Goal: Task Accomplishment & Management: Manage account settings

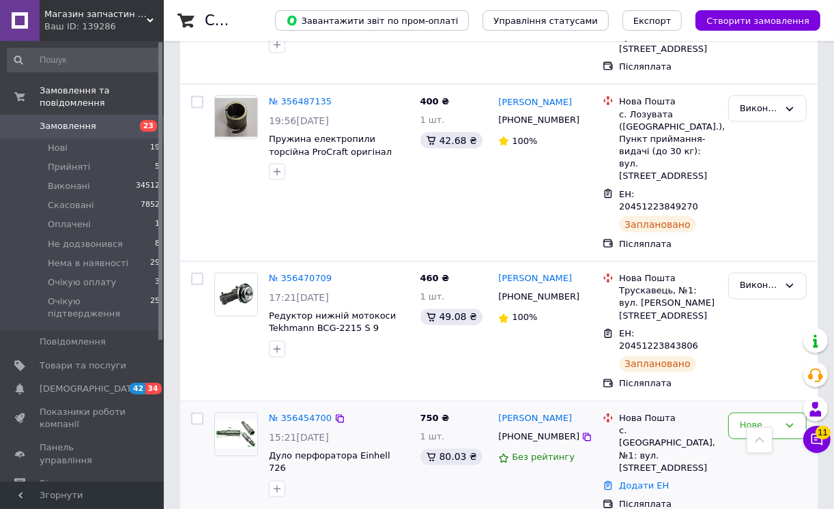
scroll to position [4926, 0]
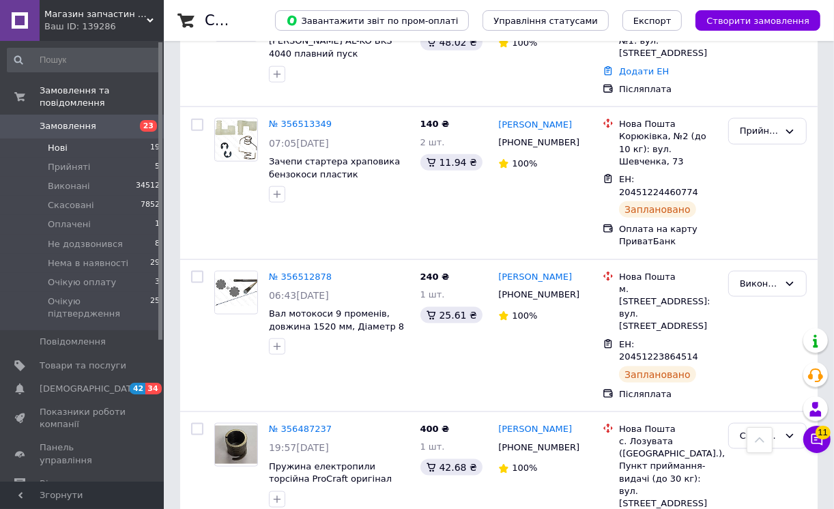
click at [57, 142] on span "Нові" at bounding box center [58, 148] width 20 height 12
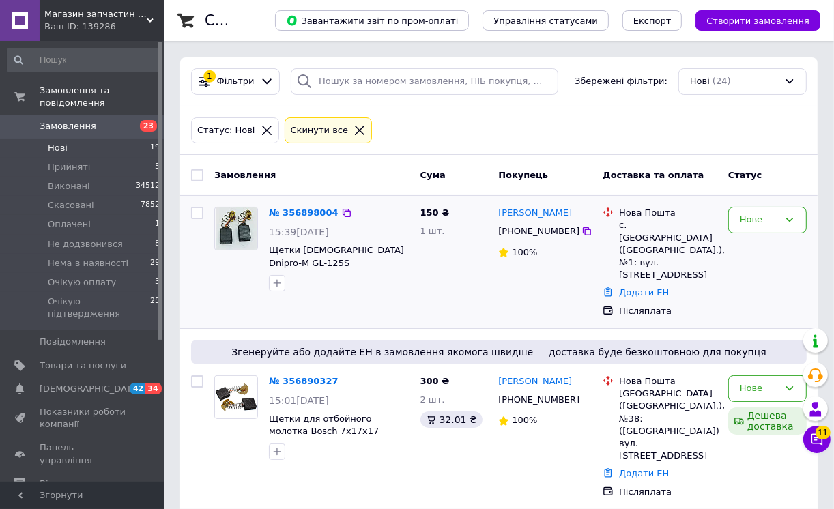
scroll to position [151, 0]
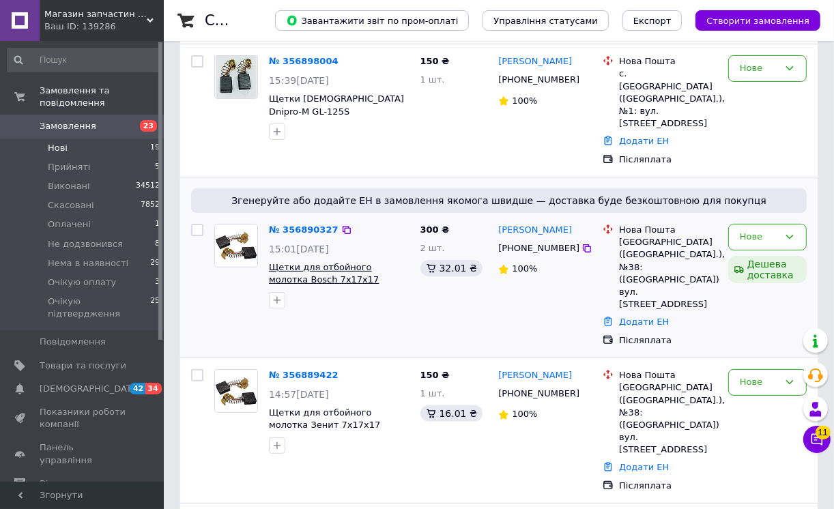
click at [311, 262] on span "Щетки для отбойного молотка Bosch 7х17х17" at bounding box center [324, 273] width 110 height 23
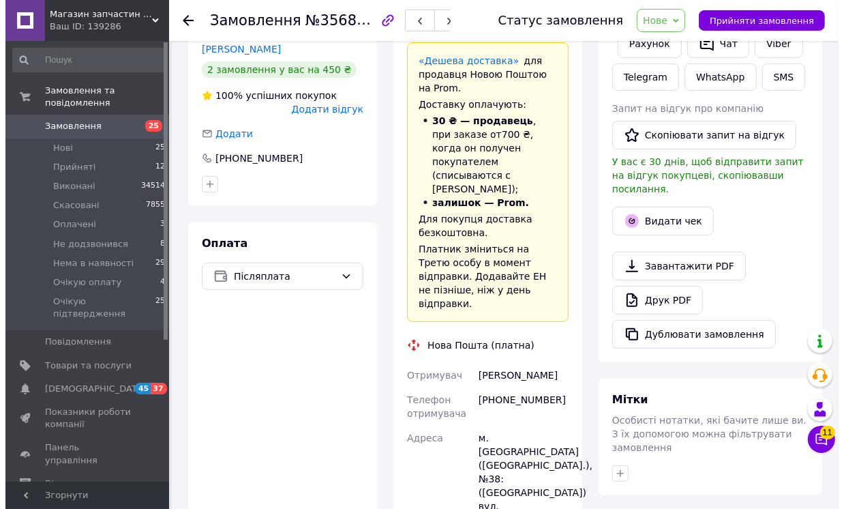
scroll to position [151, 0]
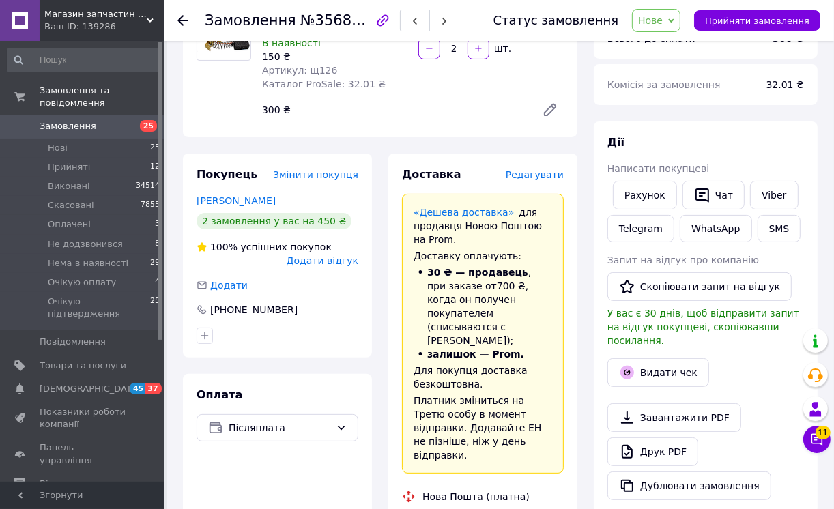
click at [544, 173] on span "Редагувати" at bounding box center [534, 174] width 58 height 11
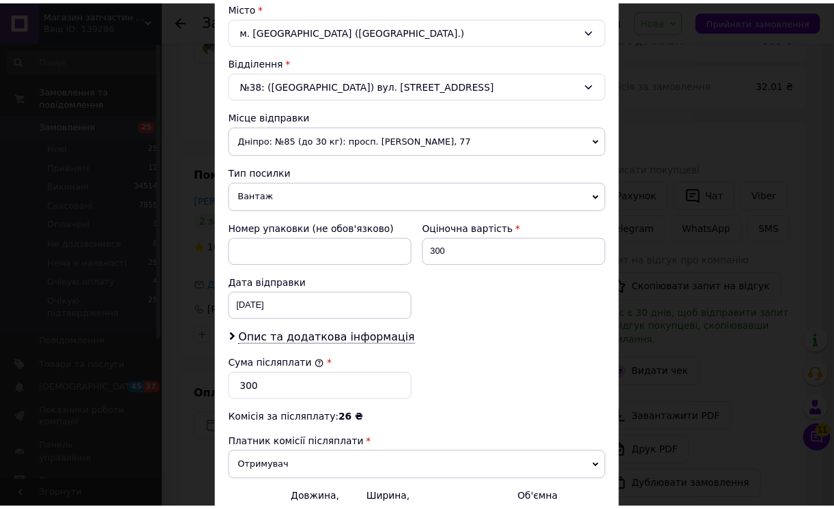
scroll to position [530, 0]
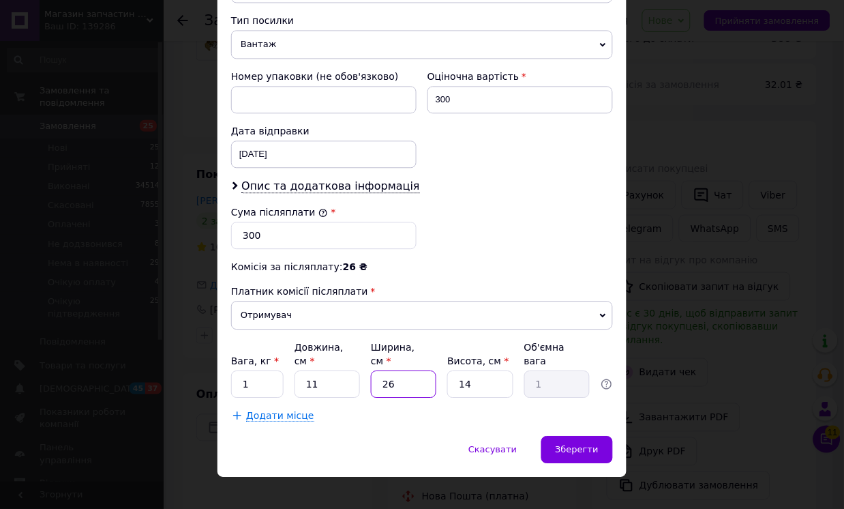
click at [385, 370] on input "26" at bounding box center [403, 383] width 65 height 27
type input "6"
type input "0.23"
type input "6"
click at [244, 370] on input "1" at bounding box center [257, 383] width 53 height 27
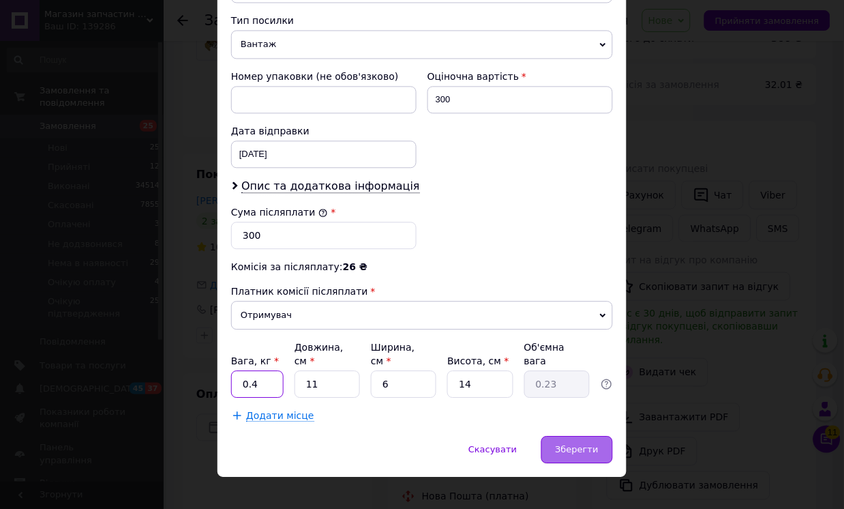
type input "0.4"
click at [581, 444] on span "Зберегти" at bounding box center [577, 449] width 43 height 10
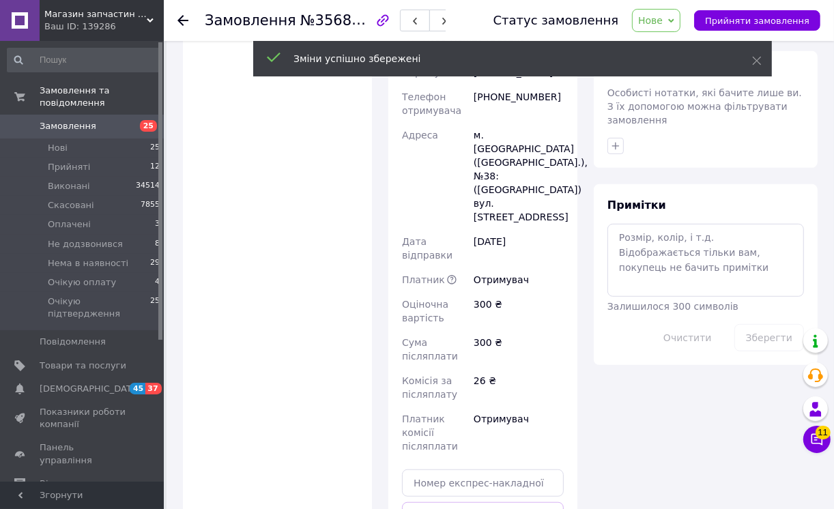
scroll to position [682, 0]
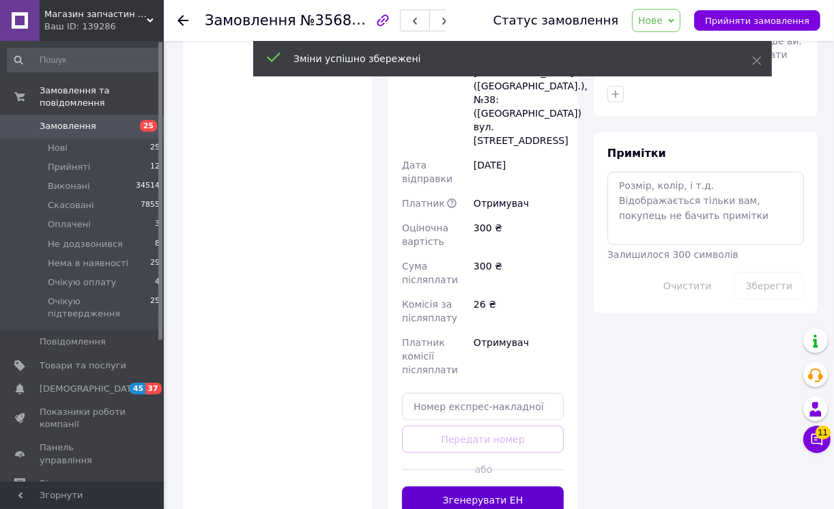
click at [535, 486] on button "Згенерувати ЕН" at bounding box center [483, 499] width 162 height 27
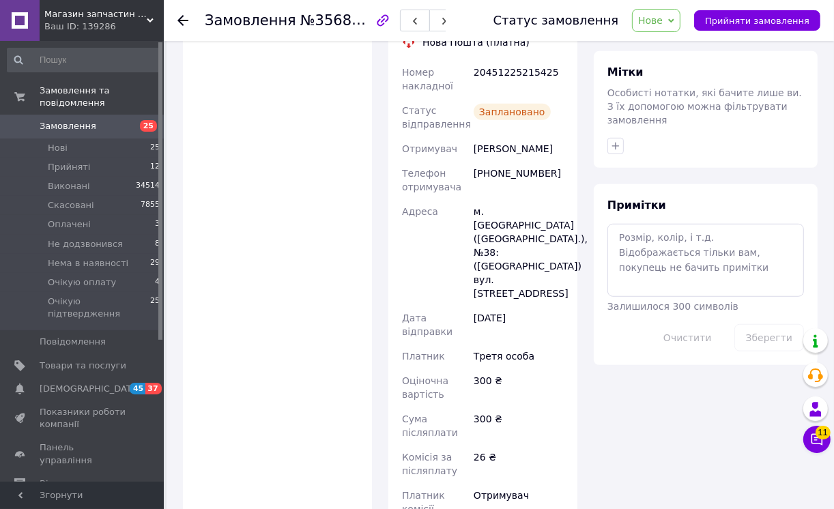
scroll to position [530, 0]
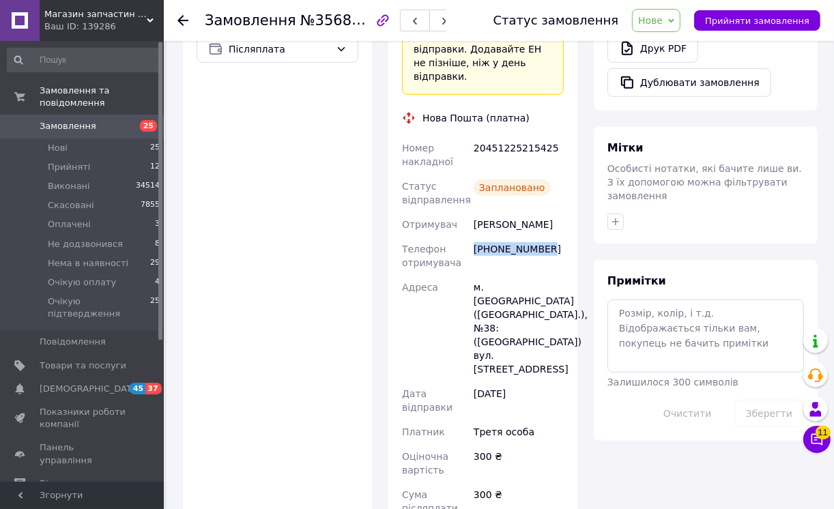
drag, startPoint x: 546, startPoint y: 210, endPoint x: 475, endPoint y: 212, distance: 71.6
click at [475, 237] on div "[PHONE_NUMBER]" at bounding box center [518, 256] width 95 height 38
copy div "[PHONE_NUMBER]"
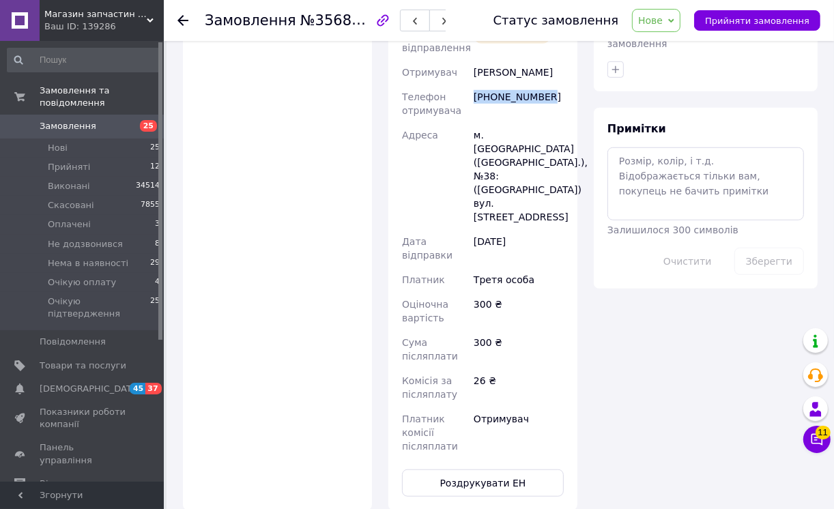
scroll to position [454, 0]
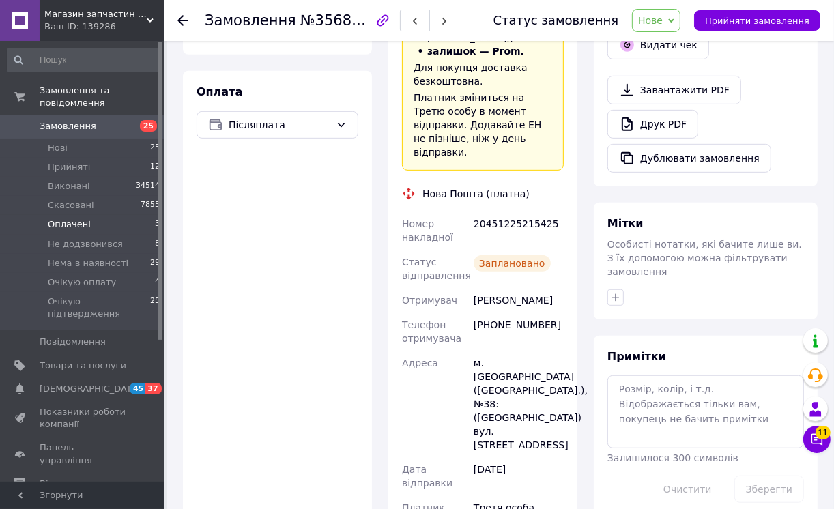
click at [69, 218] on span "Оплачені" at bounding box center [69, 224] width 43 height 12
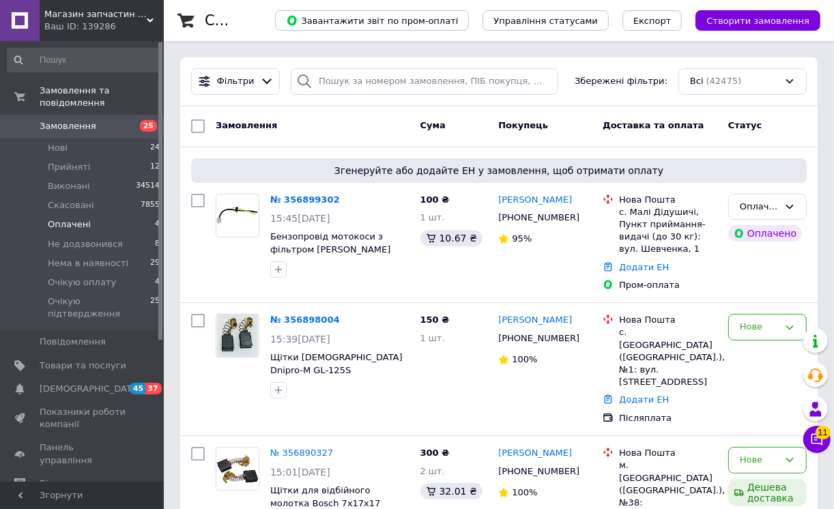
click at [76, 218] on span "Оплачені" at bounding box center [69, 224] width 43 height 12
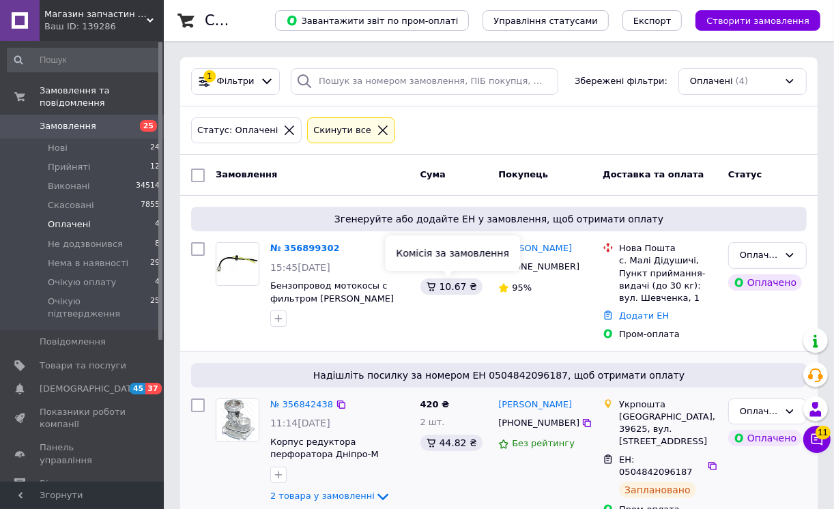
scroll to position [76, 0]
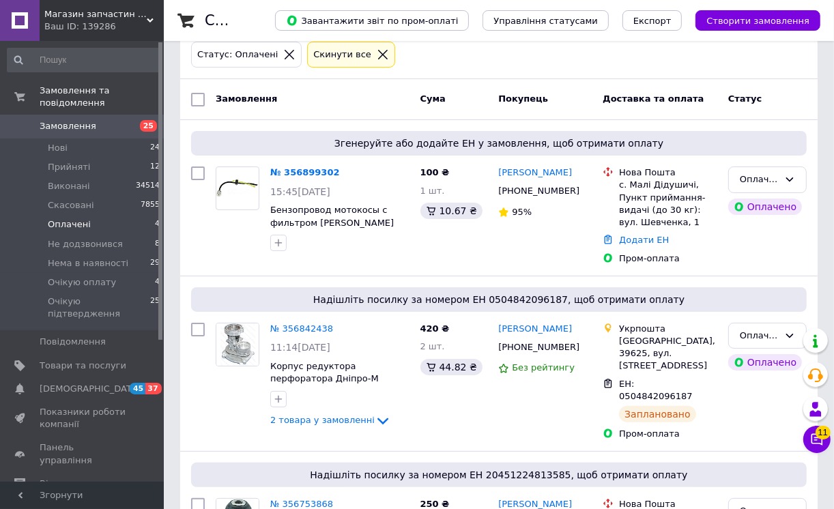
click at [74, 218] on span "Оплачені" at bounding box center [69, 224] width 43 height 12
click at [65, 161] on span "Прийняті" at bounding box center [69, 167] width 42 height 12
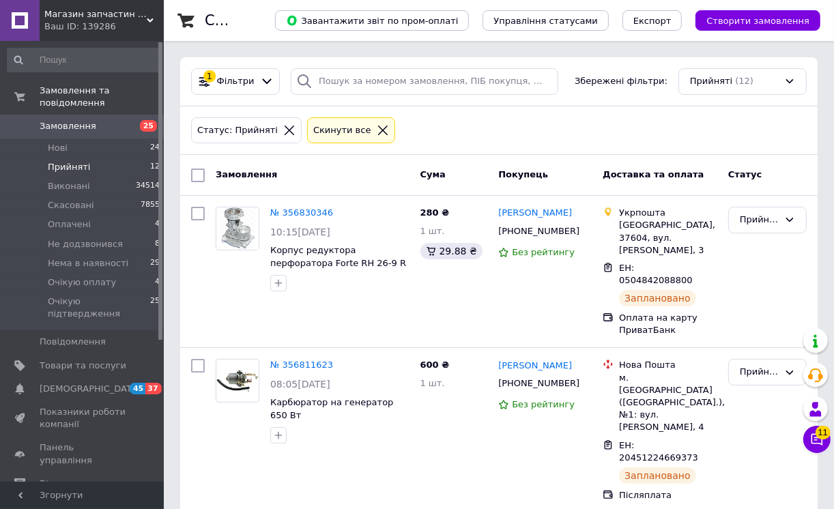
click at [69, 120] on span "Замовлення" at bounding box center [68, 126] width 57 height 12
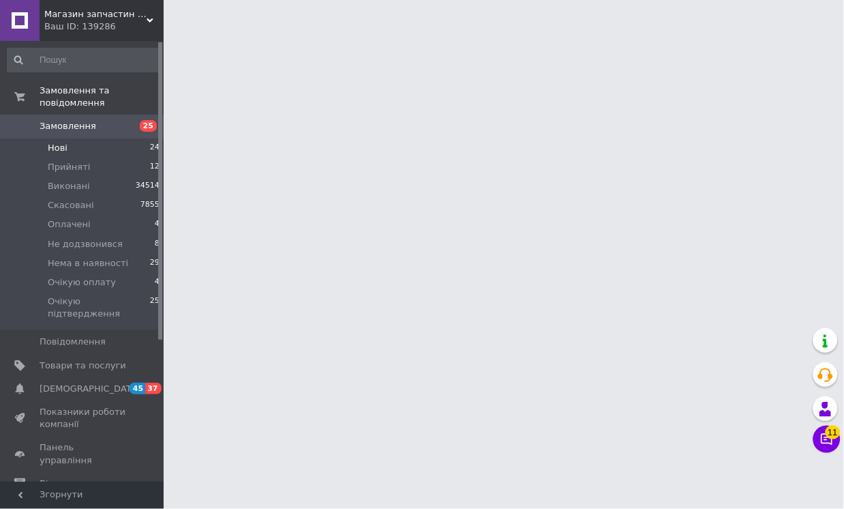
click at [61, 142] on span "Нові" at bounding box center [58, 148] width 20 height 12
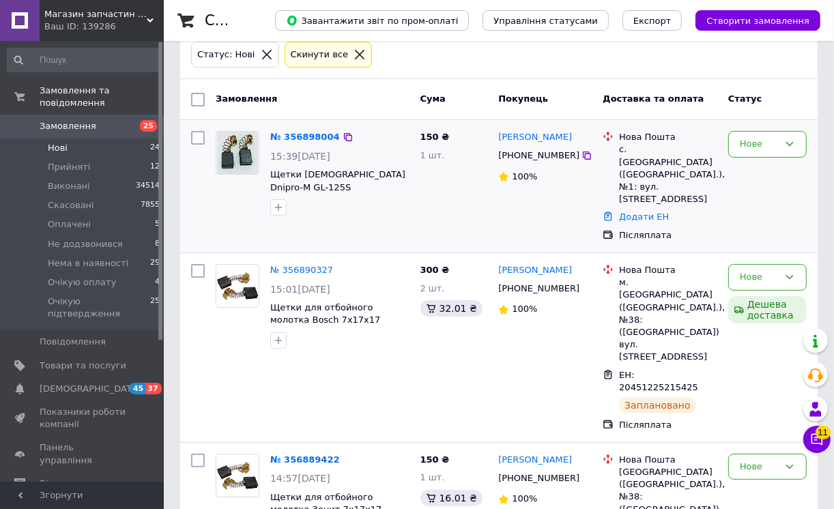
scroll to position [227, 0]
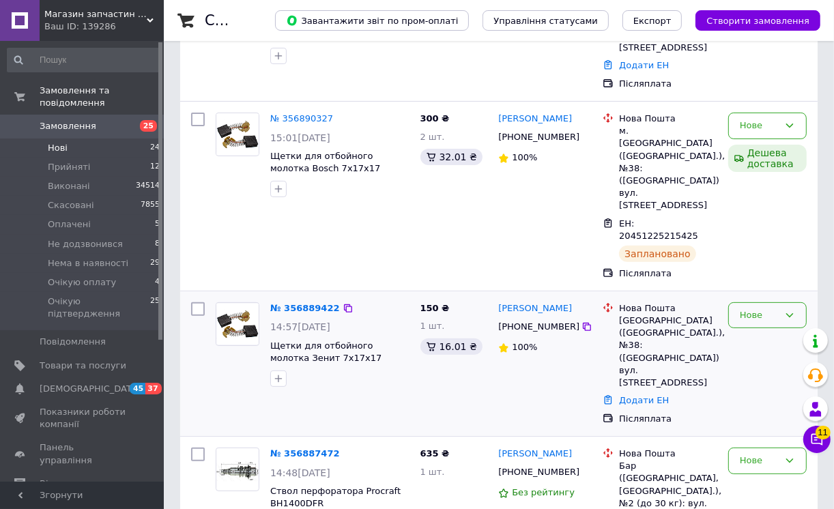
click at [788, 310] on icon at bounding box center [789, 315] width 11 height 11
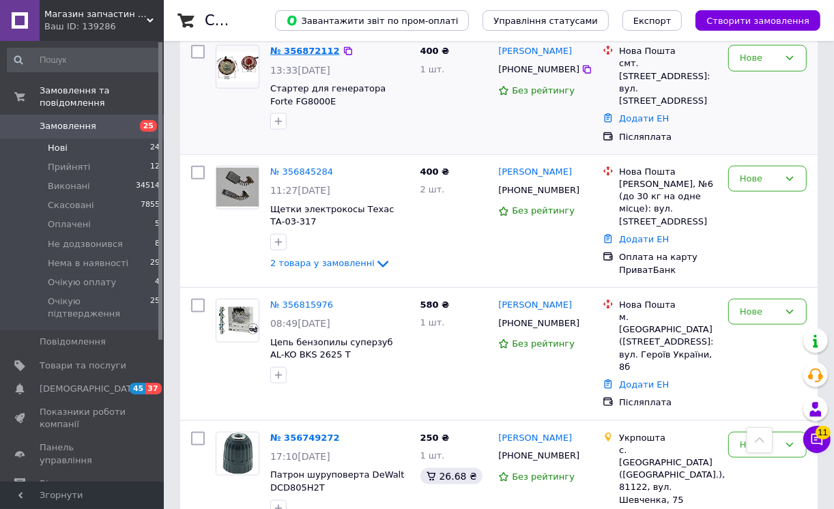
scroll to position [758, 0]
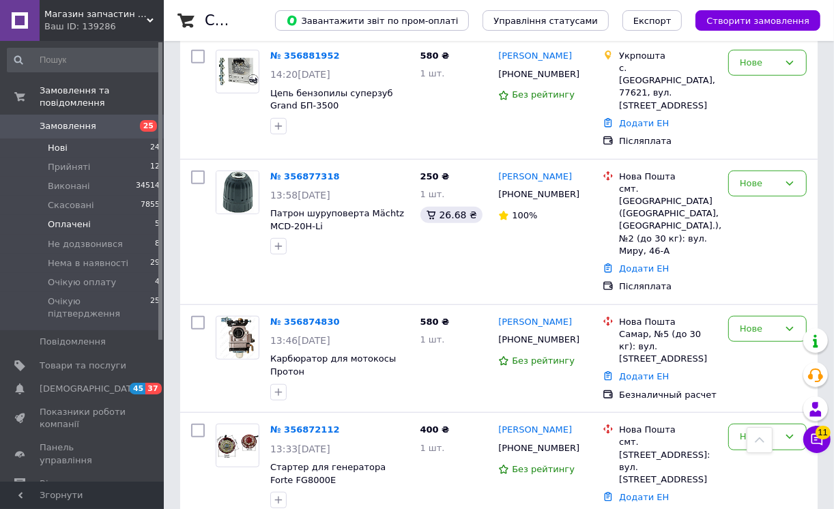
click at [76, 218] on span "Оплачені" at bounding box center [69, 224] width 43 height 12
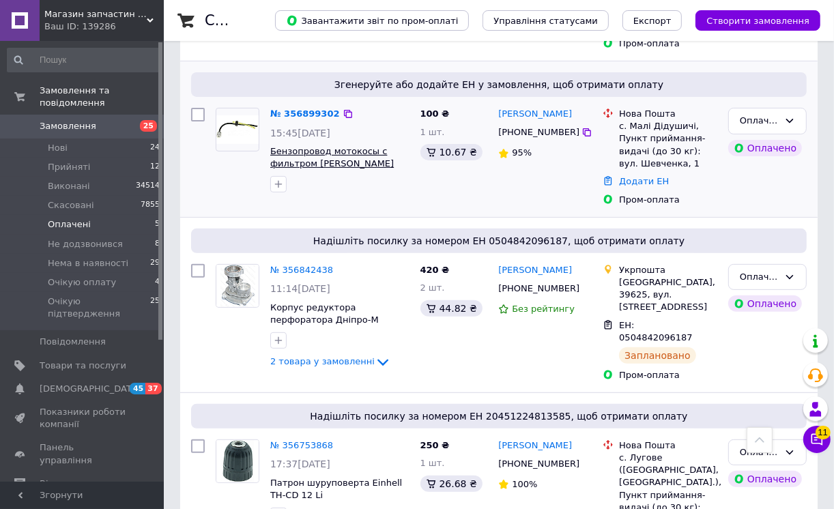
scroll to position [151, 0]
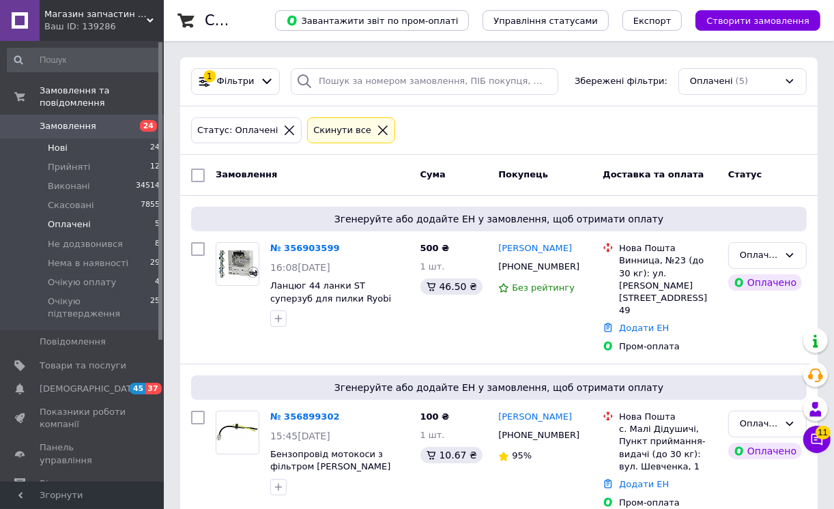
click at [58, 142] on span "Нові" at bounding box center [58, 148] width 20 height 12
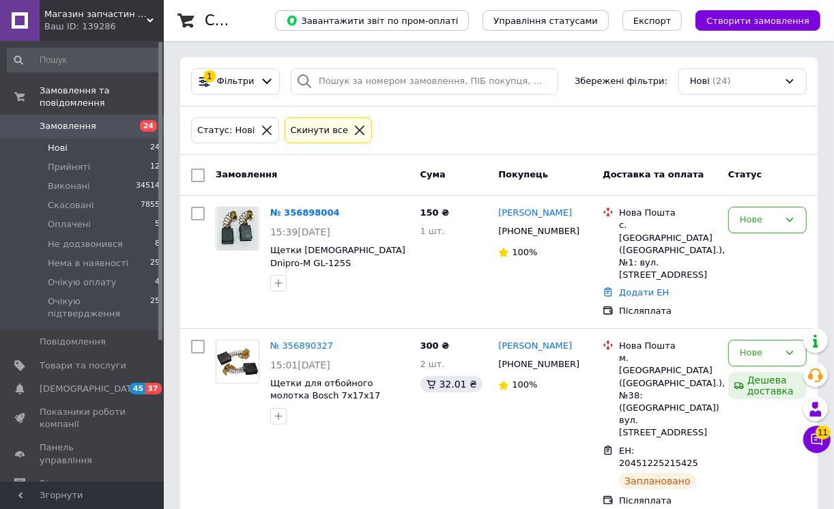
scroll to position [151, 0]
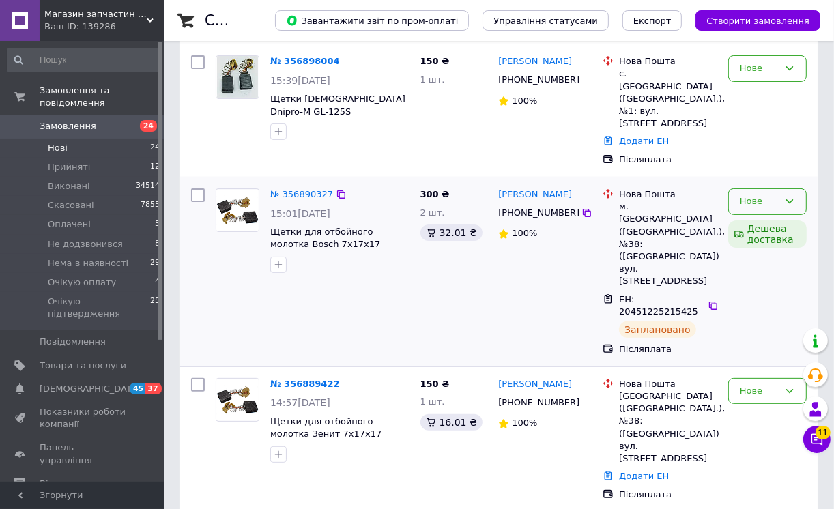
click at [789, 196] on icon at bounding box center [789, 201] width 11 height 11
click at [772, 242] on li "Виконано" at bounding box center [766, 254] width 77 height 25
click at [788, 385] on icon at bounding box center [789, 390] width 11 height 11
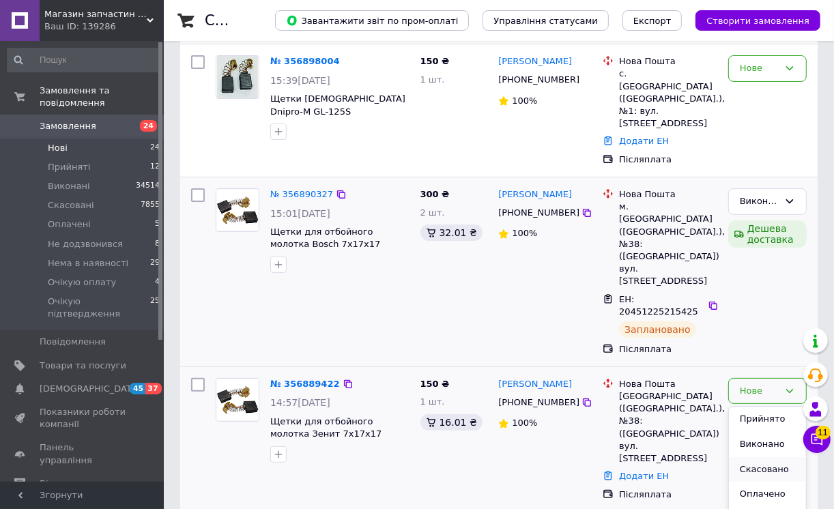
click at [748, 457] on li "Скасовано" at bounding box center [766, 469] width 77 height 25
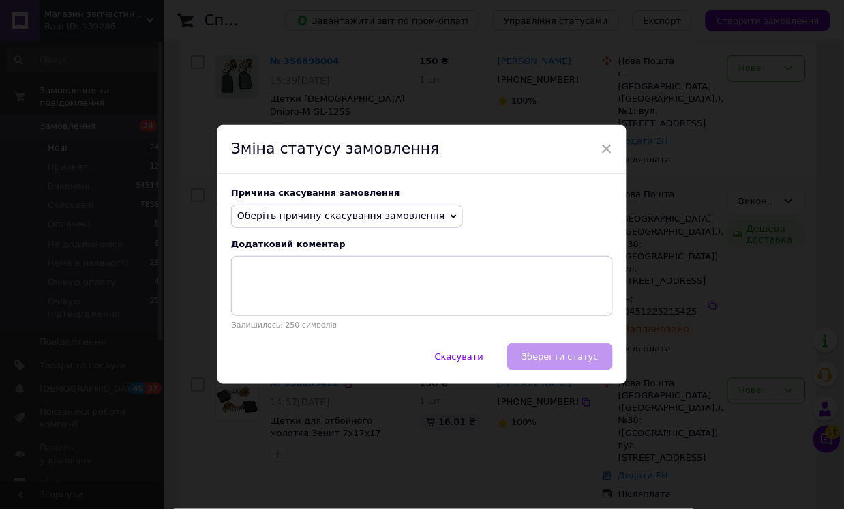
click at [451, 216] on icon at bounding box center [454, 216] width 6 height 6
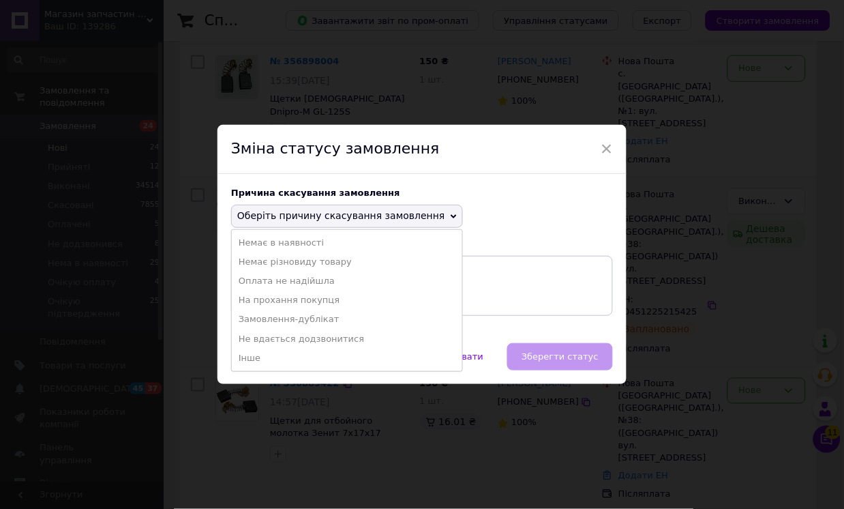
click at [306, 321] on li "Замовлення-дублікат" at bounding box center [347, 319] width 231 height 19
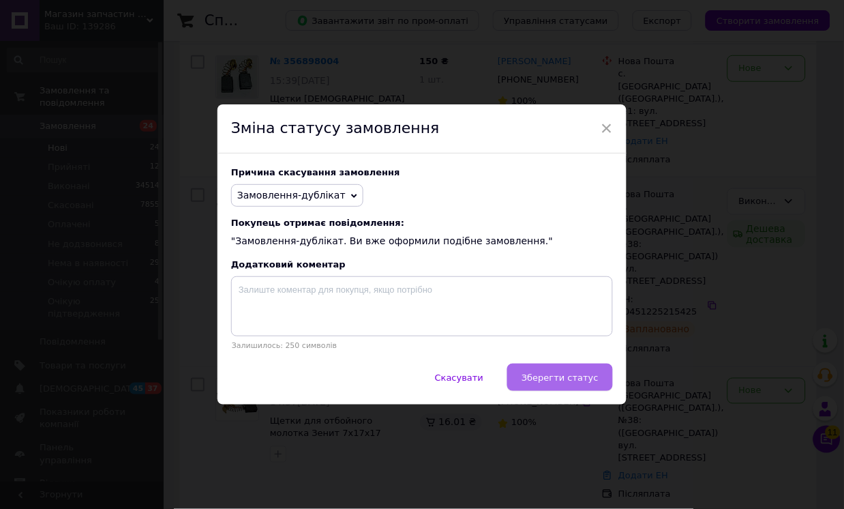
click at [551, 379] on span "Зберегти статус" at bounding box center [560, 377] width 77 height 10
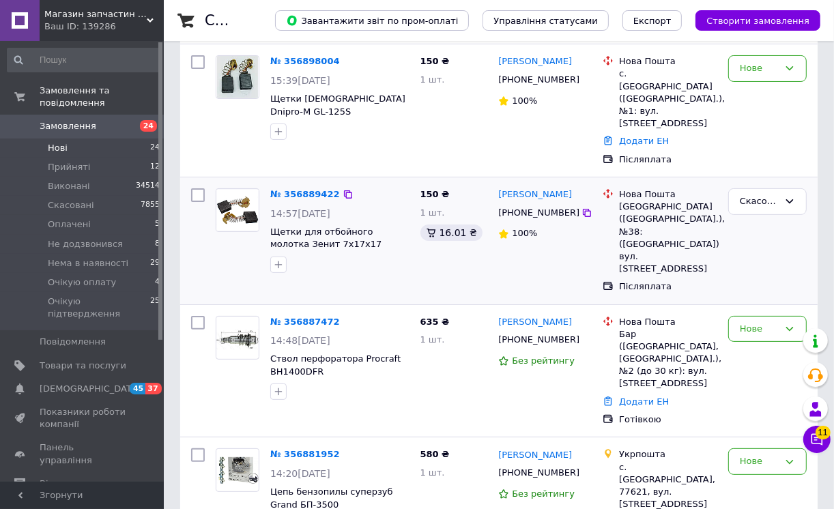
click at [59, 142] on span "Нові" at bounding box center [58, 148] width 20 height 12
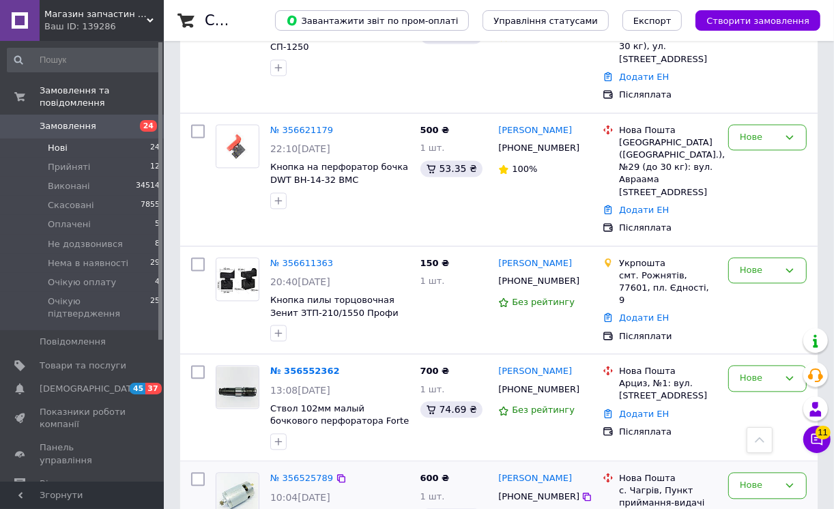
scroll to position [1820, 0]
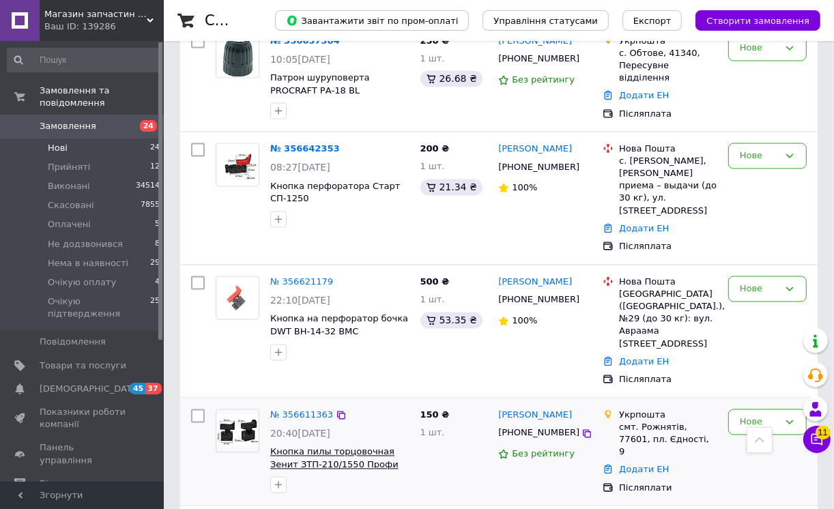
click at [300, 447] on span "Кнопка пилы торцовочная Зенит ЗТП-210/1550 Профи" at bounding box center [334, 458] width 128 height 23
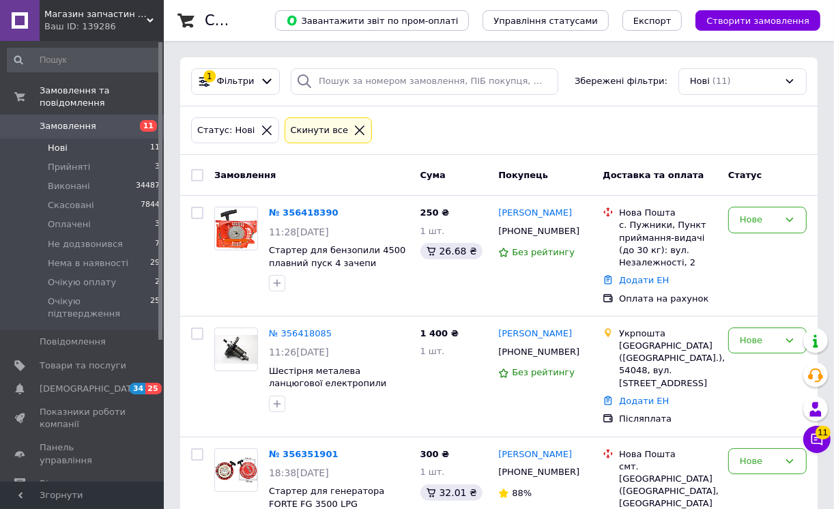
click at [58, 142] on span "Нові" at bounding box center [58, 148] width 20 height 12
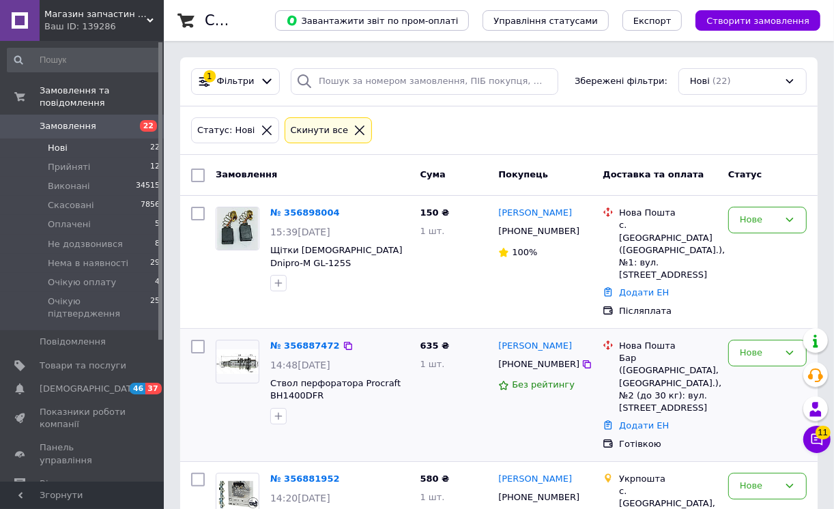
scroll to position [76, 0]
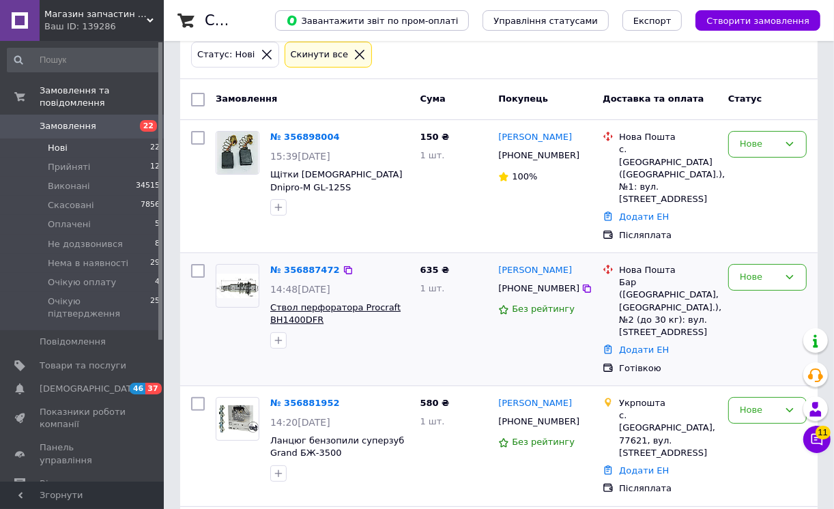
click at [297, 302] on span "Ствол перфоратора Procraft BH1400DFR" at bounding box center [335, 313] width 130 height 23
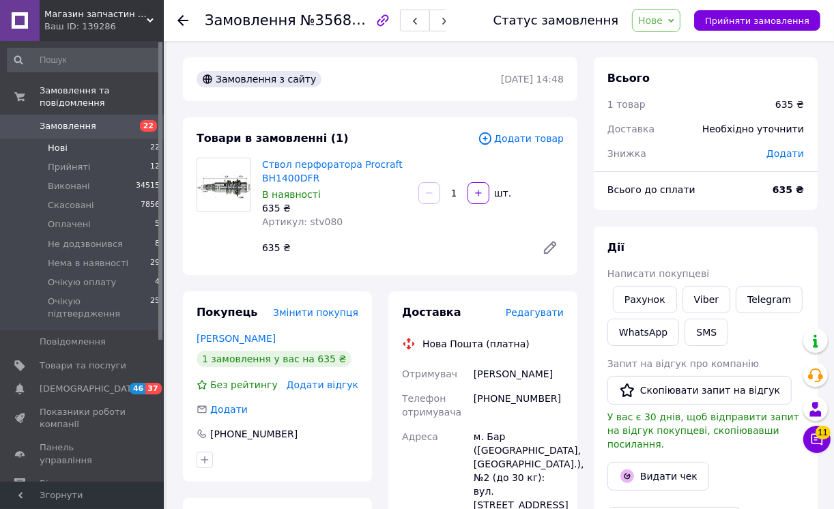
click at [52, 142] on span "Нові" at bounding box center [58, 148] width 20 height 12
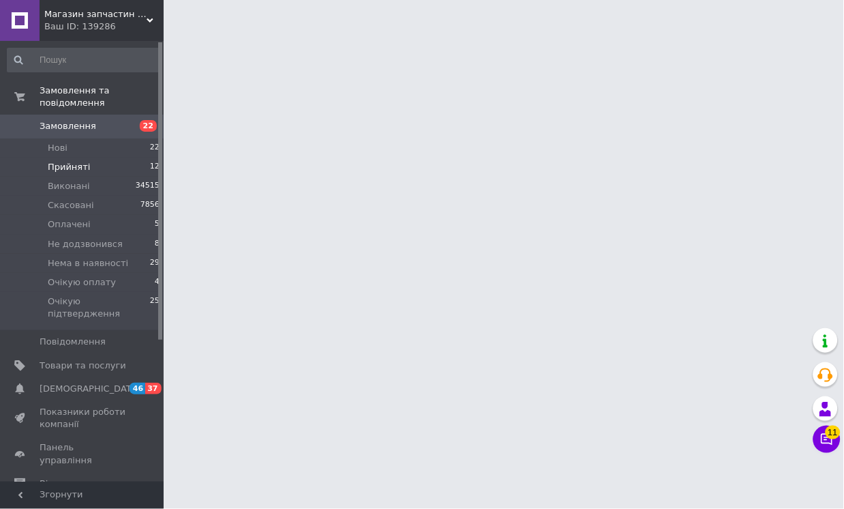
click at [74, 161] on span "Прийняті" at bounding box center [69, 167] width 42 height 12
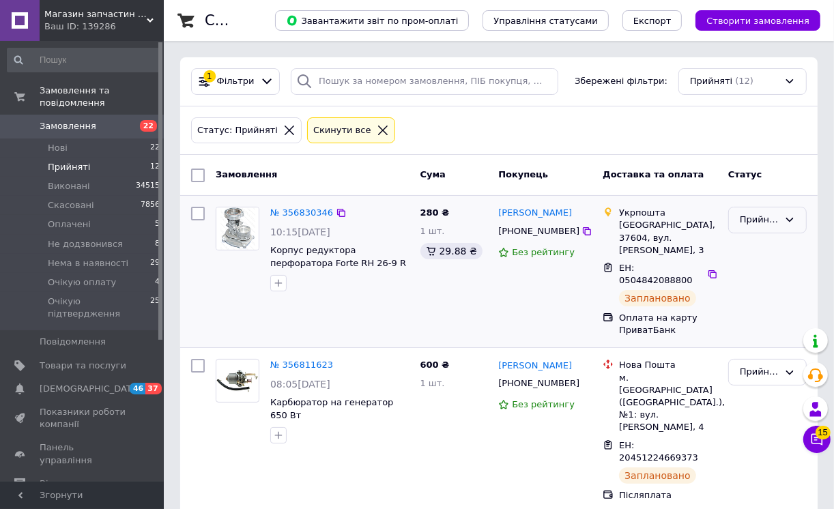
click at [788, 220] on icon at bounding box center [790, 220] width 8 height 4
click at [757, 249] on li "Виконано" at bounding box center [766, 248] width 77 height 25
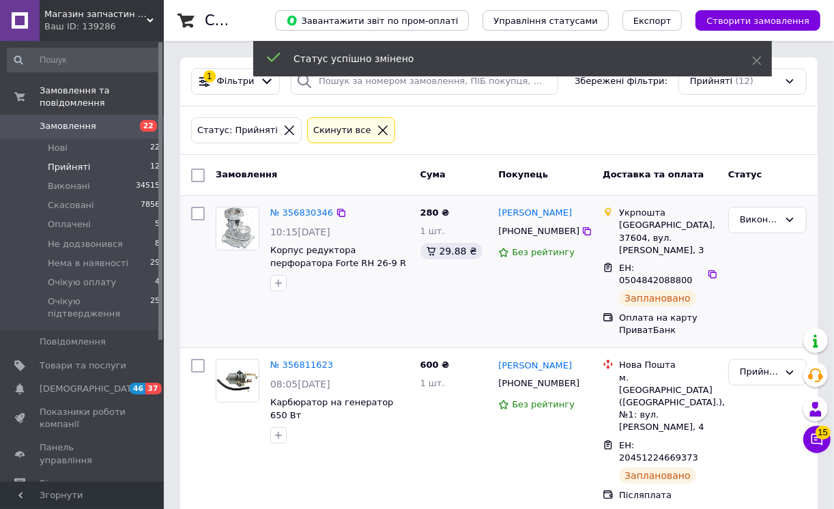
scroll to position [76, 0]
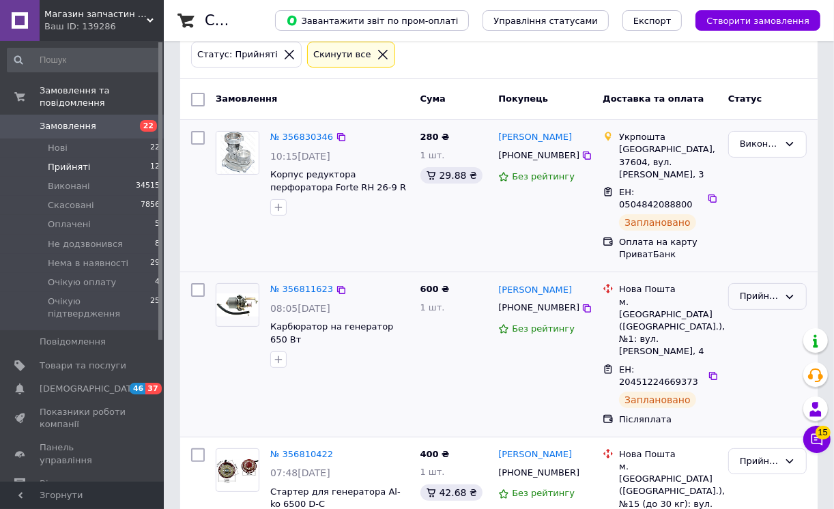
click at [787, 291] on icon at bounding box center [789, 296] width 11 height 11
click at [772, 312] on li "Виконано" at bounding box center [766, 324] width 77 height 25
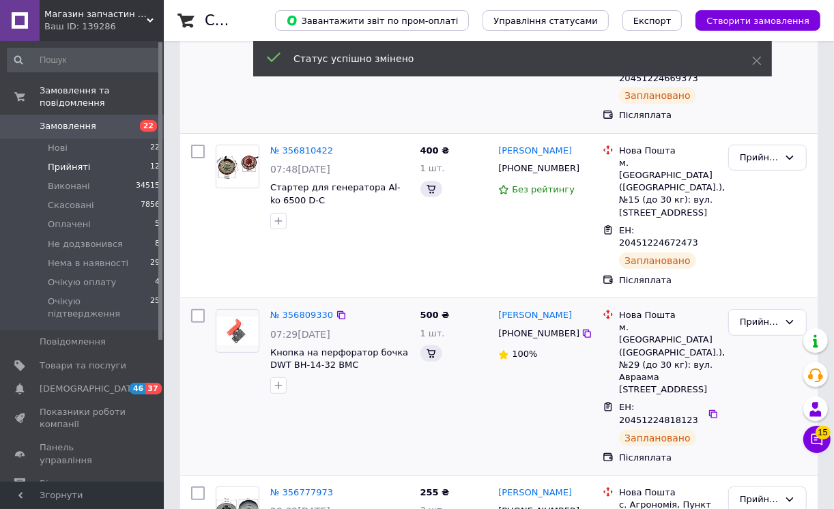
scroll to position [100, 0]
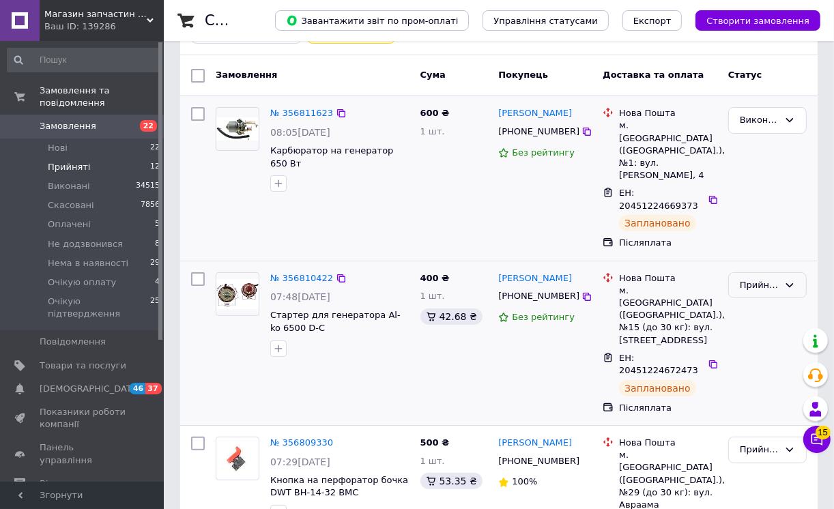
click at [791, 280] on icon at bounding box center [789, 285] width 11 height 11
click at [767, 301] on li "Виконано" at bounding box center [766, 313] width 77 height 25
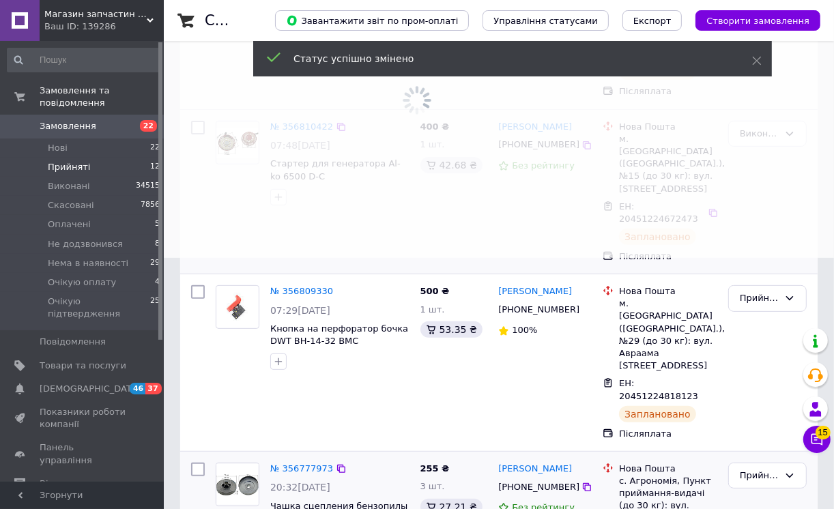
scroll to position [124, 0]
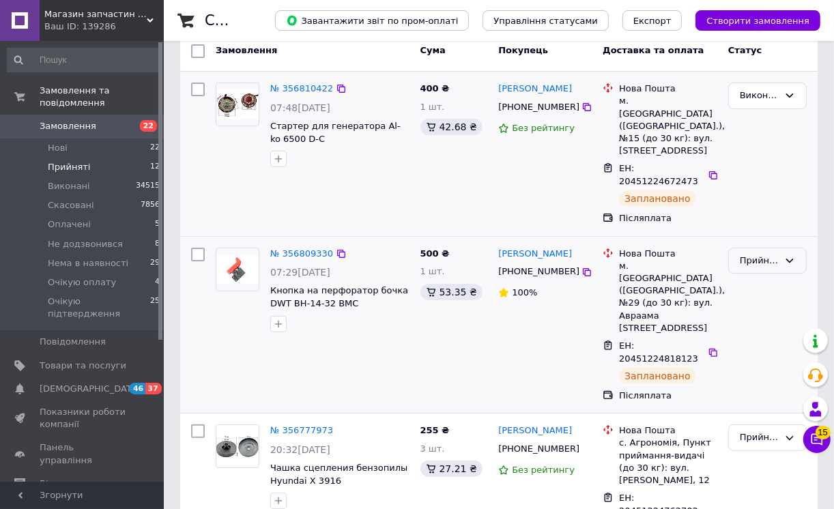
click at [790, 255] on icon at bounding box center [789, 260] width 11 height 11
click at [761, 276] on li "Виконано" at bounding box center [766, 288] width 77 height 25
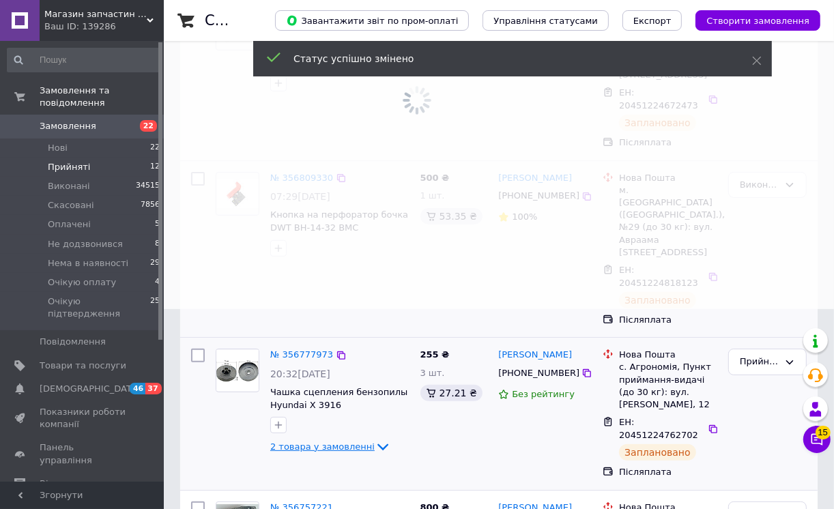
click at [337, 441] on span "2 товара у замовленні" at bounding box center [322, 446] width 104 height 10
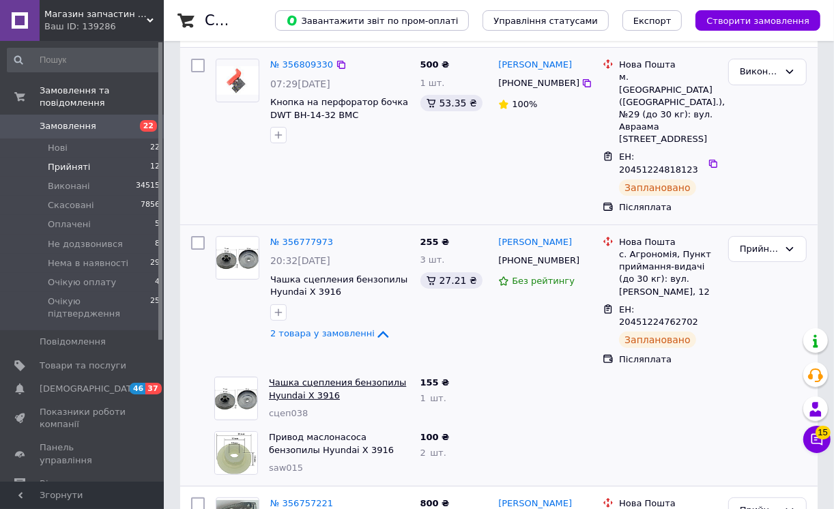
scroll to position [300, 0]
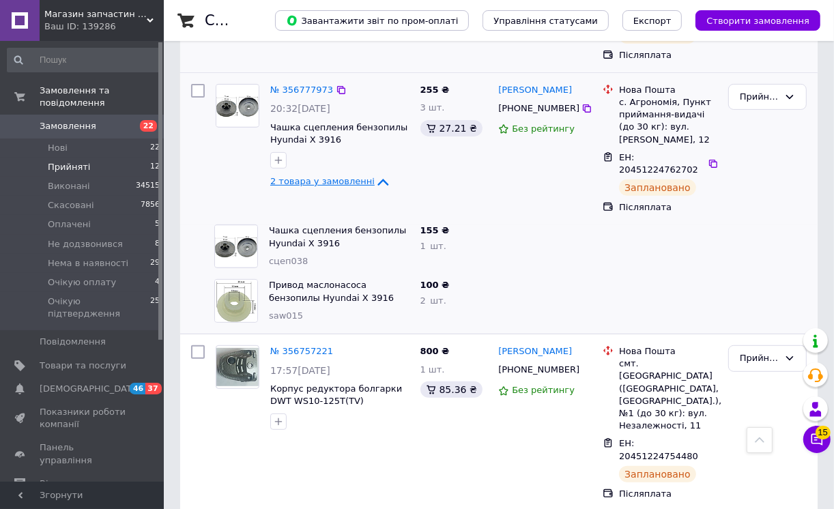
click at [321, 176] on span "2 товара у замовленні" at bounding box center [322, 181] width 104 height 10
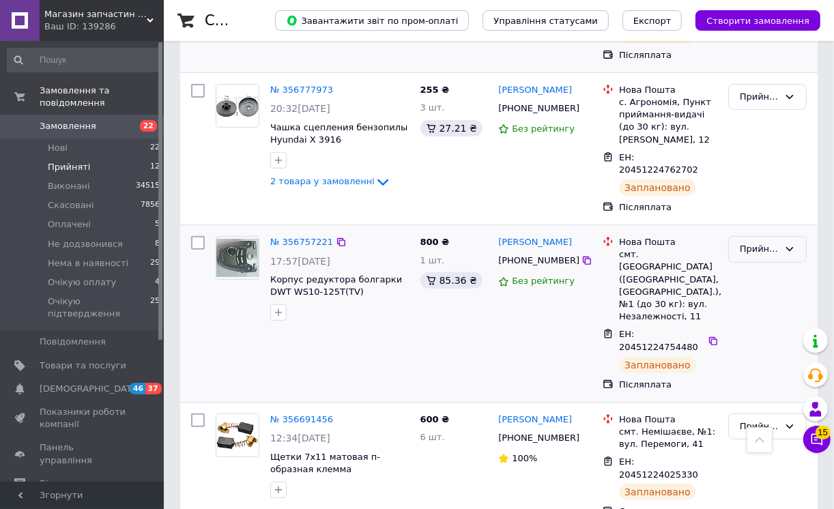
click at [788, 244] on icon at bounding box center [789, 249] width 11 height 11
click at [762, 265] on li "Виконано" at bounding box center [766, 277] width 77 height 25
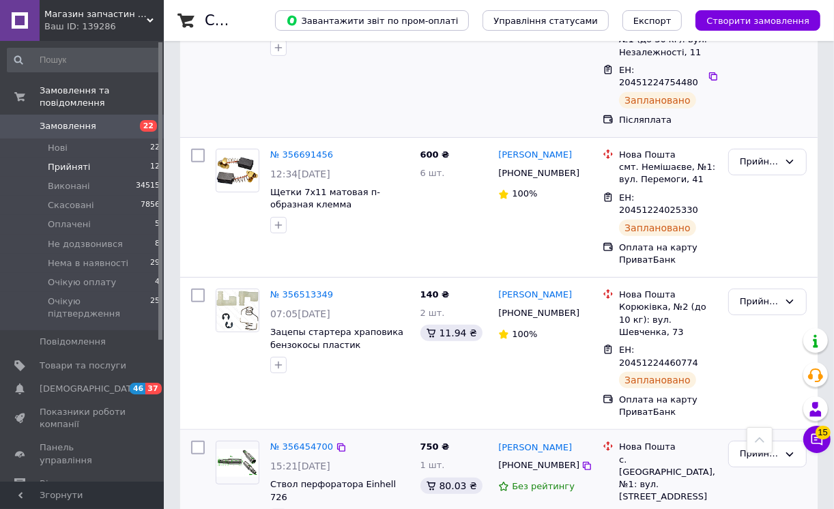
scroll to position [464, 0]
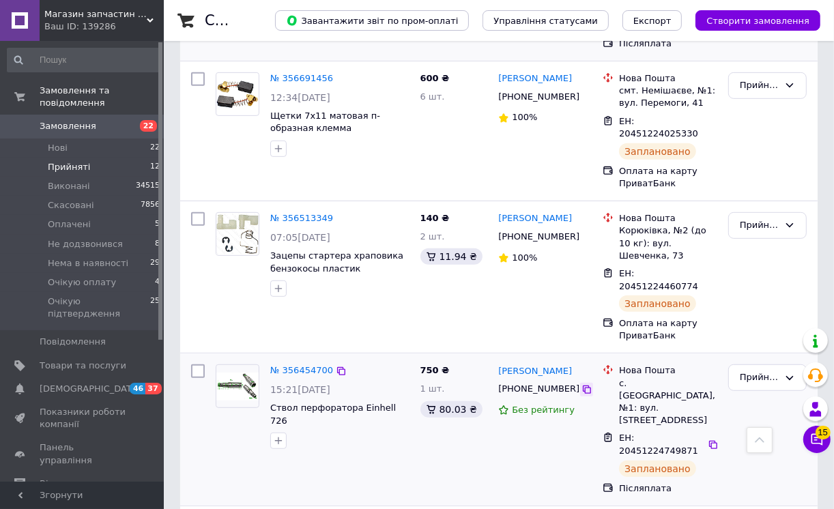
click at [582, 385] on icon at bounding box center [586, 389] width 8 height 8
click at [322, 402] on span "Ствол перфоратора Einhell 726" at bounding box center [333, 413] width 126 height 23
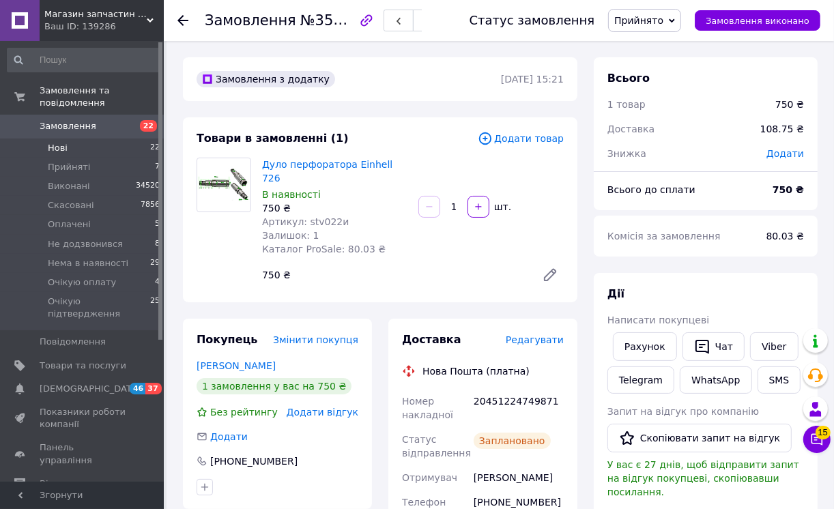
click at [60, 142] on span "Нові" at bounding box center [58, 148] width 20 height 12
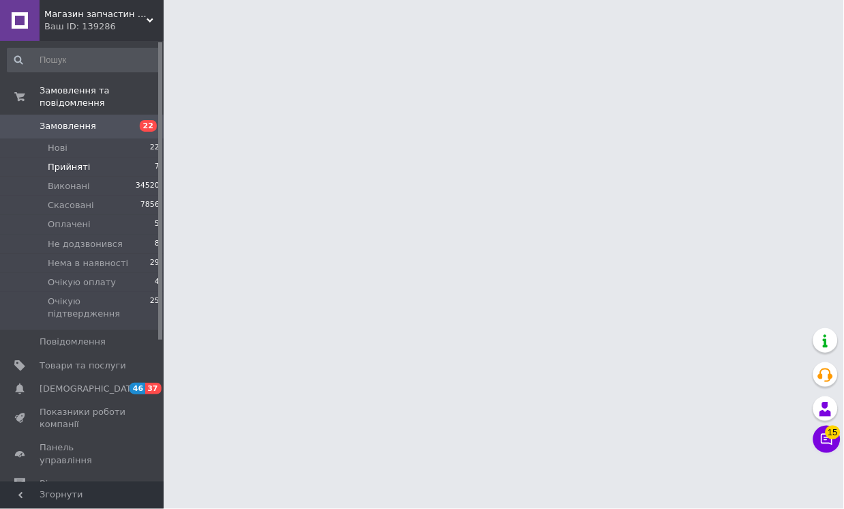
click at [67, 161] on span "Прийняті" at bounding box center [69, 167] width 42 height 12
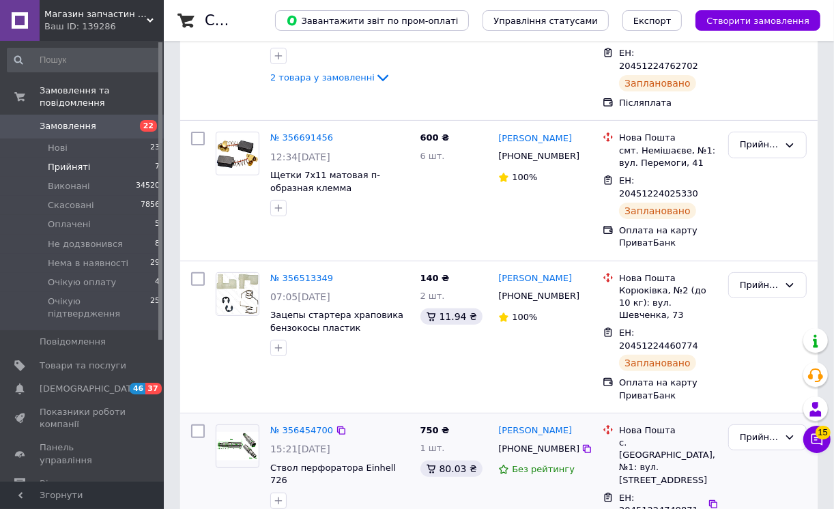
scroll to position [303, 0]
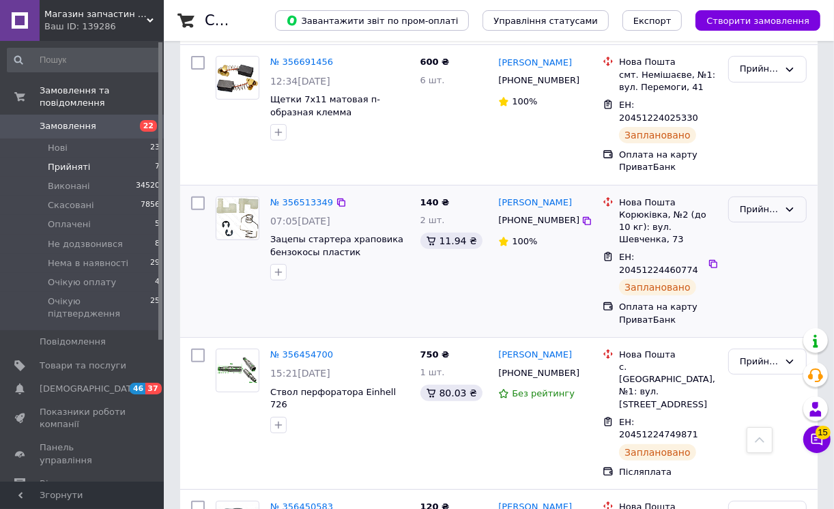
click at [790, 204] on icon at bounding box center [789, 209] width 11 height 11
click at [771, 225] on li "Виконано" at bounding box center [766, 237] width 77 height 25
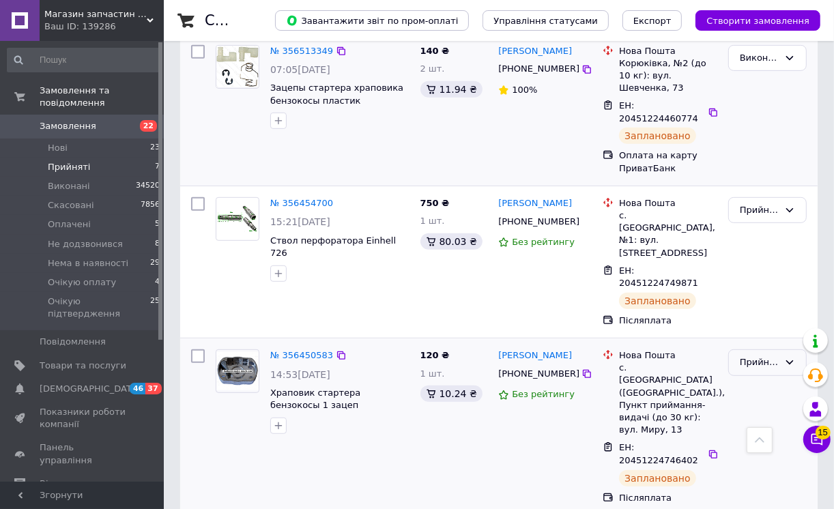
click at [790, 357] on icon at bounding box center [789, 362] width 11 height 11
click at [759, 379] on li "Виконано" at bounding box center [766, 391] width 77 height 25
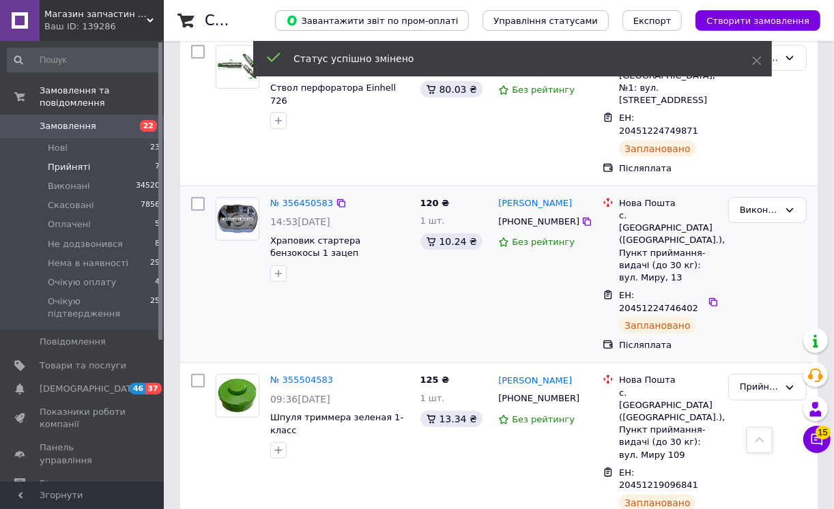
click at [64, 161] on span "Прийняті" at bounding box center [69, 167] width 42 height 12
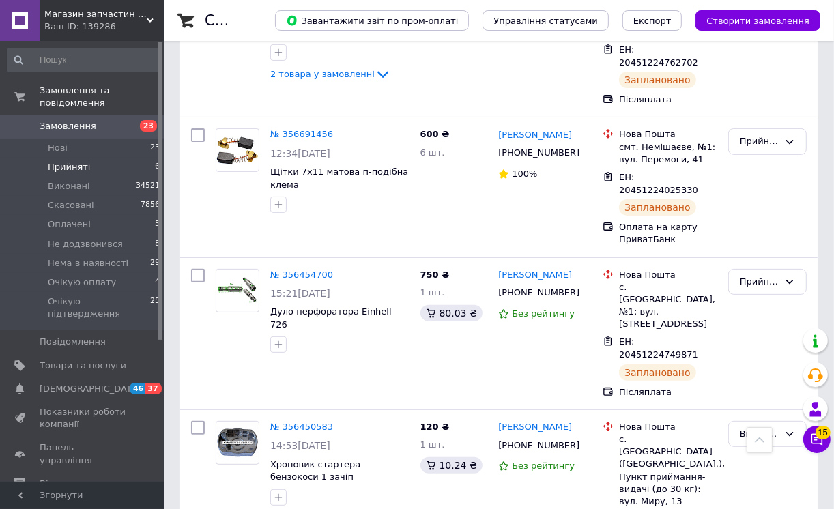
scroll to position [155, 0]
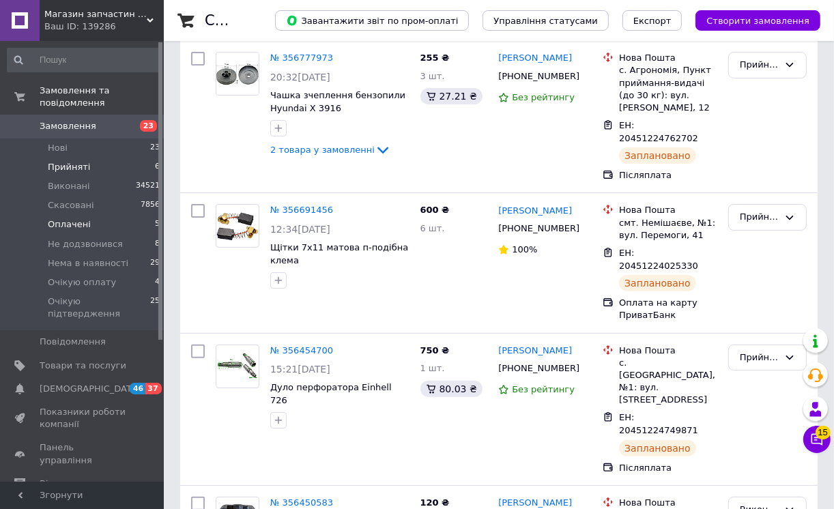
click at [78, 218] on span "Оплачені" at bounding box center [69, 224] width 43 height 12
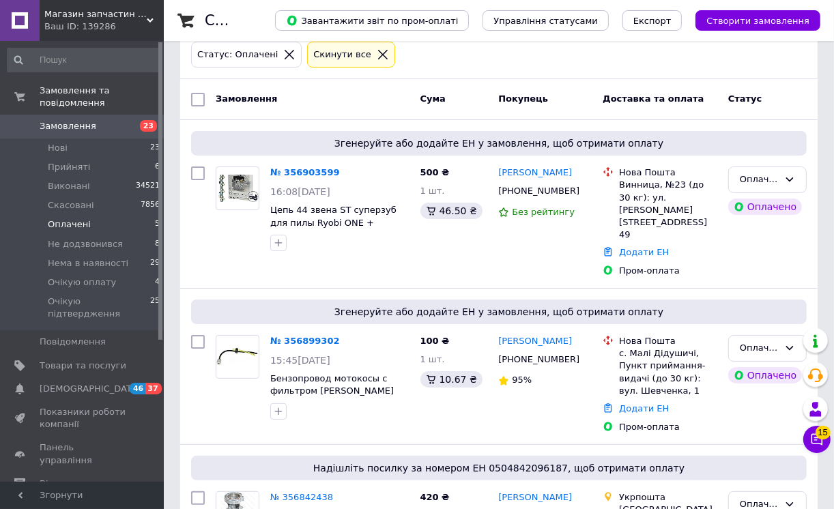
scroll to position [227, 0]
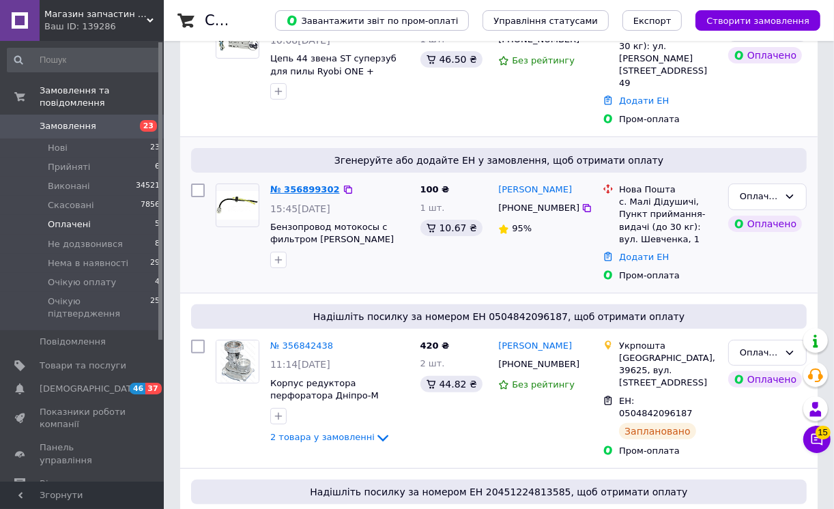
click at [316, 184] on link "№ 356899302" at bounding box center [305, 189] width 70 height 10
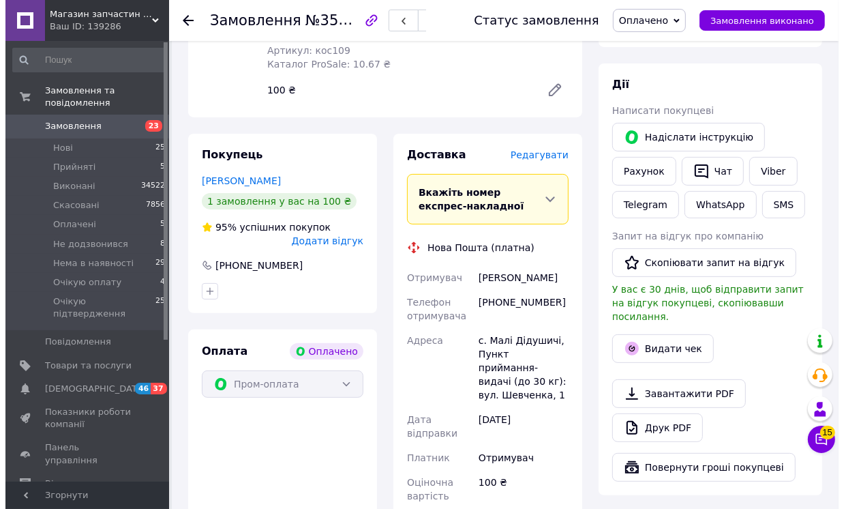
scroll to position [151, 0]
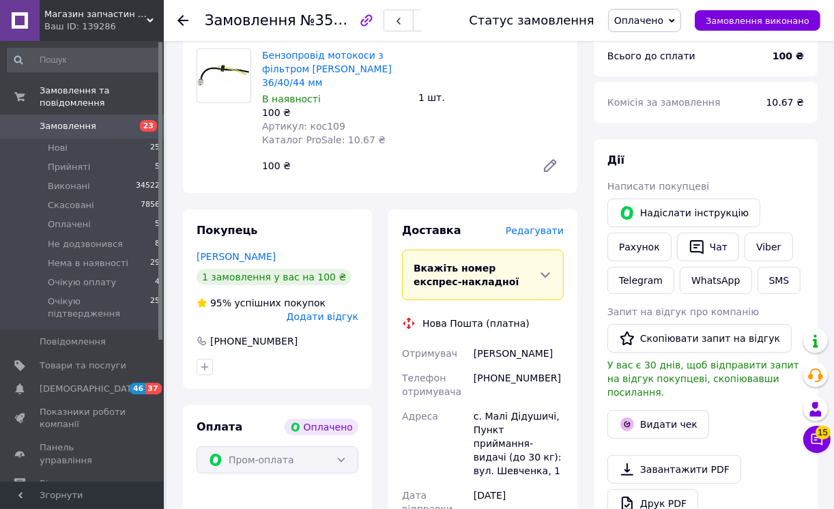
click at [523, 225] on span "Редагувати" at bounding box center [534, 230] width 58 height 11
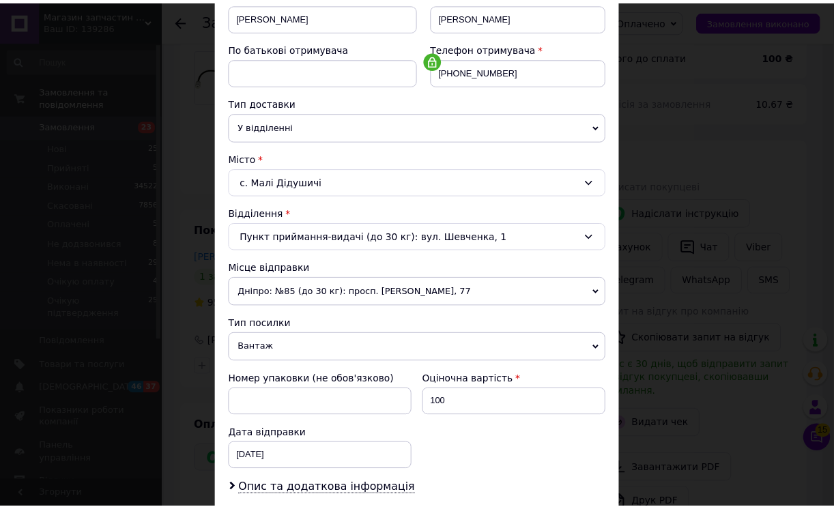
scroll to position [398, 0]
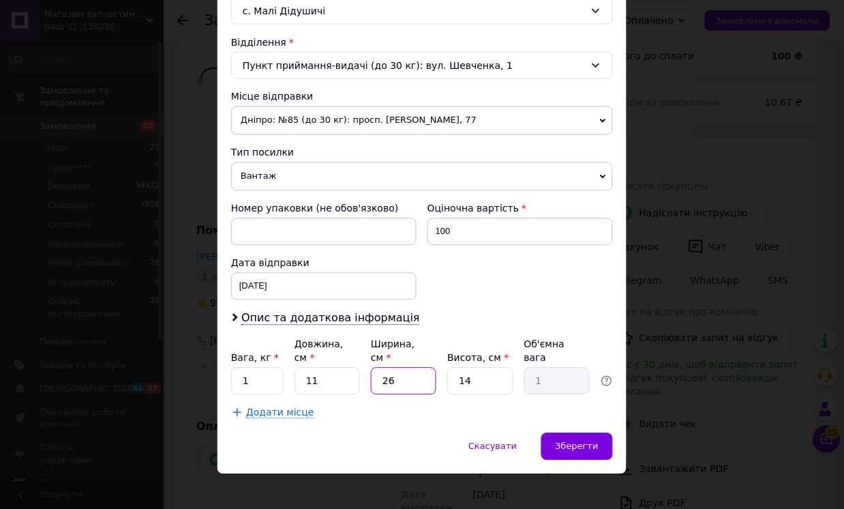
click at [385, 368] on input "26" at bounding box center [403, 381] width 65 height 27
type input "6"
type input "0.23"
type input "6"
click at [246, 369] on input "1" at bounding box center [257, 381] width 53 height 27
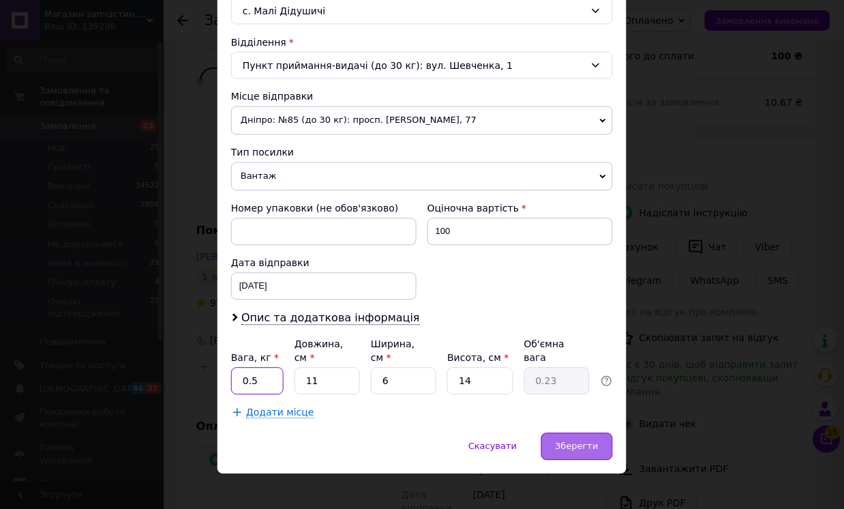
type input "0.5"
click at [578, 441] on span "Зберегти" at bounding box center [577, 446] width 43 height 10
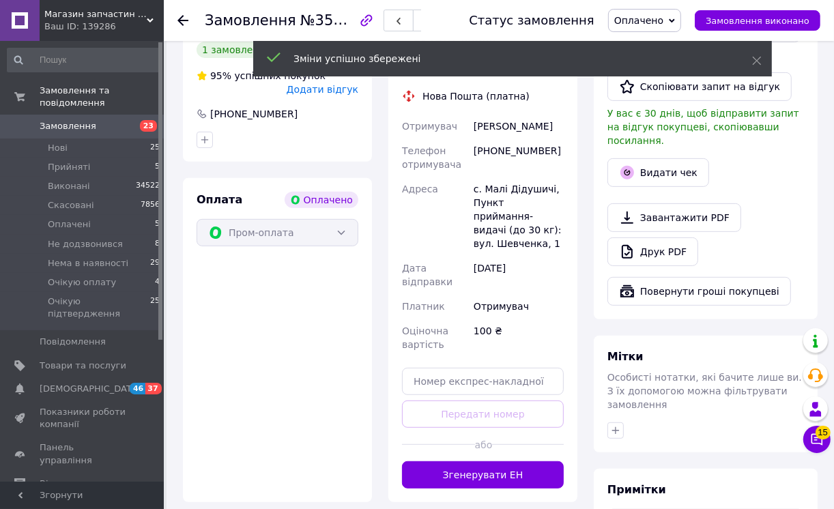
scroll to position [454, 0]
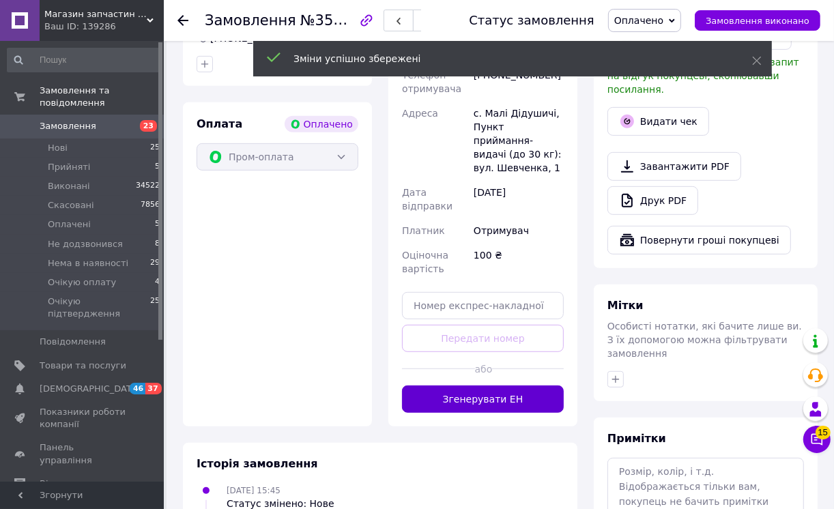
click at [533, 385] on button "Згенерувати ЕН" at bounding box center [483, 398] width 162 height 27
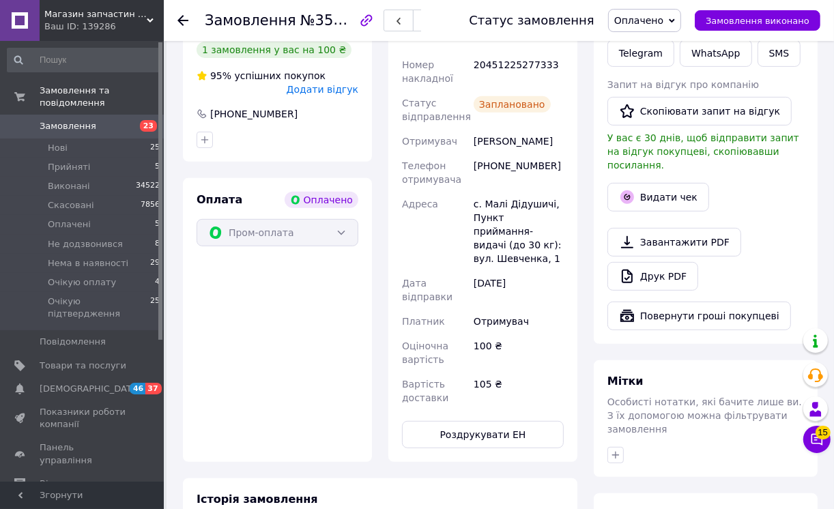
scroll to position [303, 0]
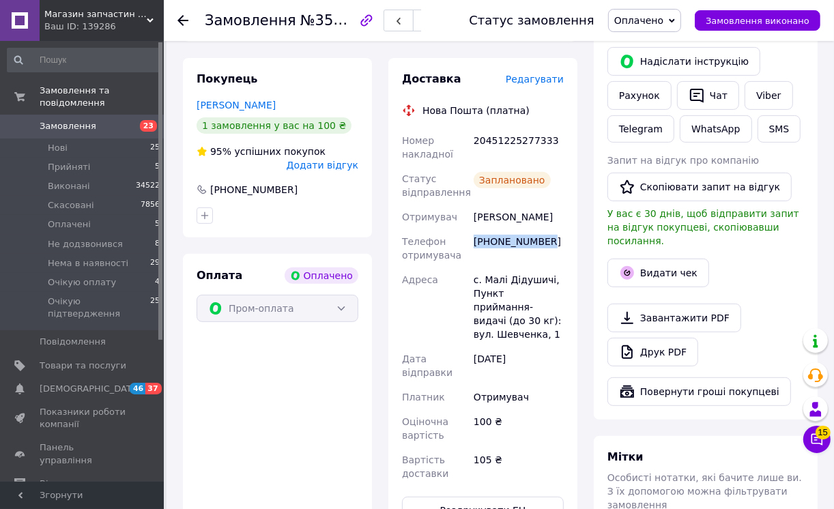
drag, startPoint x: 551, startPoint y: 224, endPoint x: 474, endPoint y: 232, distance: 77.5
click at [474, 232] on div "[PHONE_NUMBER]" at bounding box center [518, 248] width 95 height 38
copy div "[PHONE_NUMBER]"
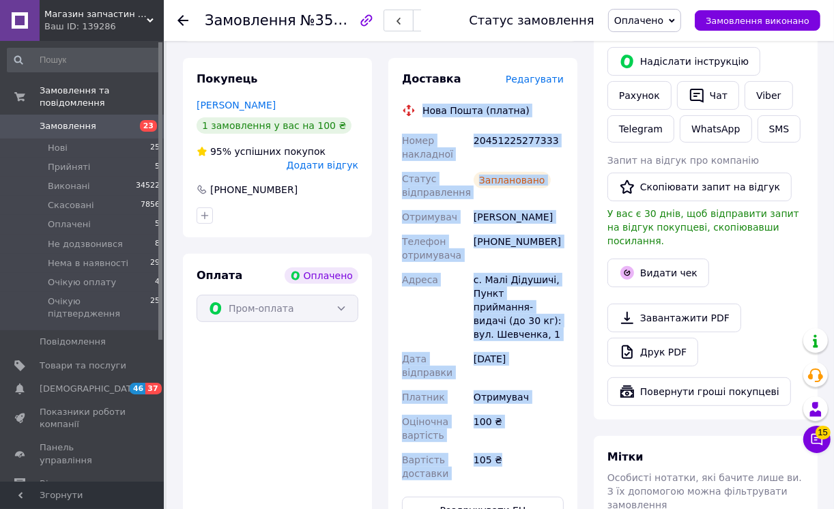
drag, startPoint x: 421, startPoint y: 97, endPoint x: 519, endPoint y: 434, distance: 351.0
click at [522, 435] on div "Доставка Редагувати Нова Пошта (платна) Номер накладної 20451225277333 Статус в…" at bounding box center [483, 298] width 162 height 452
copy div "Нова Пошта (платна) Номер накладної 20451225277333 Статус відправлення Запланов…"
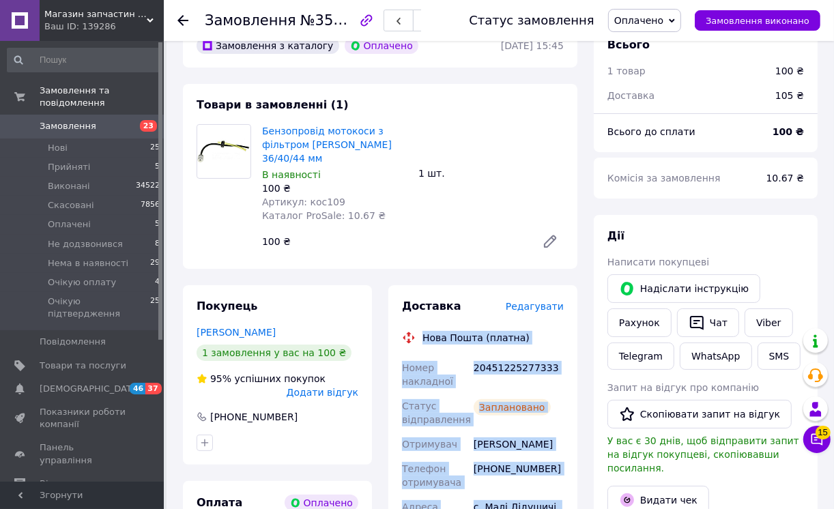
scroll to position [0, 0]
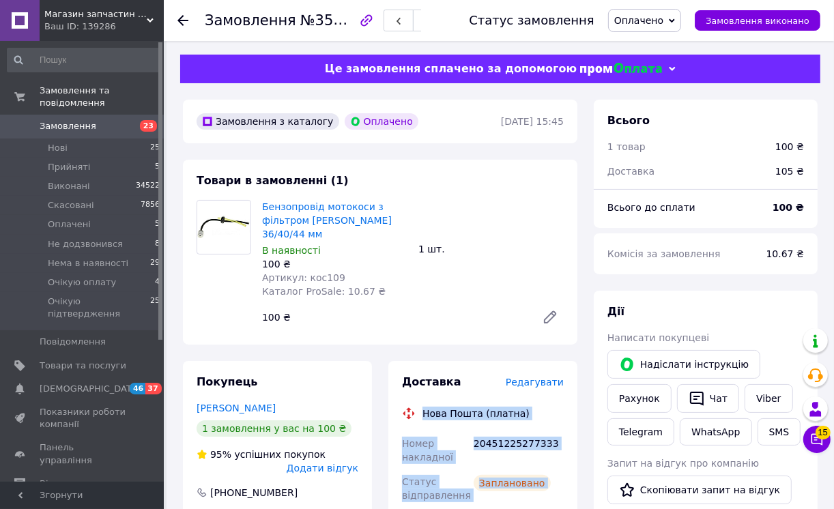
click at [540, 452] on div "20451225277333" at bounding box center [518, 450] width 95 height 38
click at [529, 432] on div "20451225277333" at bounding box center [518, 450] width 95 height 38
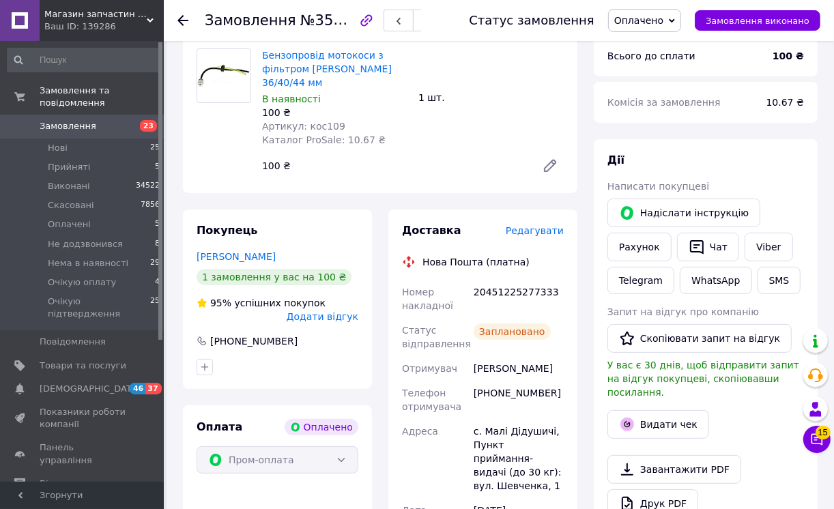
scroll to position [227, 0]
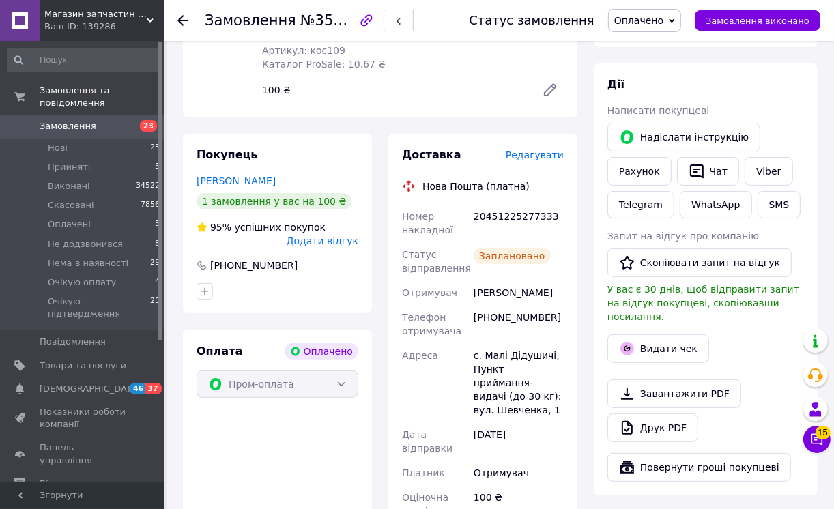
click at [675, 18] on icon at bounding box center [671, 21] width 6 height 6
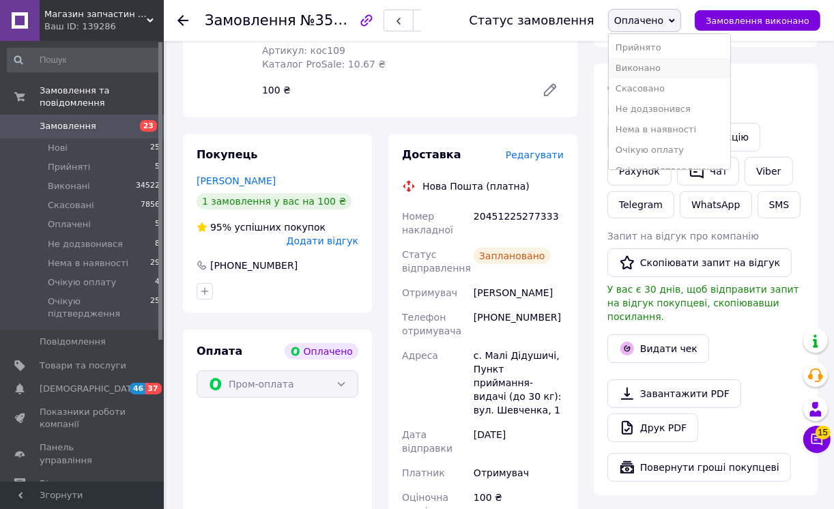
click at [656, 69] on li "Виконано" at bounding box center [668, 68] width 121 height 20
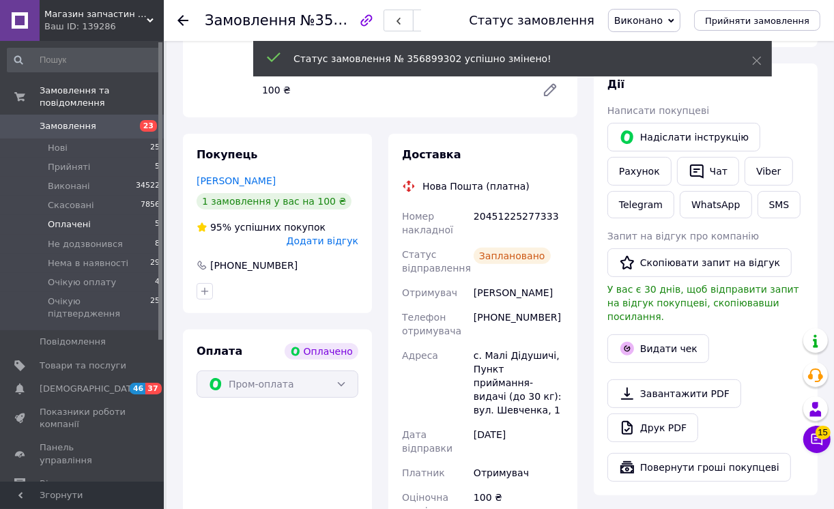
click at [75, 218] on span "Оплачені" at bounding box center [69, 224] width 43 height 12
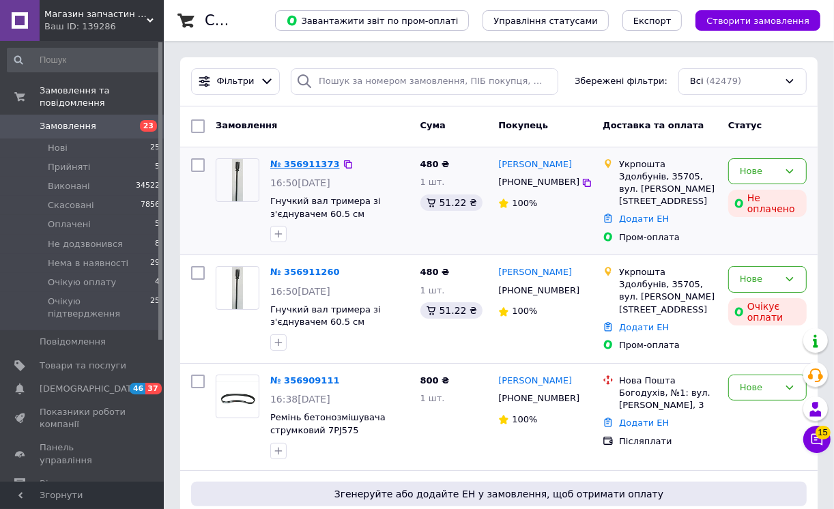
click at [304, 164] on link "№ 356911373" at bounding box center [305, 164] width 70 height 10
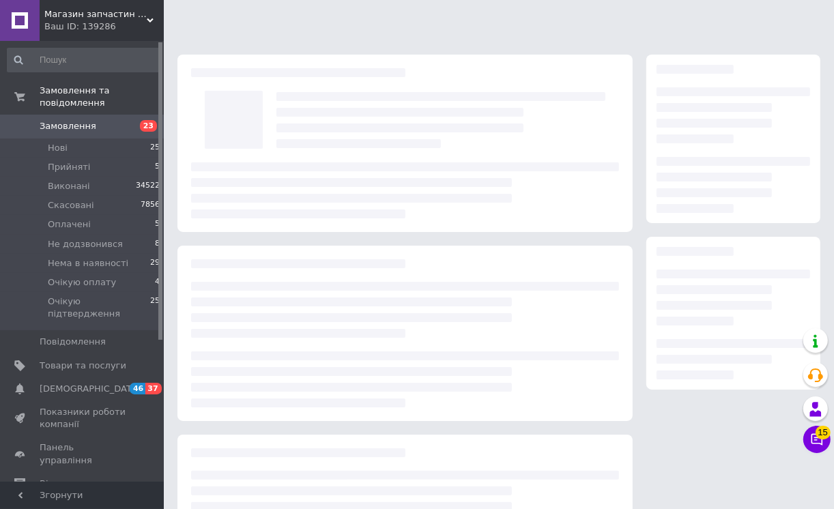
click at [304, 164] on div at bounding box center [405, 190] width 428 height 56
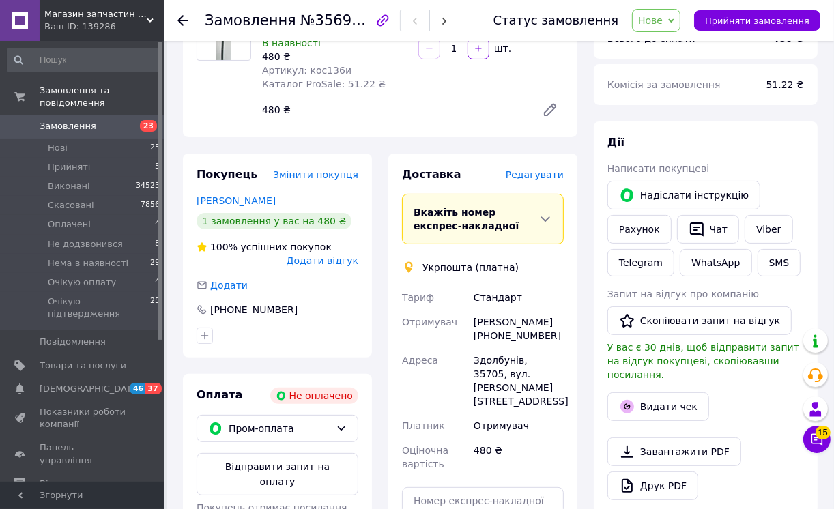
scroll to position [303, 0]
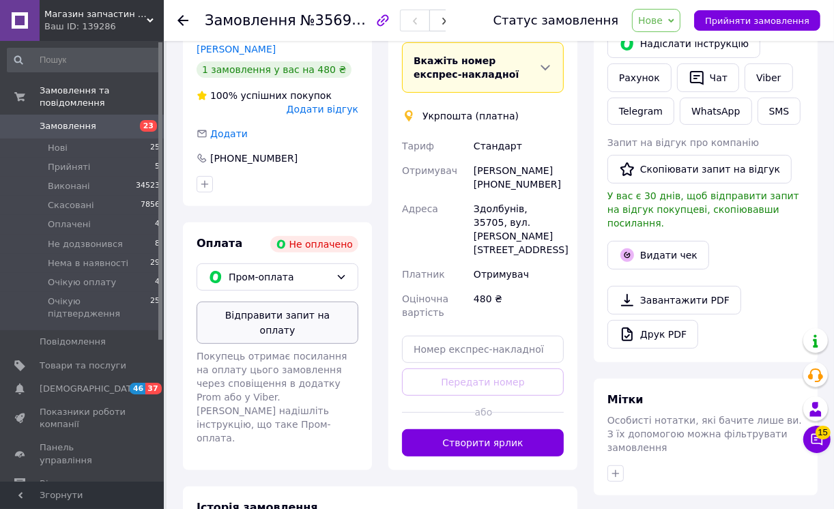
click at [310, 315] on button "Відправити запит на оплату" at bounding box center [277, 322] width 162 height 42
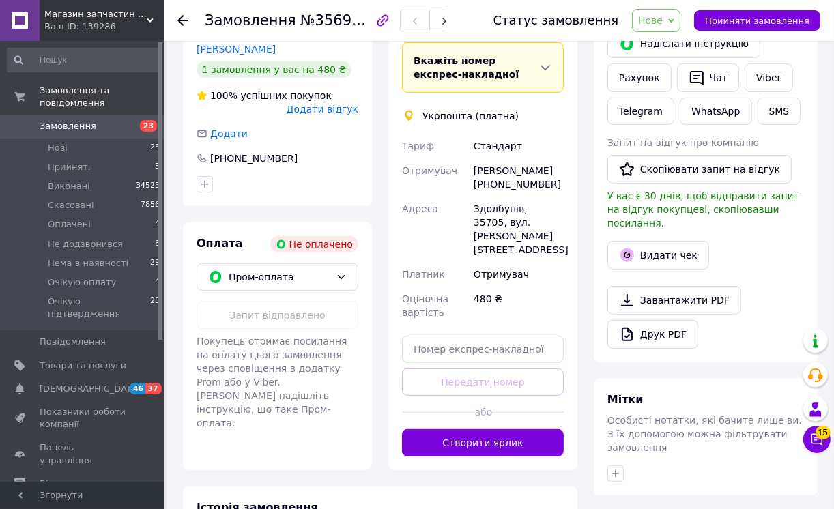
scroll to position [379, 0]
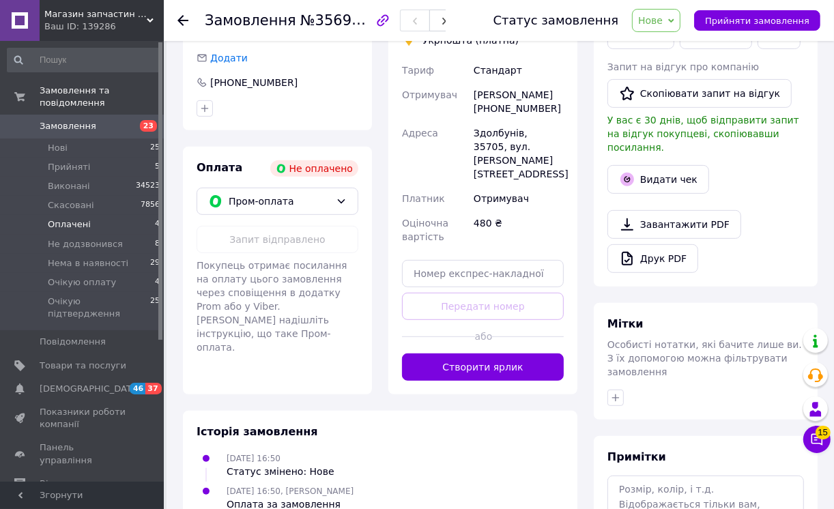
click at [66, 218] on span "Оплачені" at bounding box center [69, 224] width 43 height 12
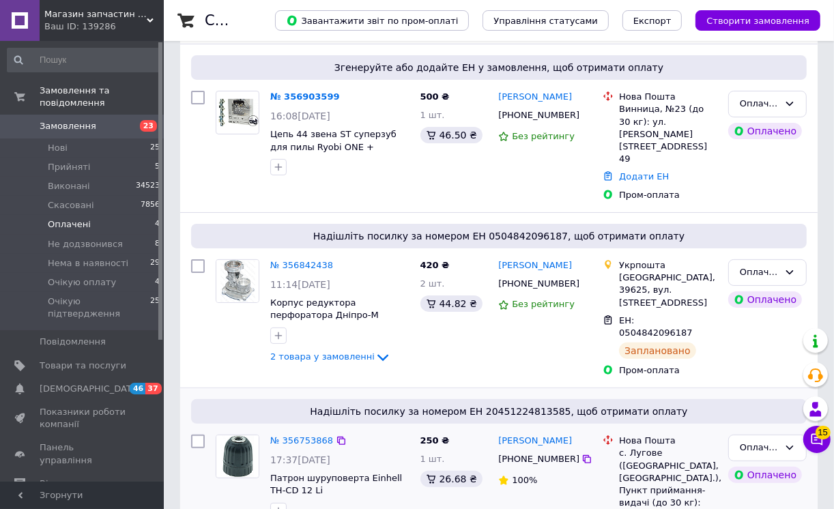
scroll to position [227, 0]
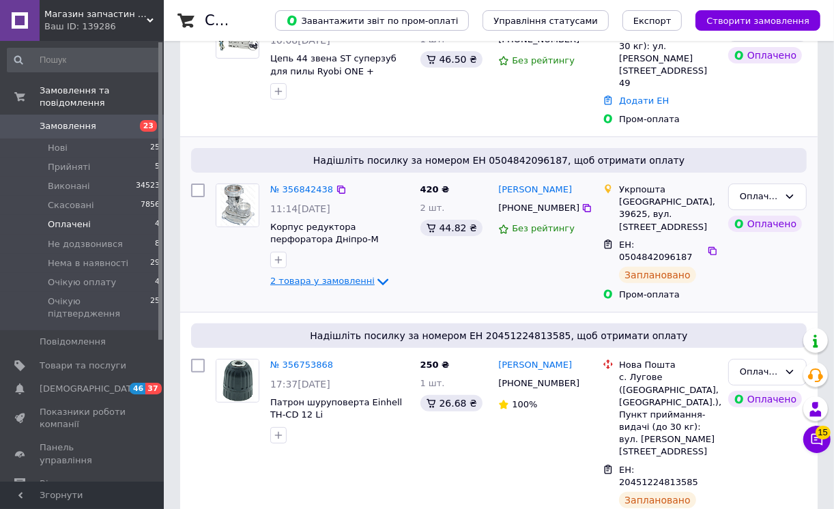
click at [323, 276] on span "2 товара у замовленні" at bounding box center [322, 281] width 104 height 10
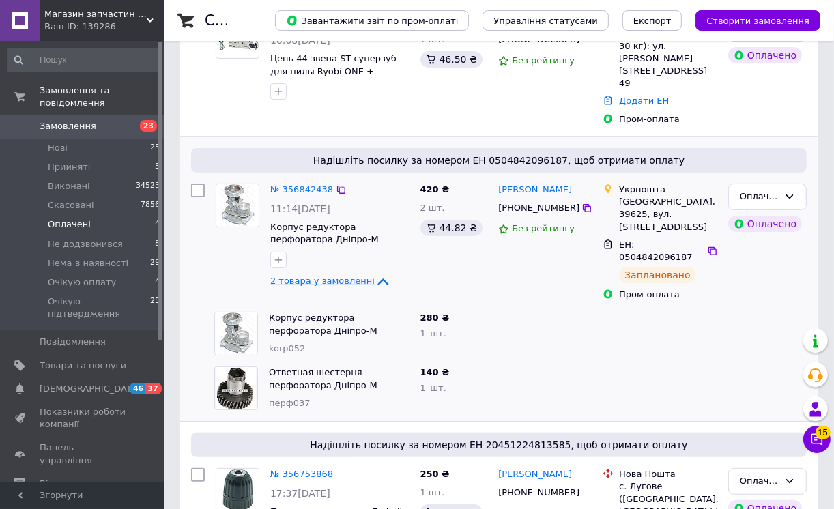
click at [323, 276] on span "2 товара у замовленні" at bounding box center [322, 281] width 104 height 10
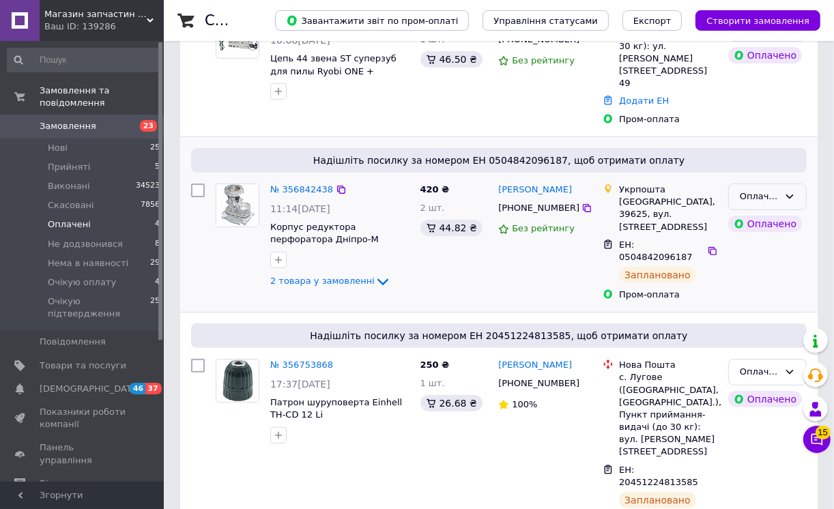
click at [789, 191] on icon at bounding box center [789, 196] width 11 height 11
click at [762, 237] on li "Виконано" at bounding box center [766, 249] width 77 height 25
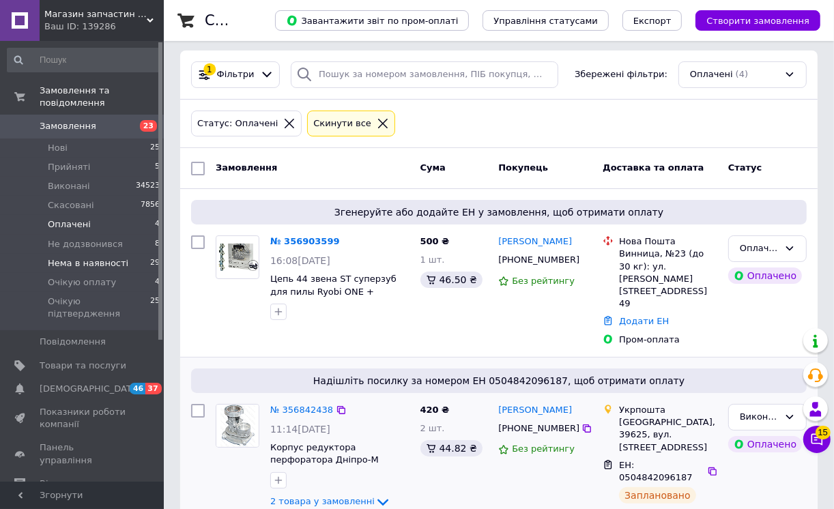
scroll to position [0, 0]
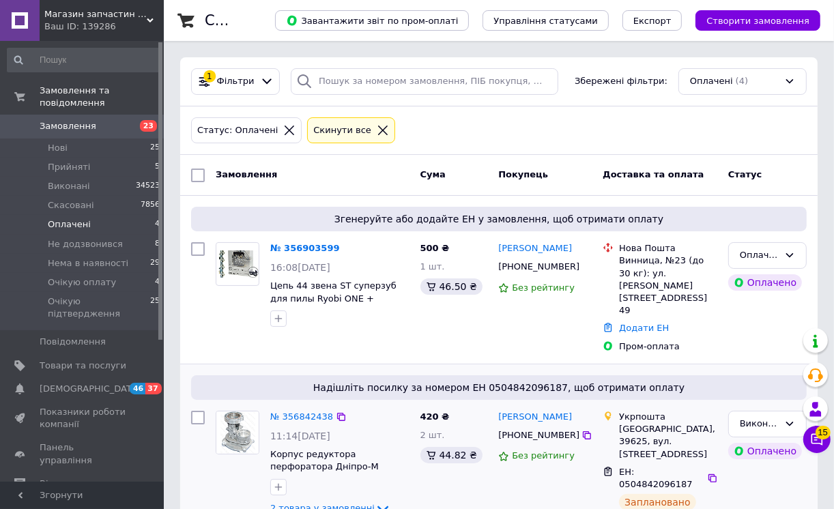
click at [64, 218] on span "Оплачені" at bounding box center [69, 224] width 43 height 12
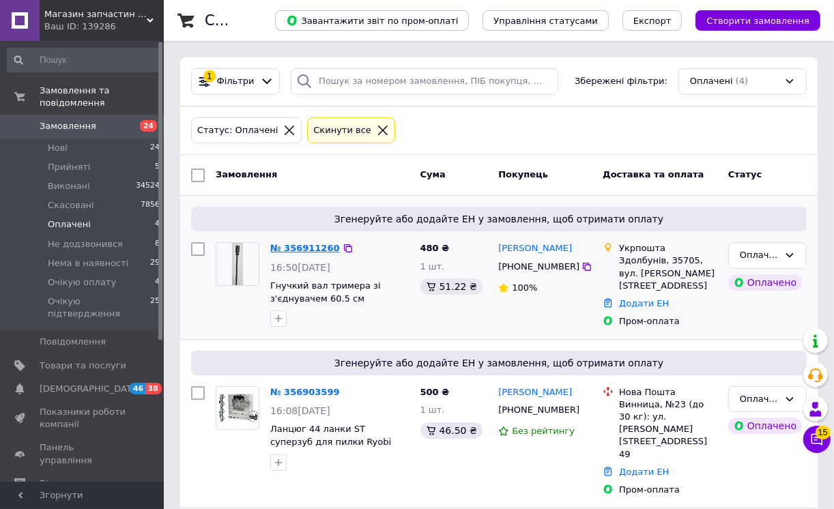
click at [297, 249] on link "№ 356911260" at bounding box center [305, 248] width 70 height 10
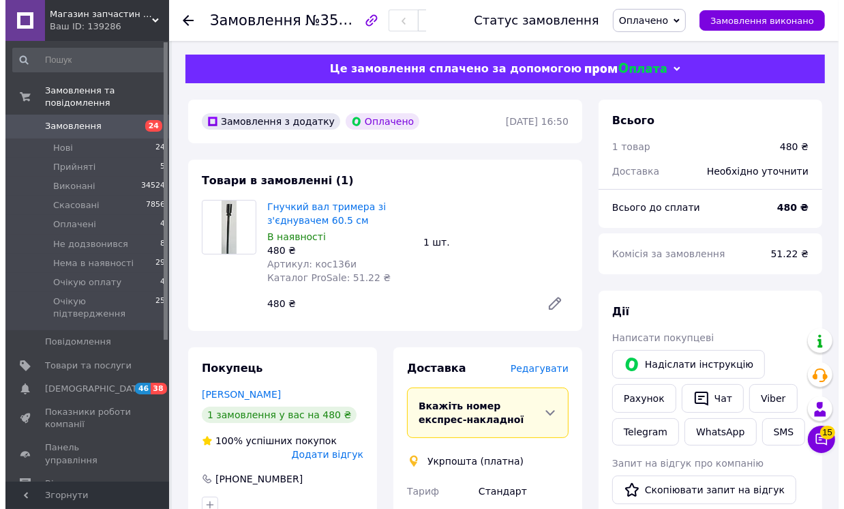
scroll to position [151, 0]
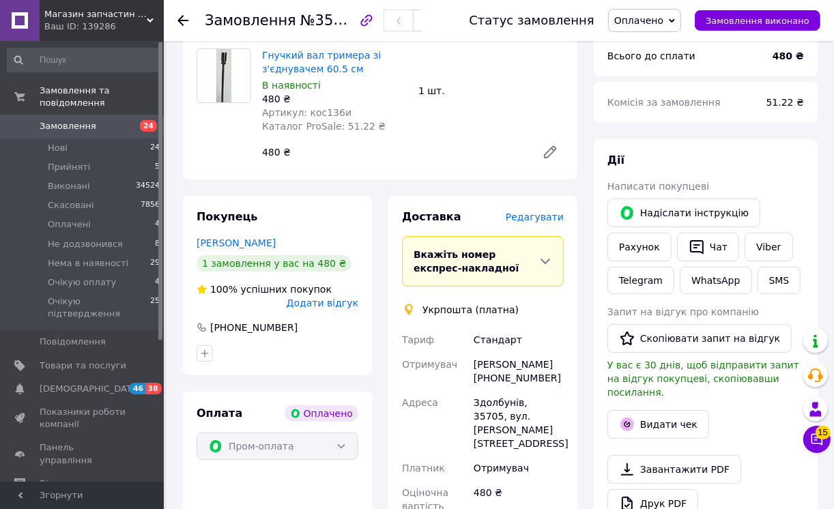
click at [542, 218] on span "Редагувати" at bounding box center [534, 216] width 58 height 11
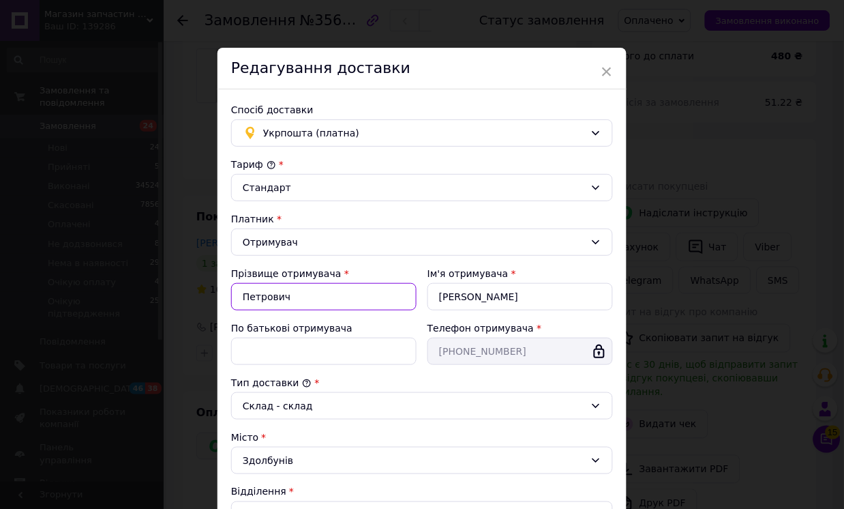
click at [289, 296] on input "Петрович" at bounding box center [324, 296] width 186 height 27
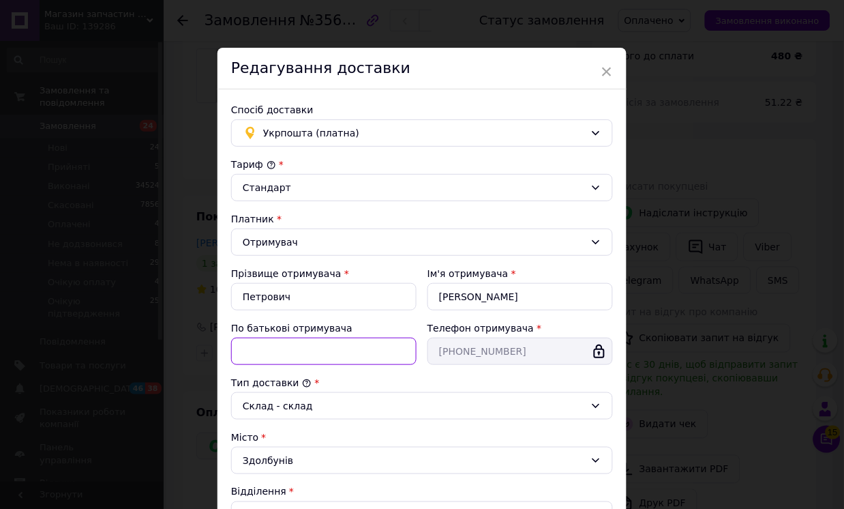
click at [237, 353] on input "По батькові отримувача" at bounding box center [324, 351] width 186 height 27
type input "[PERSON_NAME]"
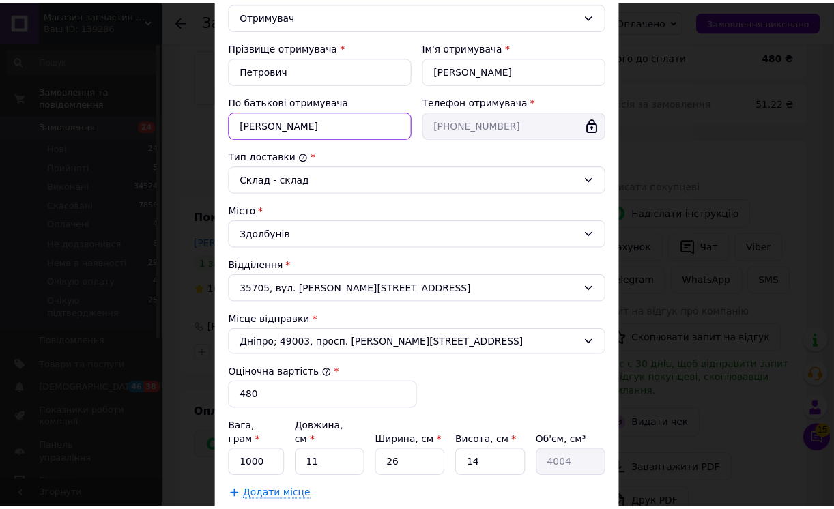
scroll to position [303, 0]
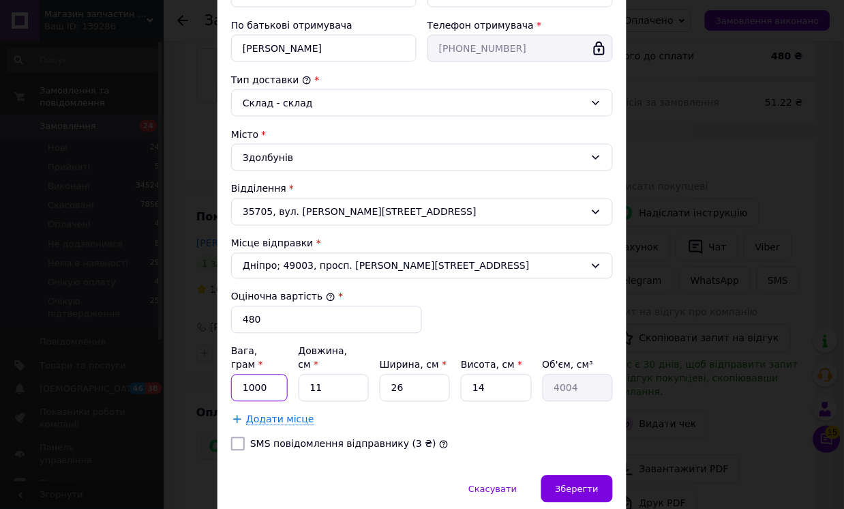
click at [250, 374] on input "1000" at bounding box center [259, 387] width 57 height 27
click at [251, 374] on input "1000" at bounding box center [259, 387] width 57 height 27
type input "500"
click at [393, 375] on input "26" at bounding box center [415, 387] width 70 height 27
type input "6"
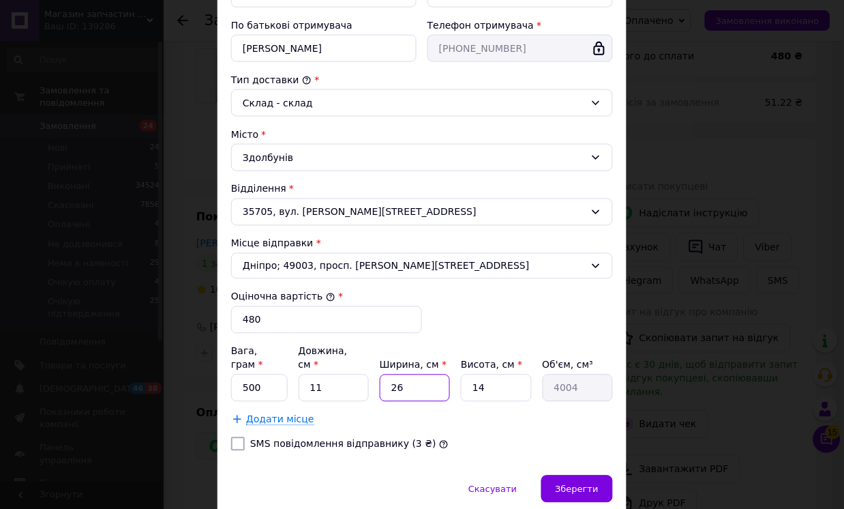
type input "924"
type input "6"
click at [570, 484] on span "Зберегти" at bounding box center [577, 489] width 43 height 10
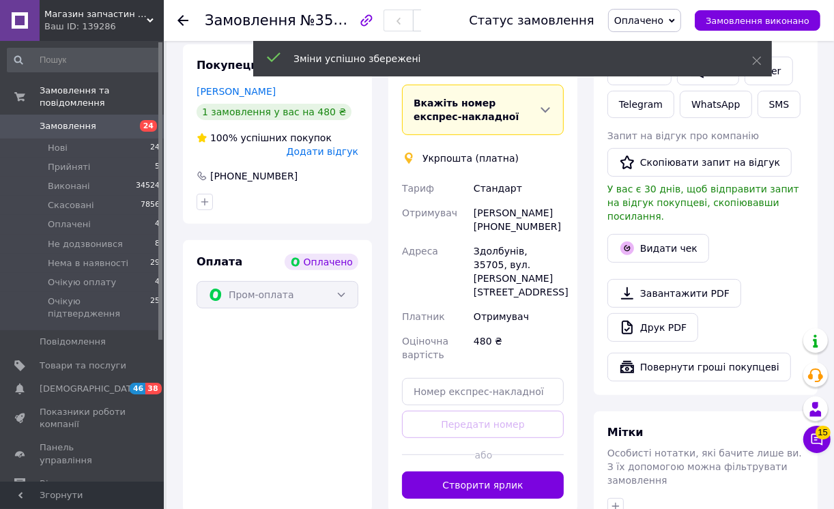
scroll to position [379, 0]
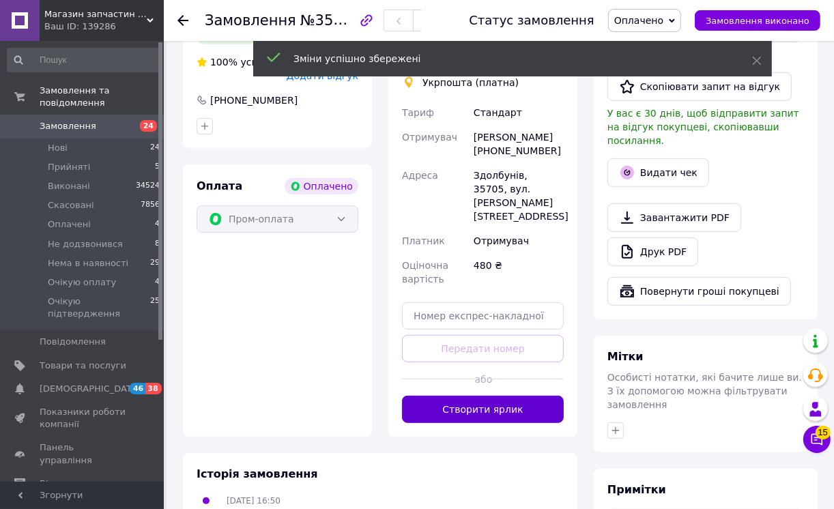
click at [541, 423] on button "Створити ярлик" at bounding box center [483, 409] width 162 height 27
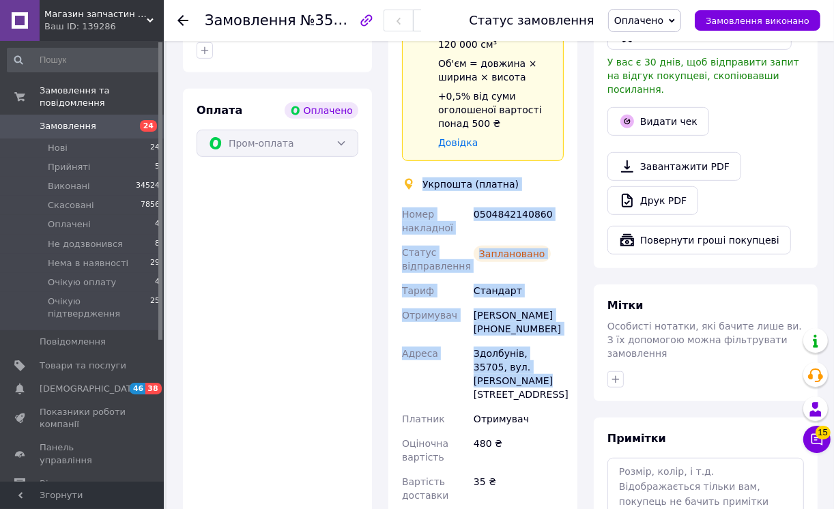
scroll to position [530, 0]
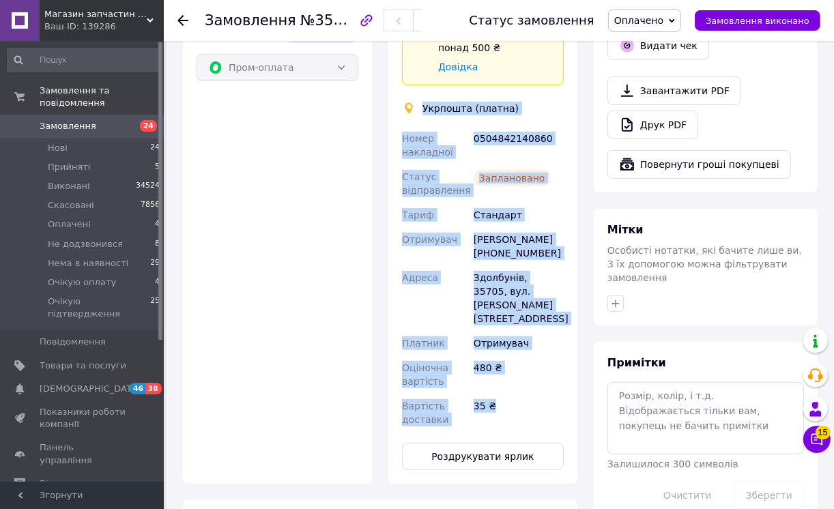
drag, startPoint x: 421, startPoint y: 259, endPoint x: 521, endPoint y: 419, distance: 189.1
click at [521, 419] on div "Доставка Редагувати Спецтариф Укрпошта Стандарт 35 ₴ - до 30 кг і об'ємом до 20…" at bounding box center [483, 150] width 162 height 639
copy div "Укрпошта (платна) Номер накладної 0504842140860 Статус відправлення Заплановано…"
drag, startPoint x: 533, startPoint y: 215, endPoint x: 548, endPoint y: 246, distance: 34.8
click at [535, 215] on div "Стандарт" at bounding box center [518, 215] width 95 height 25
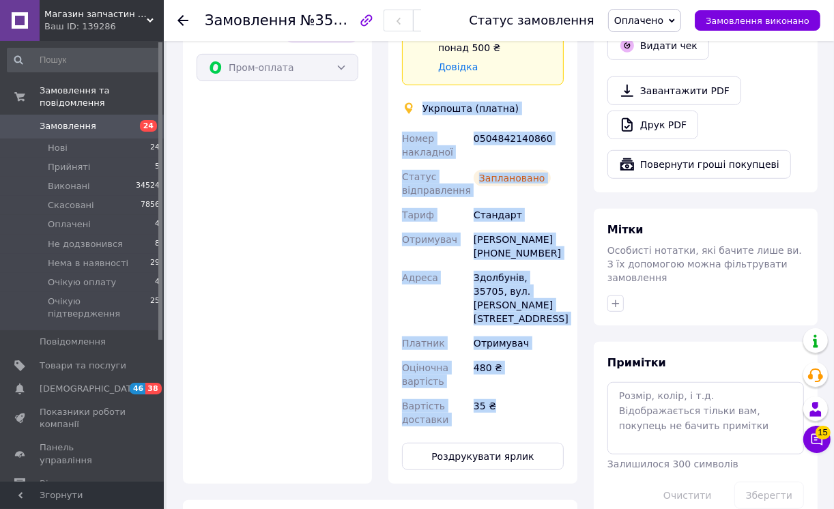
click at [486, 262] on div "Михайло Васильович Петрович +380986513339" at bounding box center [518, 246] width 95 height 38
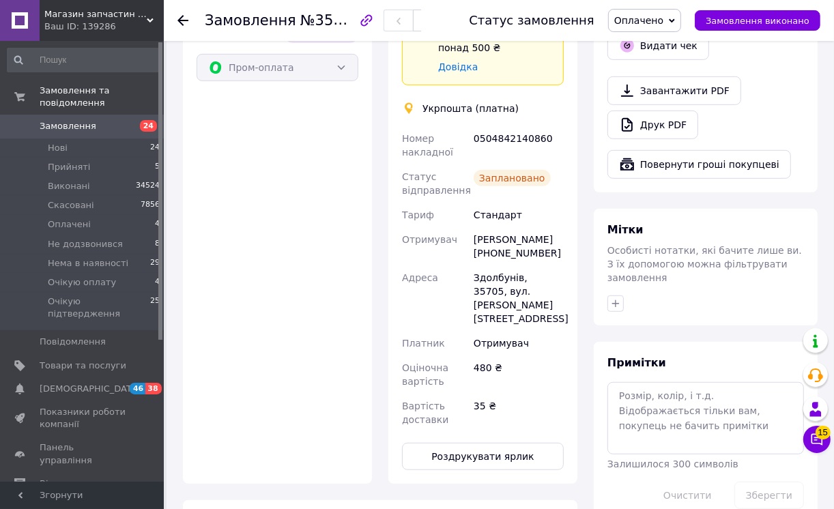
drag, startPoint x: 473, startPoint y: 281, endPoint x: 542, endPoint y: 278, distance: 69.6
click at [547, 265] on div "Михайло Васильович Петрович +380986513339" at bounding box center [518, 246] width 95 height 38
copy div "[PHONE_NUMBER]"
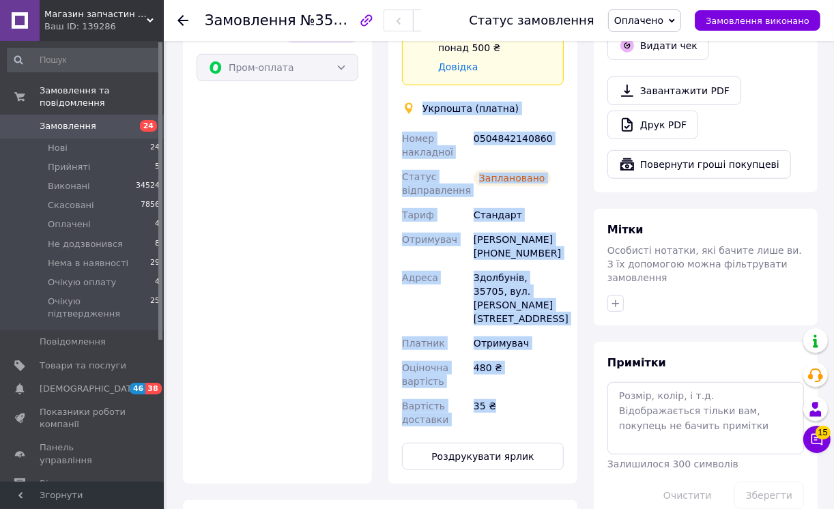
drag, startPoint x: 422, startPoint y: 104, endPoint x: 513, endPoint y: 415, distance: 324.2
click at [514, 415] on div "Доставка Редагувати Спецтариф Укрпошта Стандарт 35 ₴ - до 30 кг і об'ємом до 20…" at bounding box center [483, 150] width 162 height 639
copy div "Укрпошта (платна) Номер накладної 0504842140860 Статус відправлення Заплановано…"
click at [525, 164] on div "0504842140860" at bounding box center [518, 145] width 95 height 38
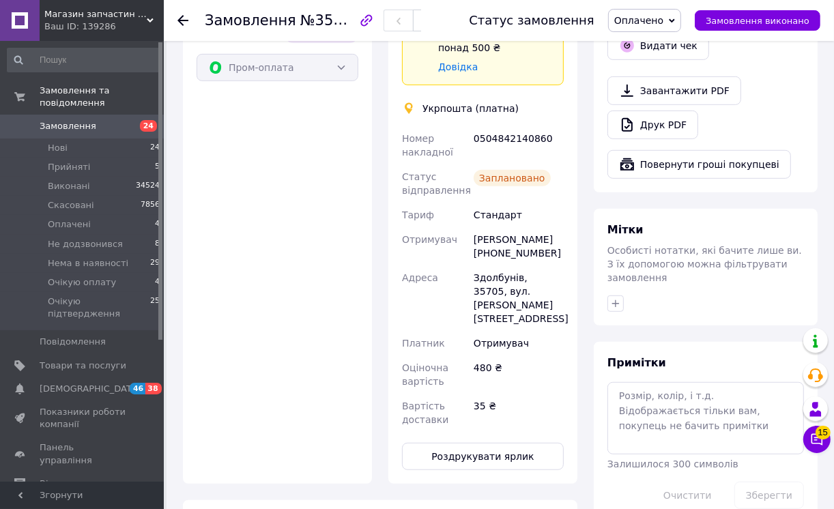
click at [675, 18] on icon at bounding box center [671, 21] width 6 height 6
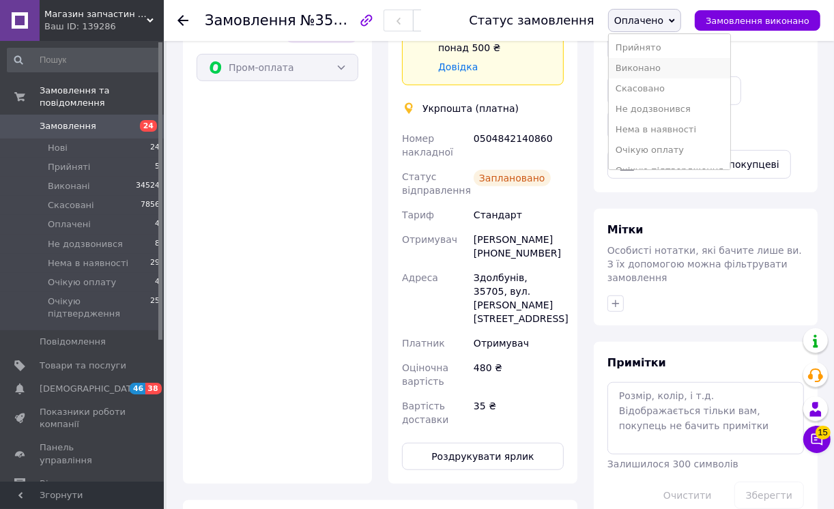
click at [657, 65] on li "Виконано" at bounding box center [668, 68] width 121 height 20
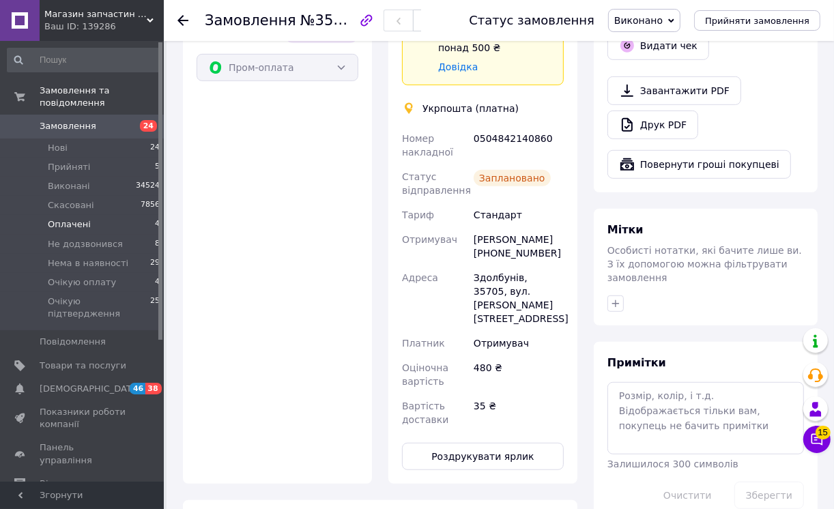
click at [69, 218] on span "Оплачені" at bounding box center [69, 224] width 43 height 12
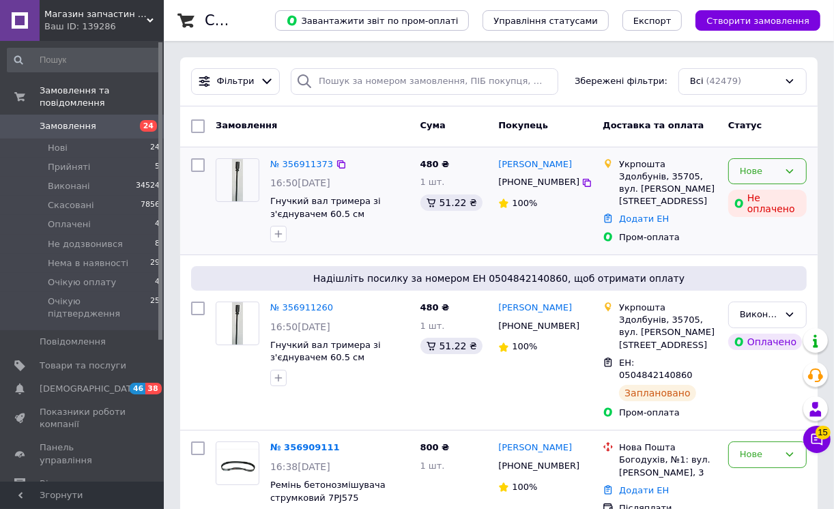
click at [788, 168] on icon at bounding box center [789, 171] width 11 height 11
click at [761, 249] on li "Скасовано" at bounding box center [766, 249] width 77 height 25
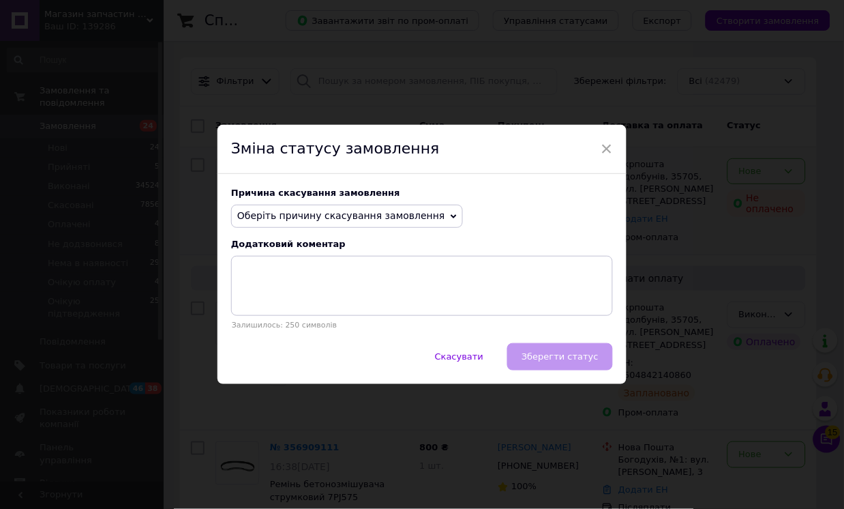
click at [451, 218] on icon at bounding box center [454, 216] width 6 height 6
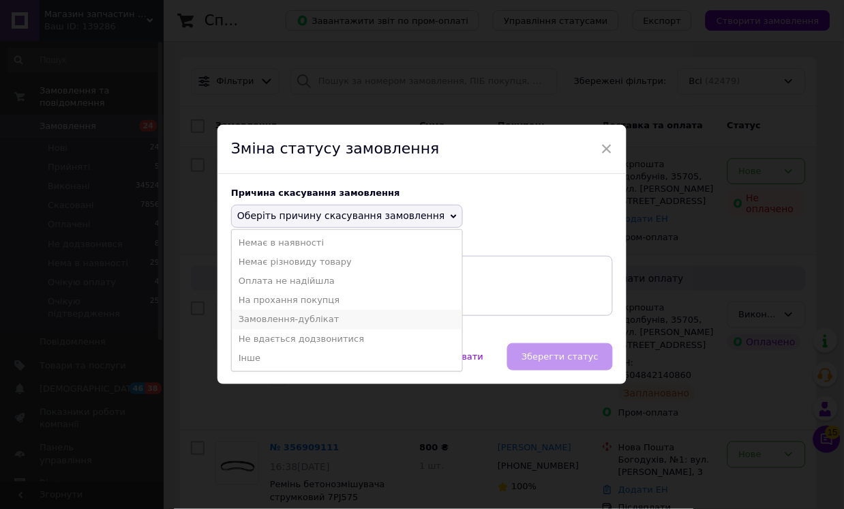
click at [286, 319] on li "Замовлення-дублікат" at bounding box center [347, 319] width 231 height 19
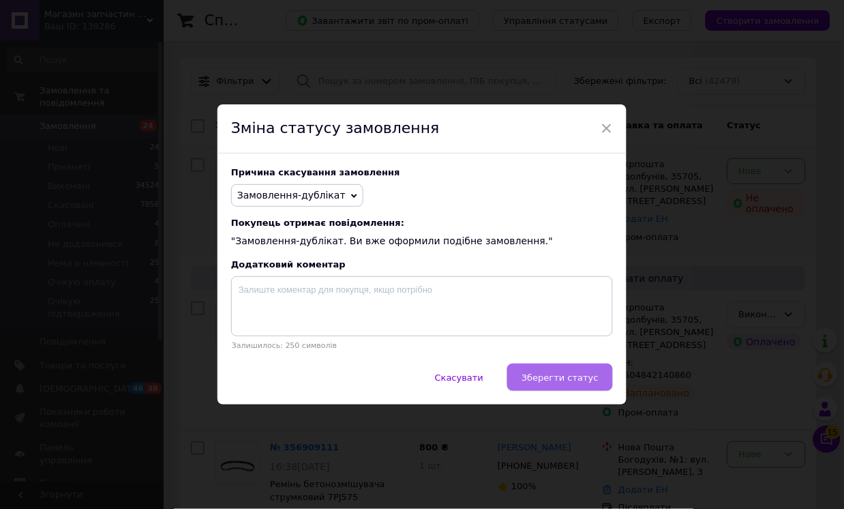
click at [565, 382] on span "Зберегти статус" at bounding box center [560, 377] width 77 height 10
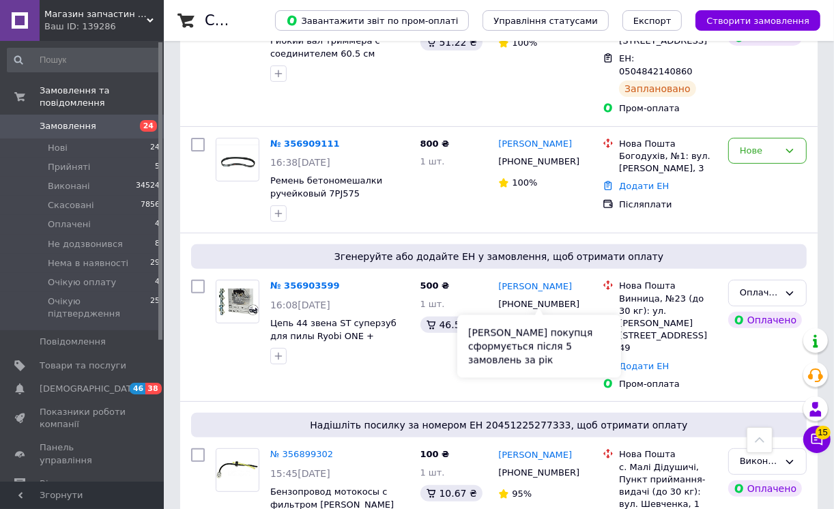
scroll to position [454, 0]
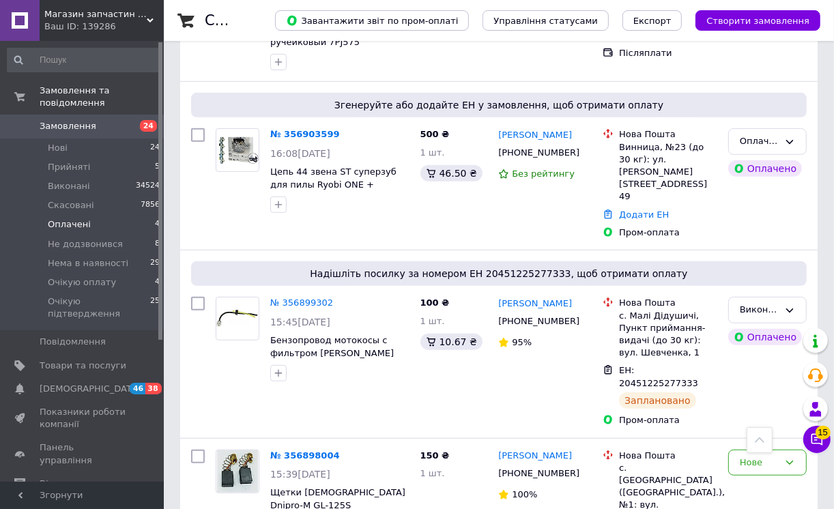
click at [66, 218] on span "Оплачені" at bounding box center [69, 224] width 43 height 12
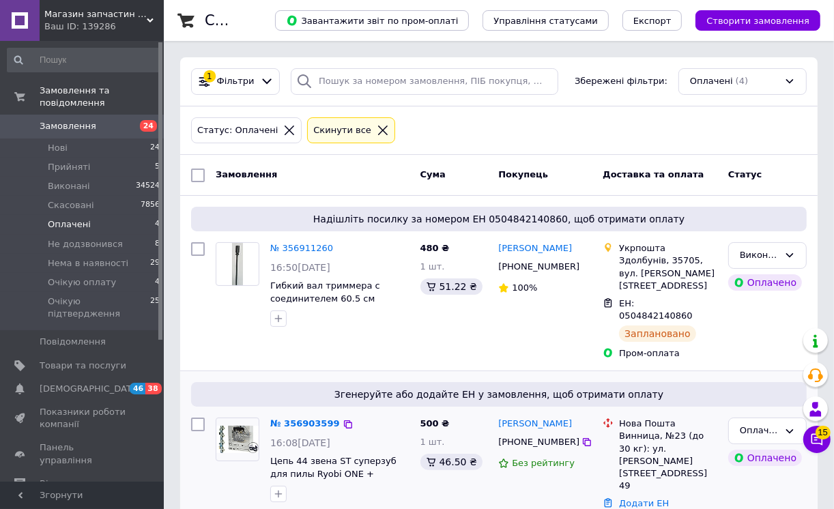
scroll to position [76, 0]
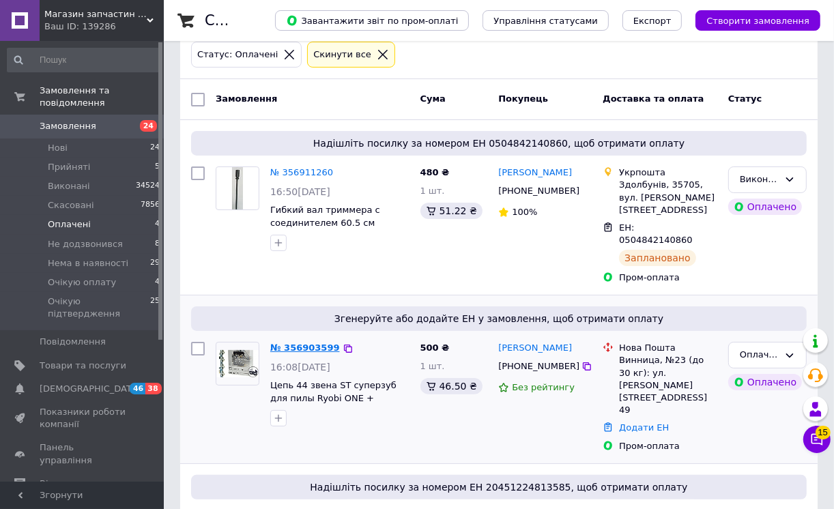
click at [310, 342] on link "№ 356903599" at bounding box center [305, 347] width 70 height 10
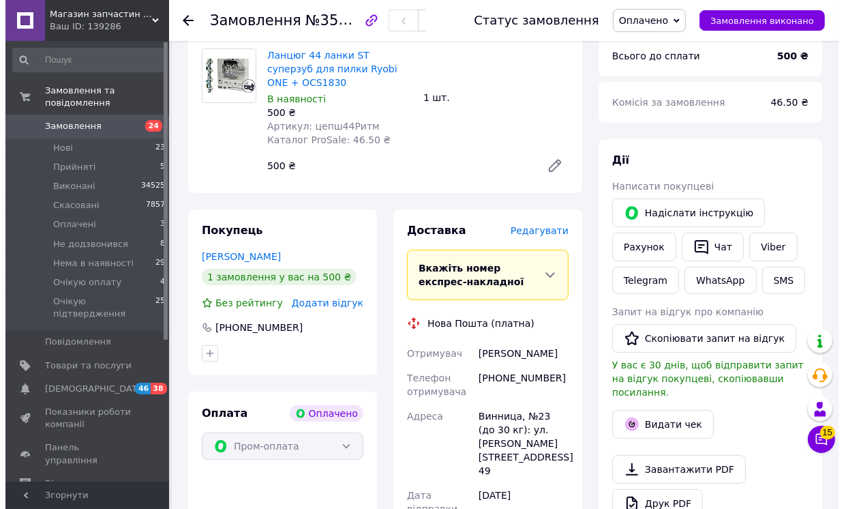
scroll to position [227, 0]
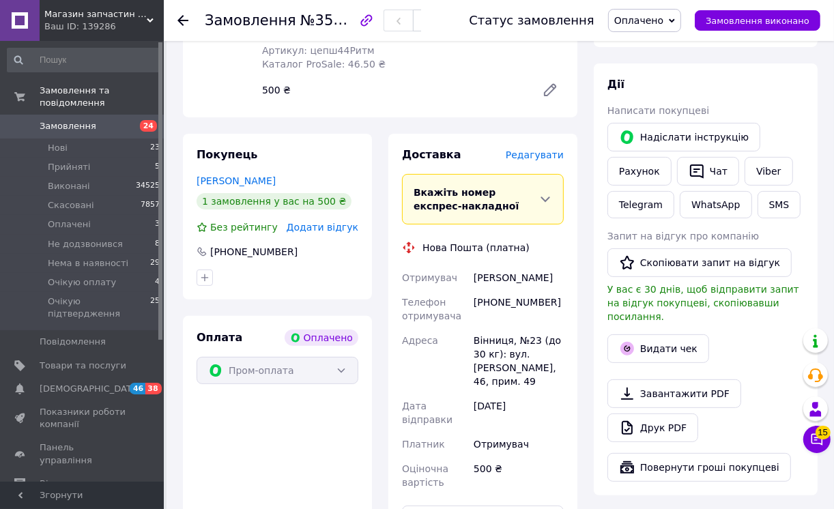
click at [534, 153] on span "Редагувати" at bounding box center [534, 154] width 58 height 11
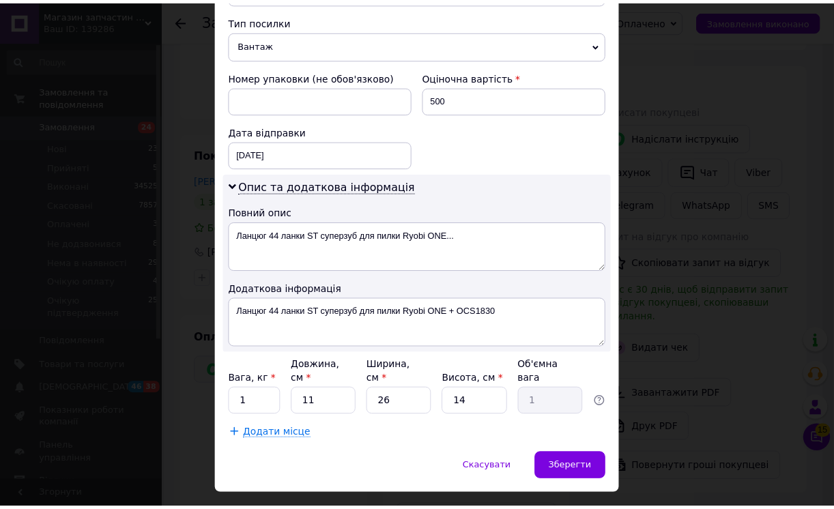
scroll to position [550, 0]
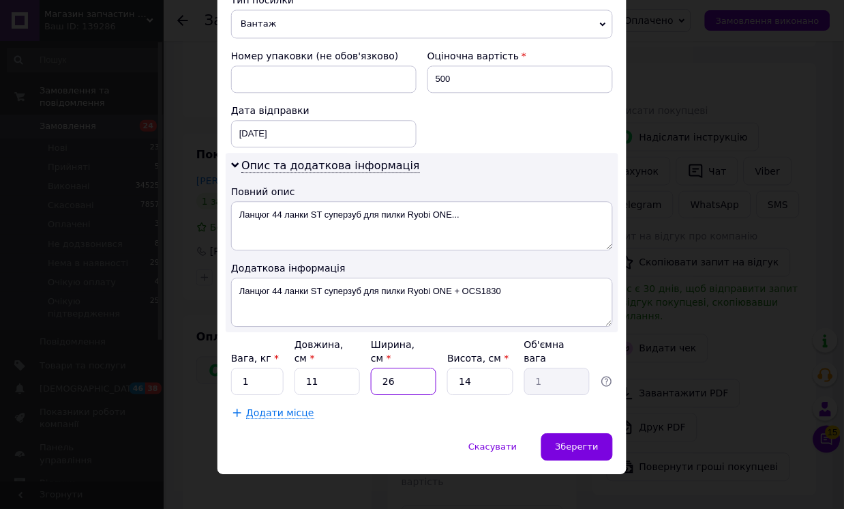
click at [384, 368] on input "26" at bounding box center [403, 381] width 65 height 27
type input "6"
type input "0.23"
type input "6"
click at [246, 370] on input "1" at bounding box center [257, 381] width 53 height 27
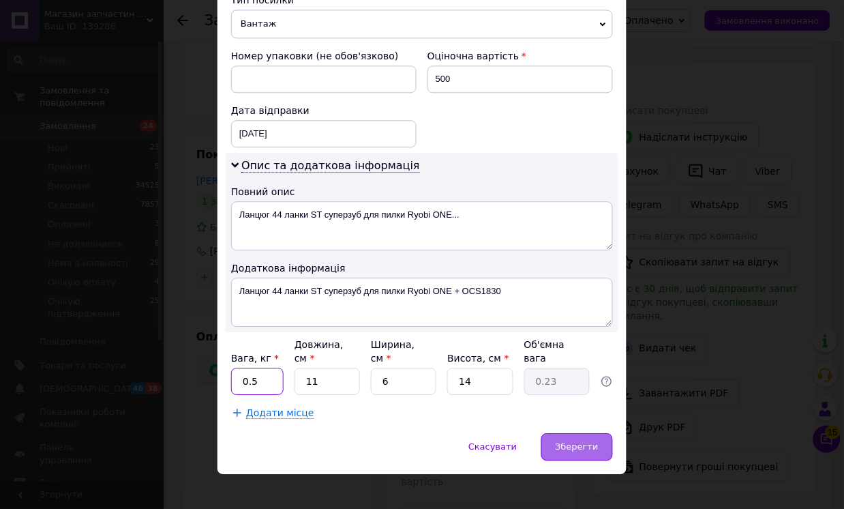
type input "0.5"
click at [574, 441] on span "Зберегти" at bounding box center [577, 446] width 43 height 10
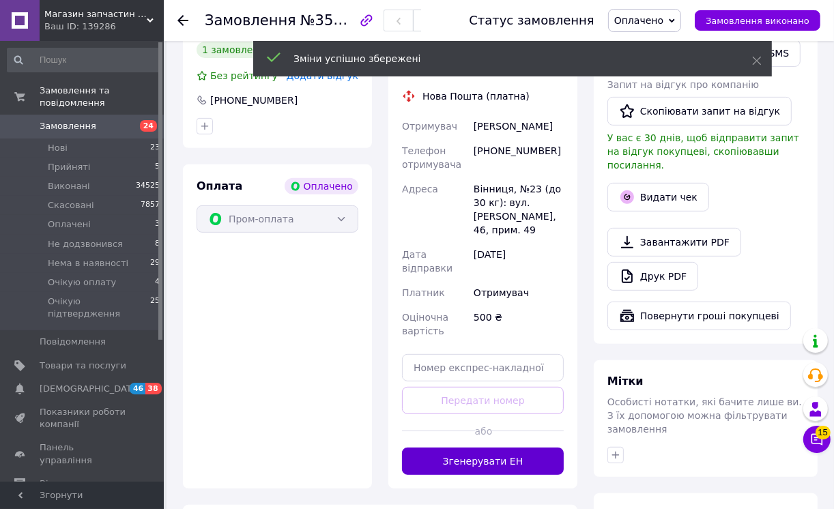
scroll to position [454, 0]
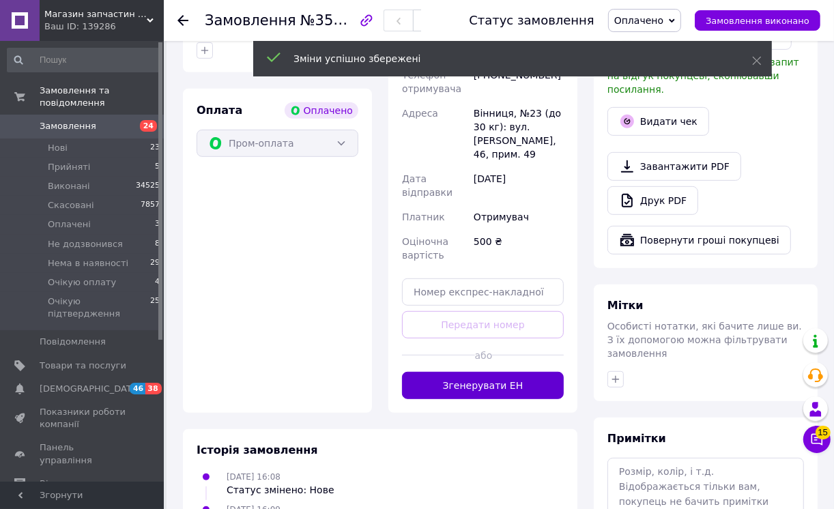
click at [535, 399] on button "Згенерувати ЕН" at bounding box center [483, 385] width 162 height 27
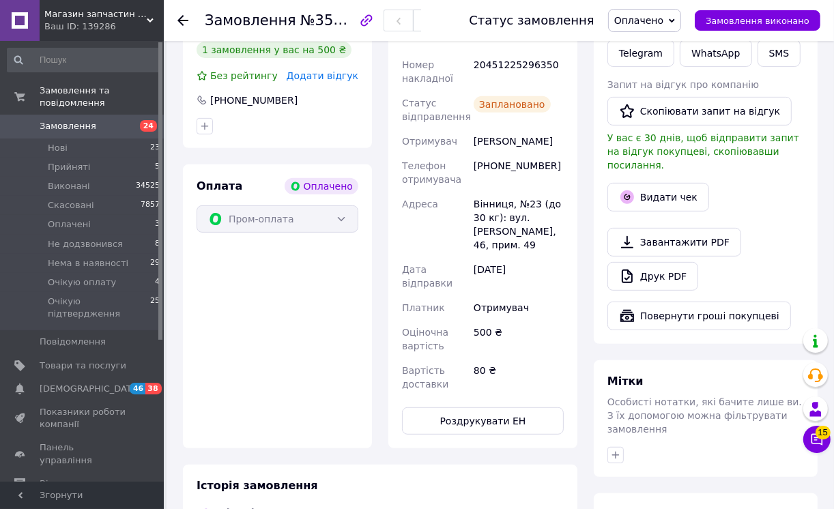
scroll to position [303, 0]
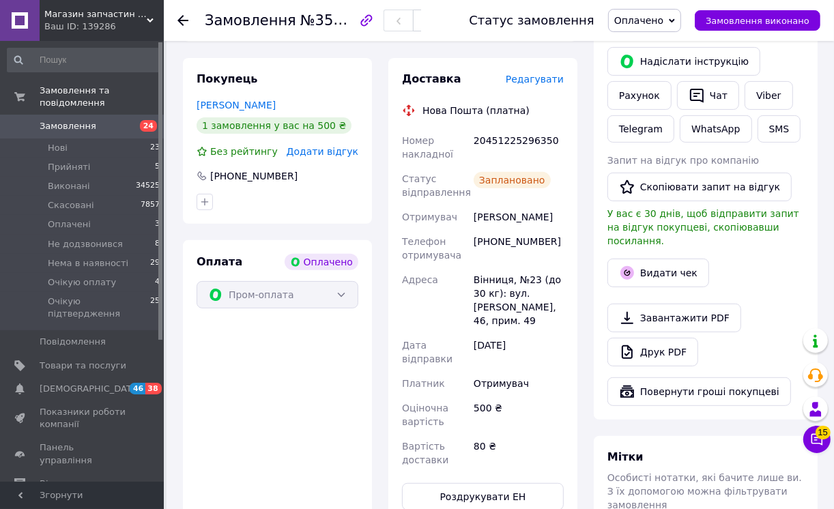
drag, startPoint x: 681, startPoint y: 18, endPoint x: 680, endPoint y: 44, distance: 25.2
click at [675, 18] on icon at bounding box center [671, 21] width 6 height 6
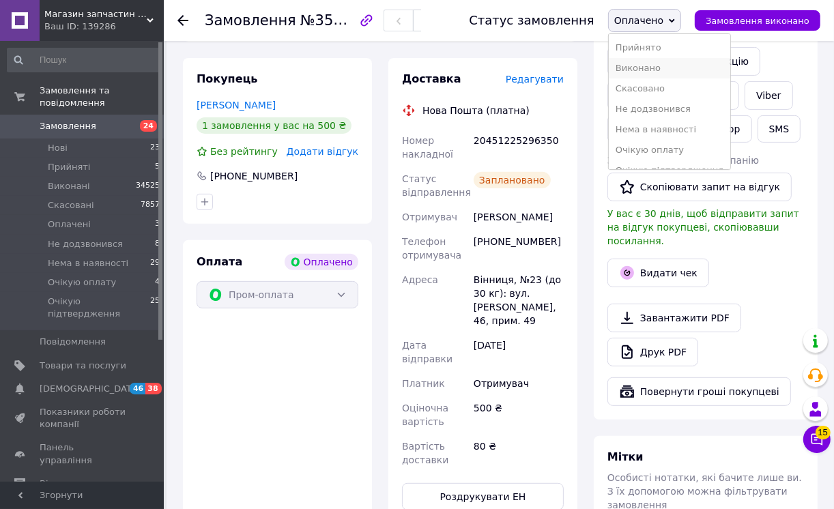
click at [656, 70] on li "Виконано" at bounding box center [668, 68] width 121 height 20
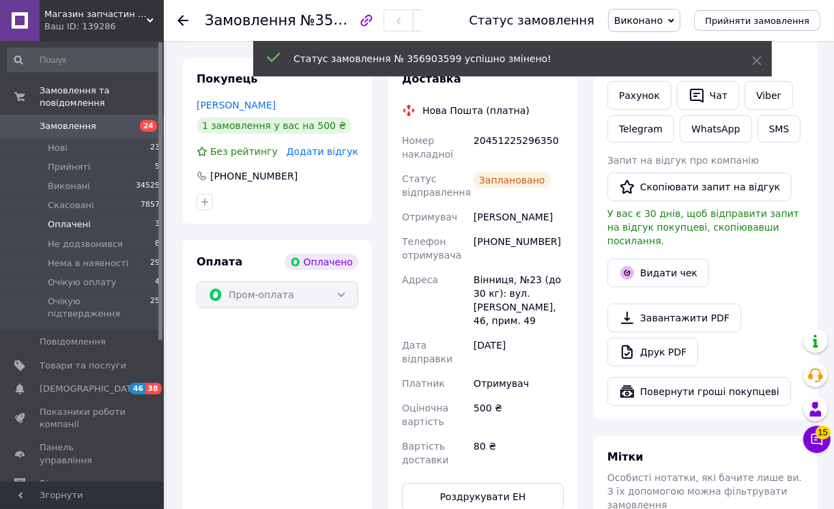
click at [65, 218] on span "Оплачені" at bounding box center [69, 224] width 43 height 12
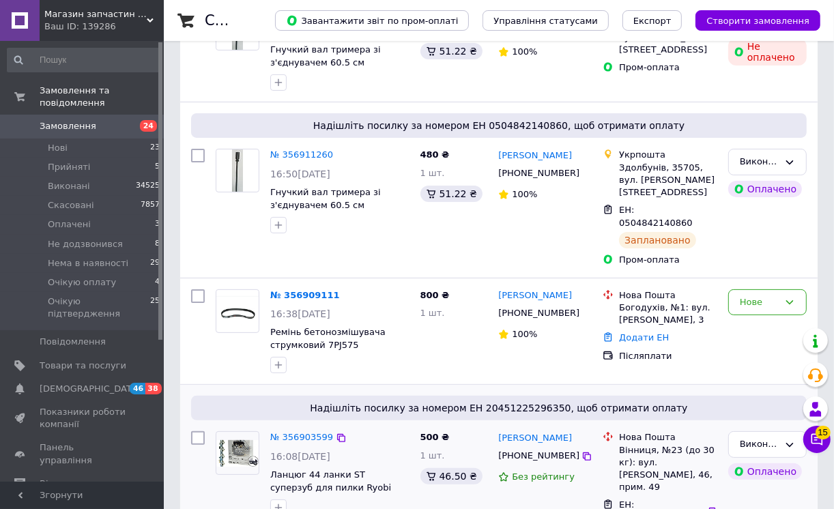
scroll to position [227, 0]
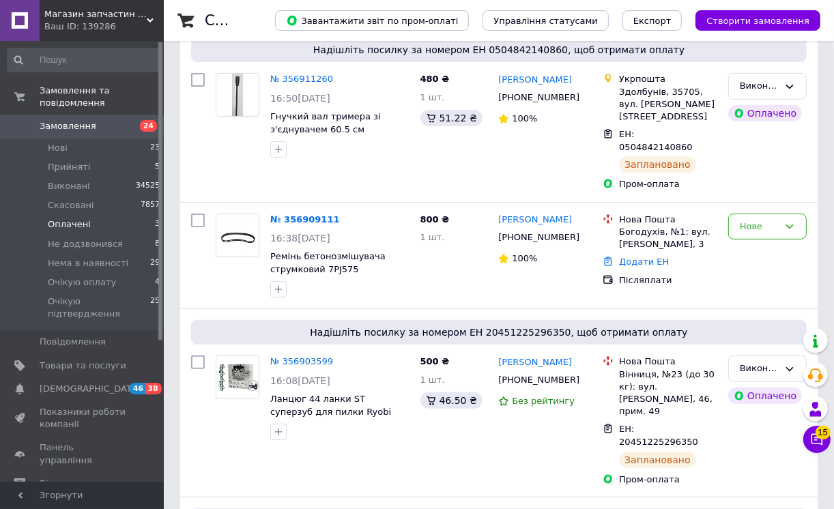
click at [60, 218] on span "Оплачені" at bounding box center [69, 224] width 43 height 12
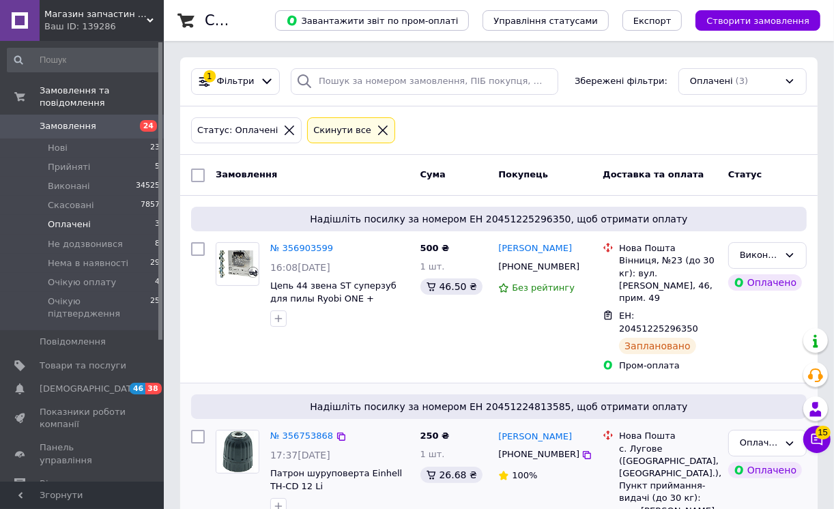
scroll to position [151, 0]
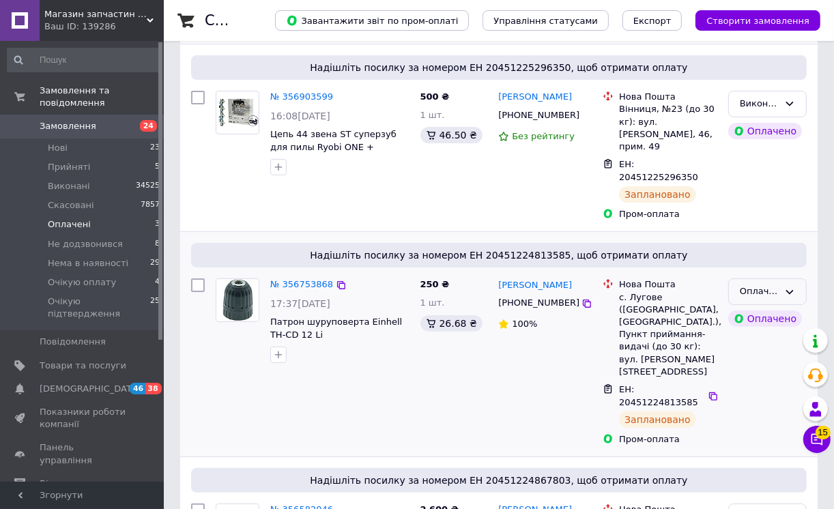
click at [788, 290] on icon at bounding box center [790, 292] width 8 height 4
click at [757, 333] on li "Виконано" at bounding box center [766, 345] width 77 height 25
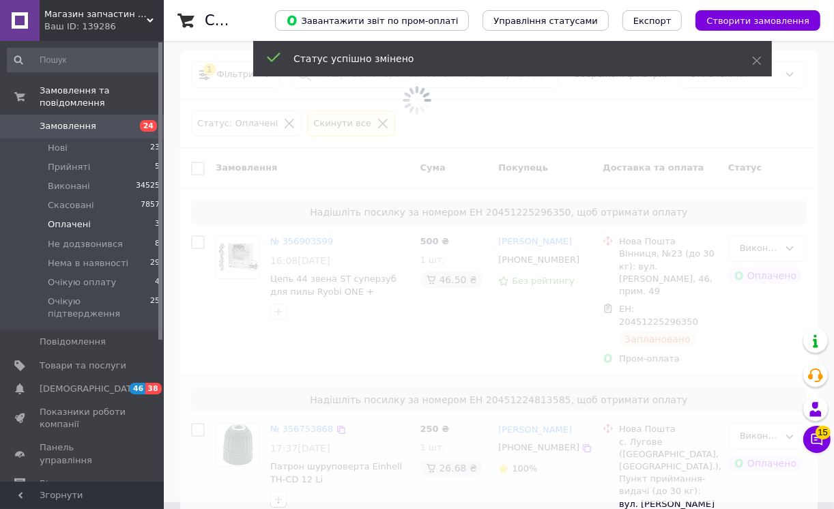
scroll to position [77, 0]
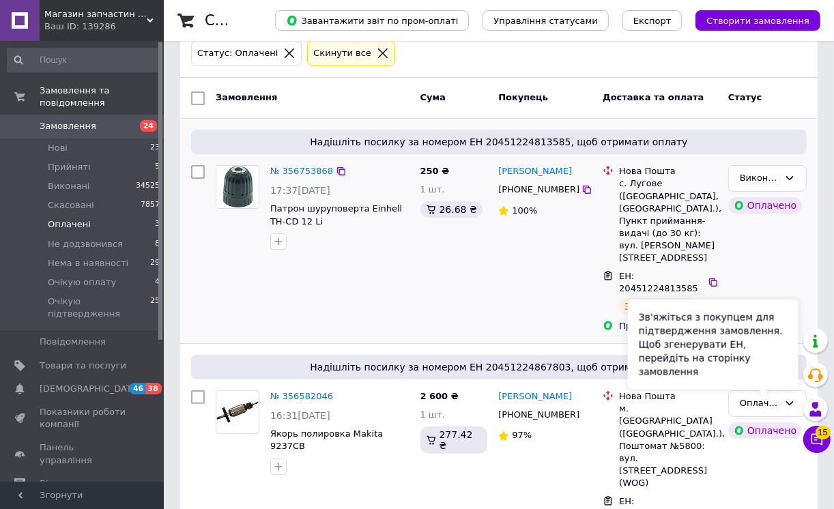
click at [789, 379] on div "Зв'яжіться з покупцем для підтвердження замовлення. Щоб згенерувати ЕН, перейді…" at bounding box center [713, 344] width 171 height 90
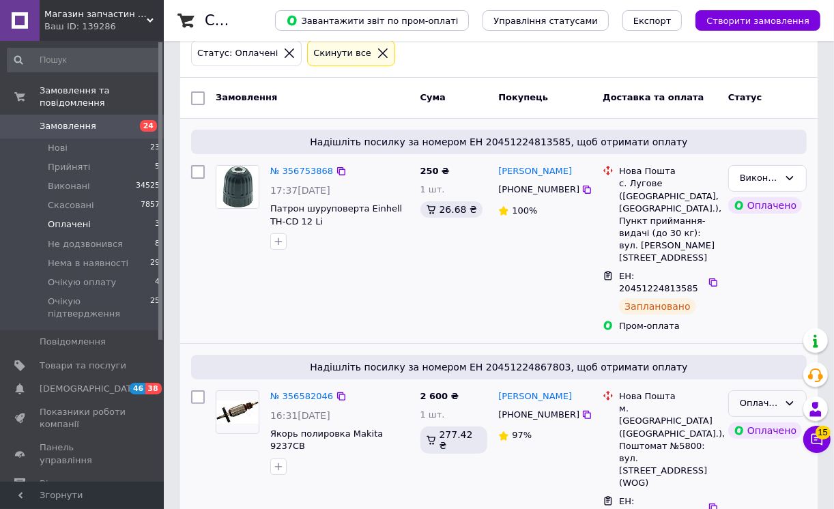
click at [788, 398] on icon at bounding box center [789, 403] width 11 height 11
click at [751, 444] on li "Виконано" at bounding box center [766, 456] width 77 height 25
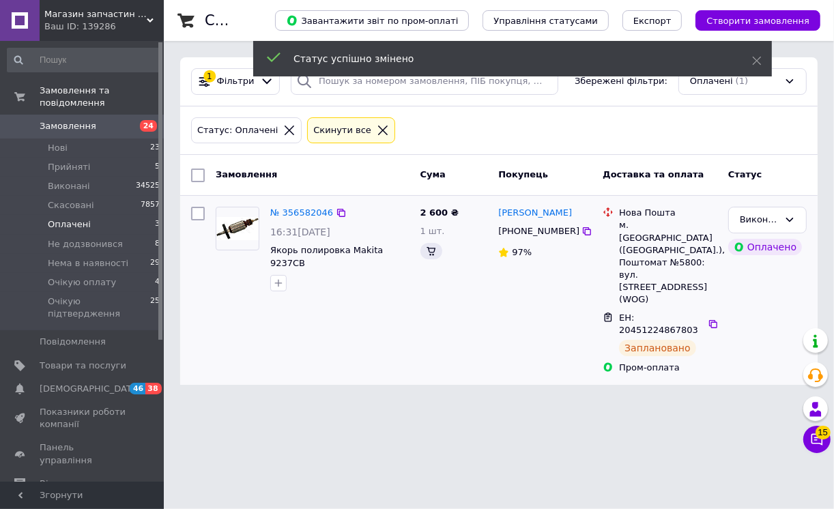
scroll to position [0, 0]
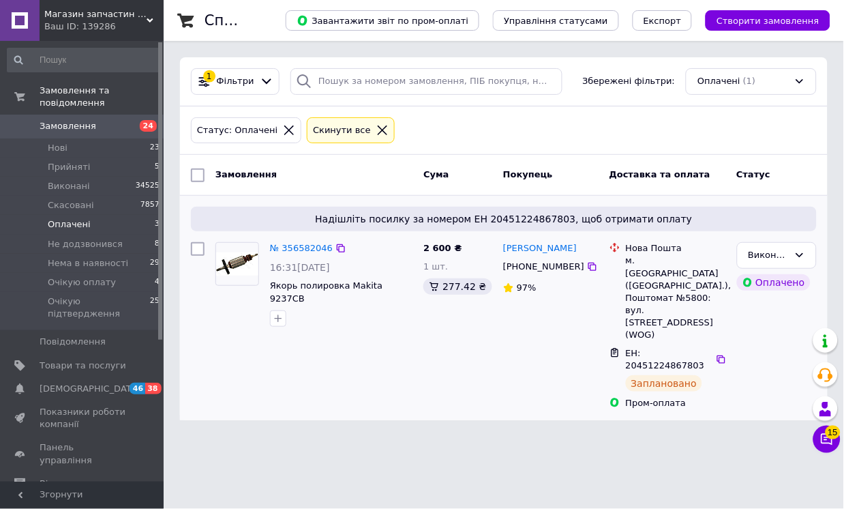
click at [80, 218] on span "Оплачені" at bounding box center [69, 224] width 43 height 12
click at [75, 161] on span "Прийняті" at bounding box center [69, 167] width 42 height 12
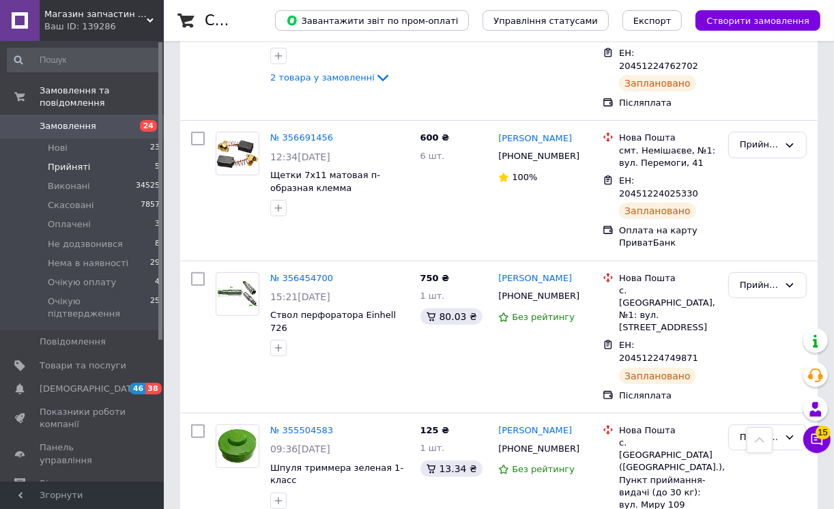
scroll to position [151, 0]
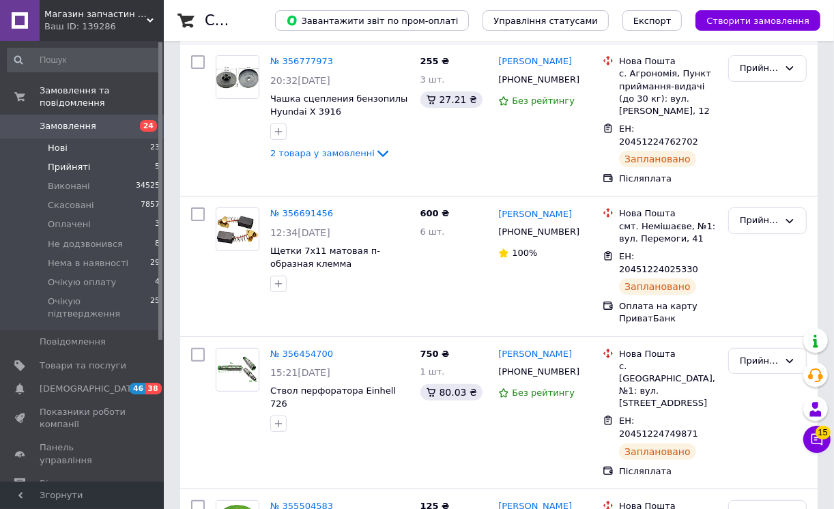
click at [55, 142] on span "Нові" at bounding box center [58, 148] width 20 height 12
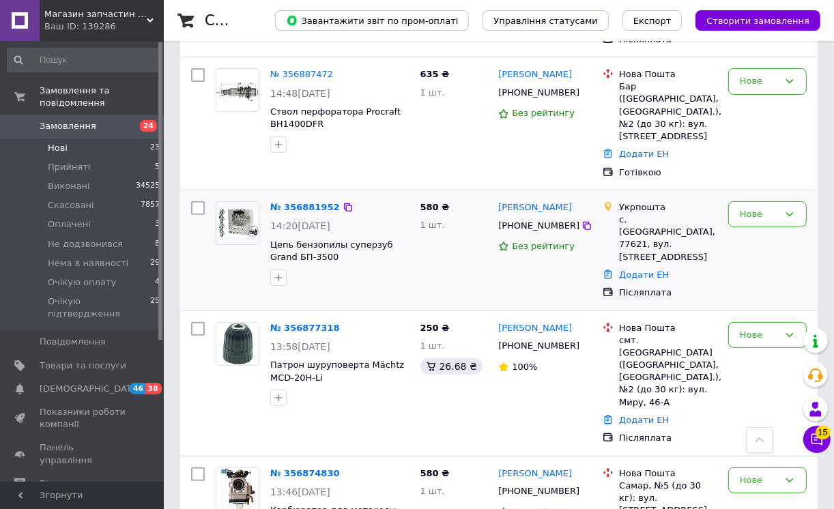
scroll to position [454, 0]
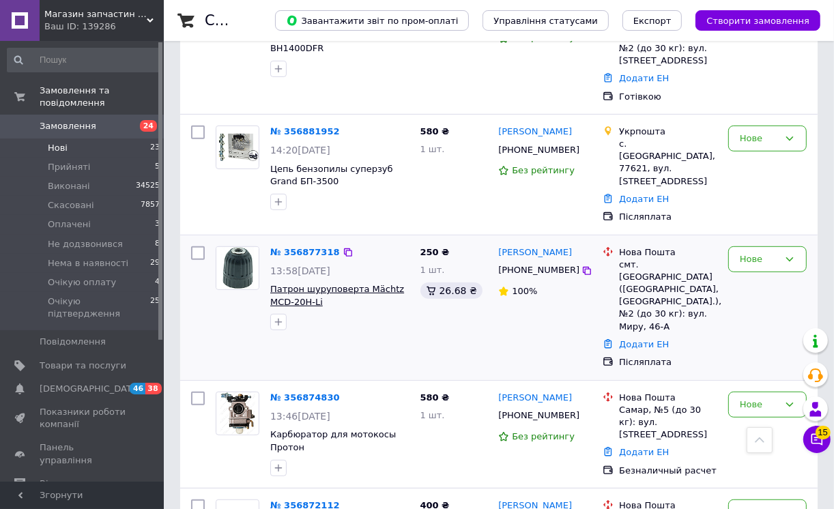
click at [304, 284] on span "Патрон шуруповерта Mächtz MCD-20H-Li" at bounding box center [337, 295] width 134 height 23
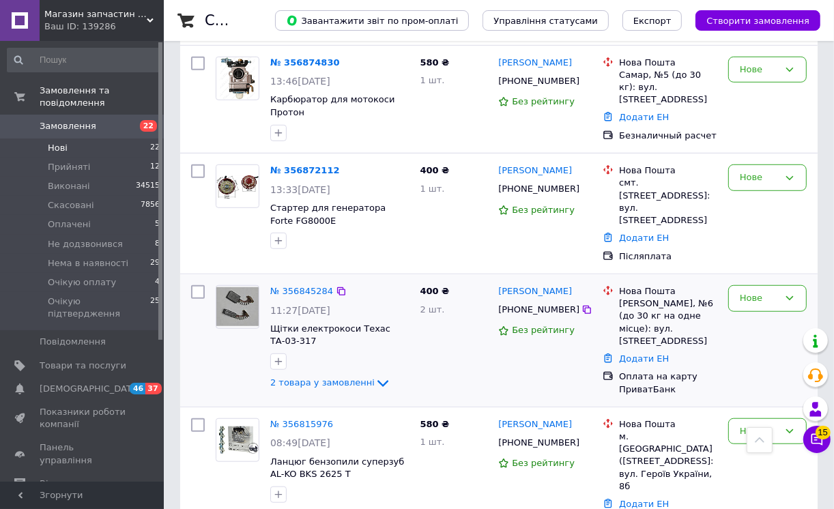
scroll to position [758, 0]
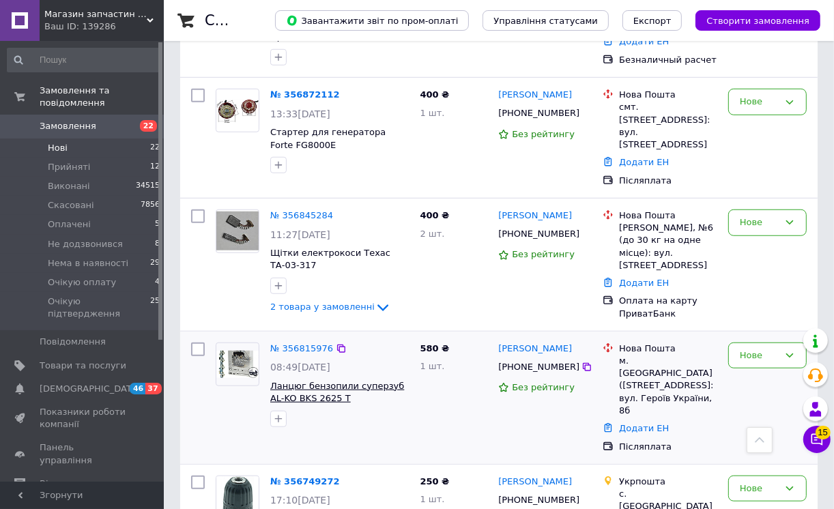
click at [316, 381] on span "Ланцюг бензопили суперзуб AL-KO BKS 2625 Т" at bounding box center [337, 392] width 134 height 23
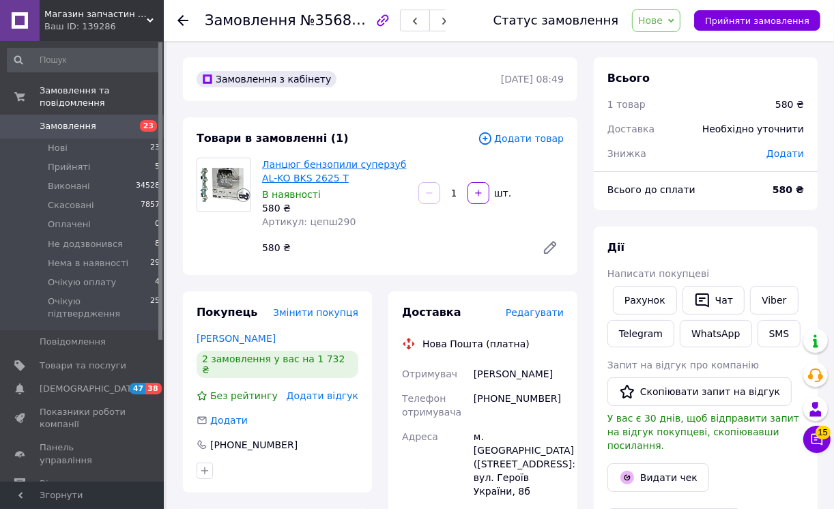
click at [297, 162] on link "Ланцюг бензопили суперзуб AL-KO BKS 2625 Т" at bounding box center [334, 171] width 145 height 25
click at [543, 403] on div "[PHONE_NUMBER]" at bounding box center [518, 405] width 95 height 38
click at [563, 410] on div "[PHONE_NUMBER]" at bounding box center [518, 405] width 95 height 38
drag, startPoint x: 558, startPoint y: 411, endPoint x: 491, endPoint y: 413, distance: 66.9
click at [475, 414] on div "[PHONE_NUMBER]" at bounding box center [518, 405] width 95 height 38
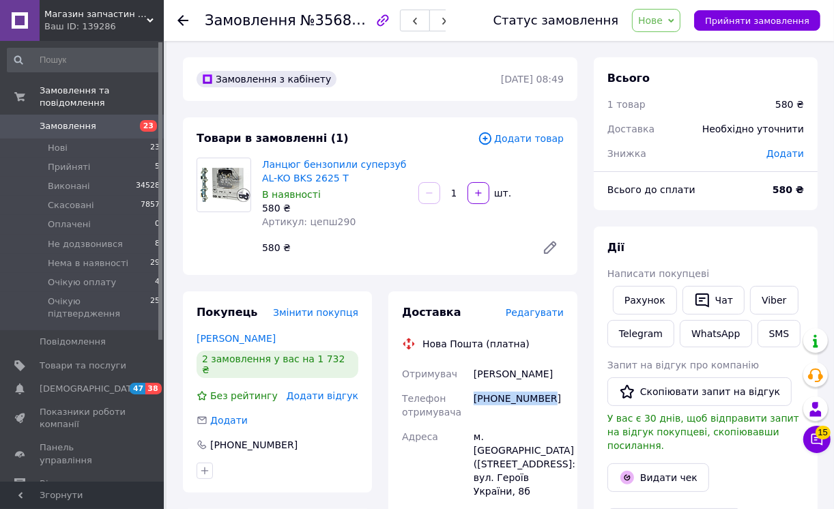
copy div "[PHONE_NUMBER]"
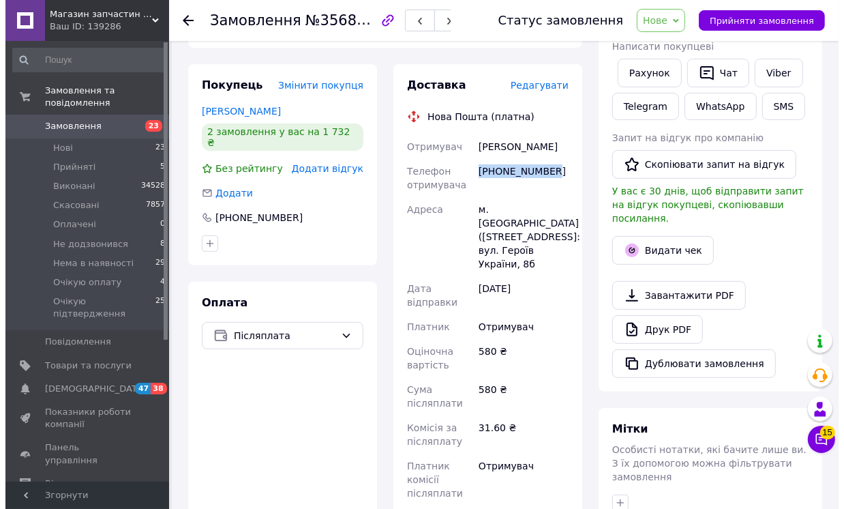
scroll to position [76, 0]
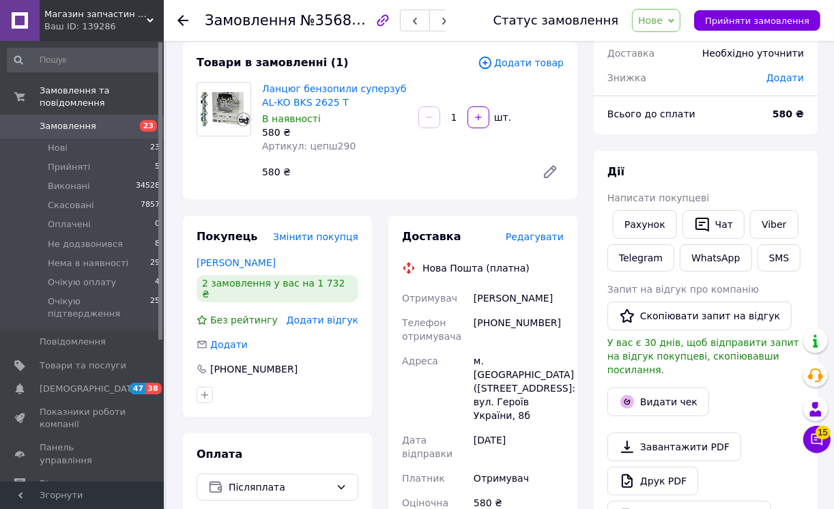
click at [492, 64] on icon at bounding box center [484, 62] width 15 height 15
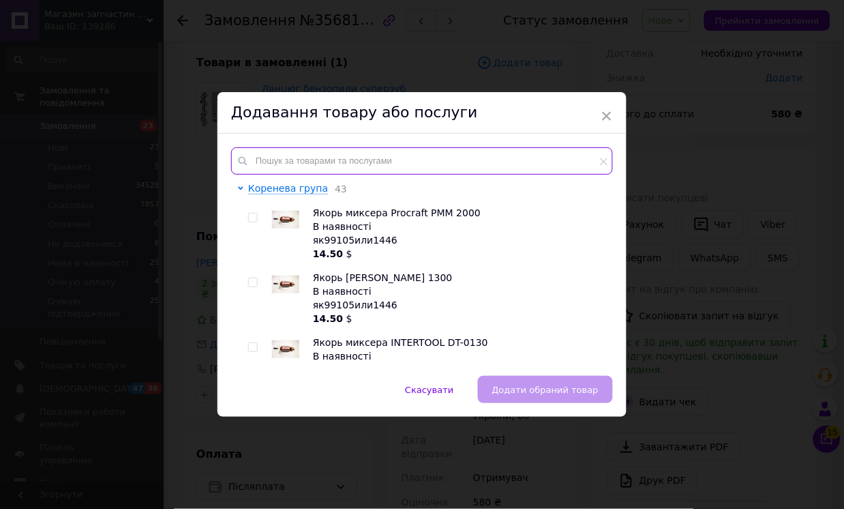
click at [258, 160] on input "text" at bounding box center [422, 160] width 382 height 27
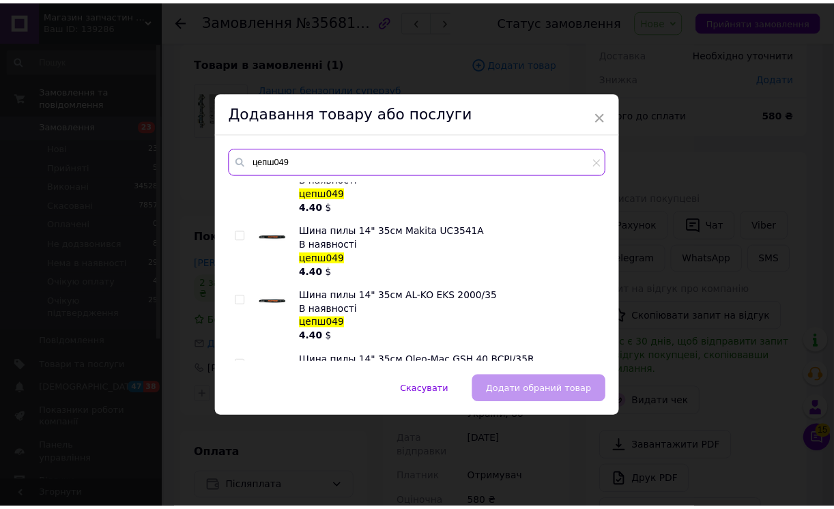
scroll to position [682, 0]
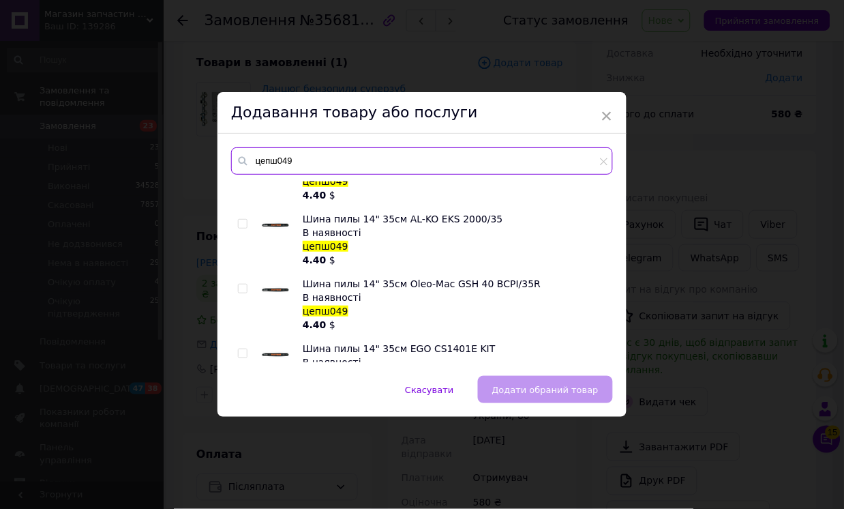
type input "цепш049"
click at [241, 225] on input "checkbox" at bounding box center [242, 224] width 9 height 9
checkbox input "true"
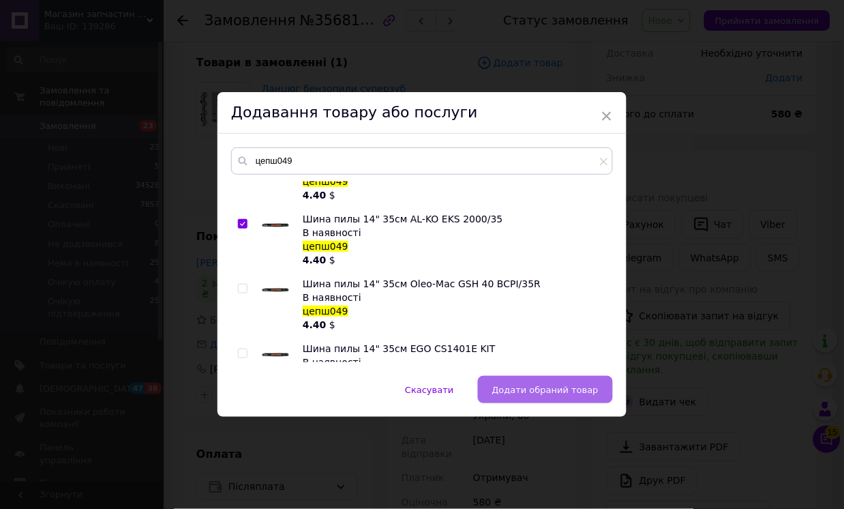
click at [542, 387] on span "Додати обраний товар" at bounding box center [545, 390] width 106 height 10
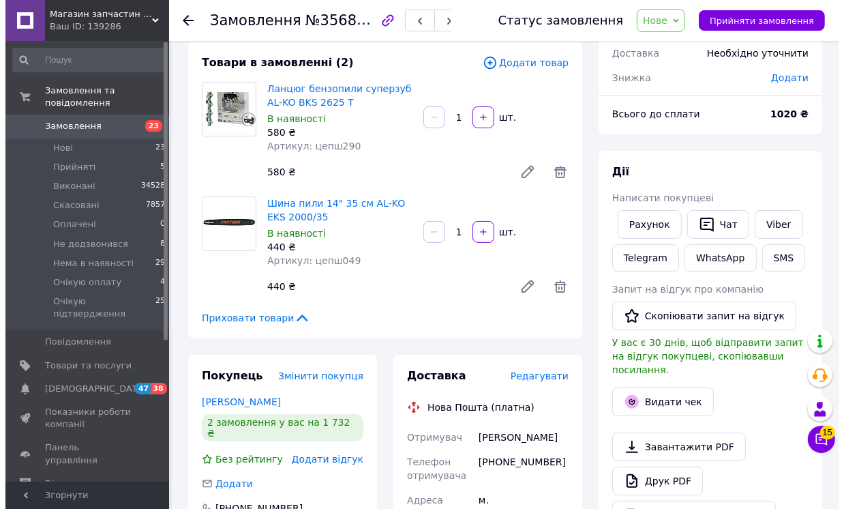
scroll to position [0, 0]
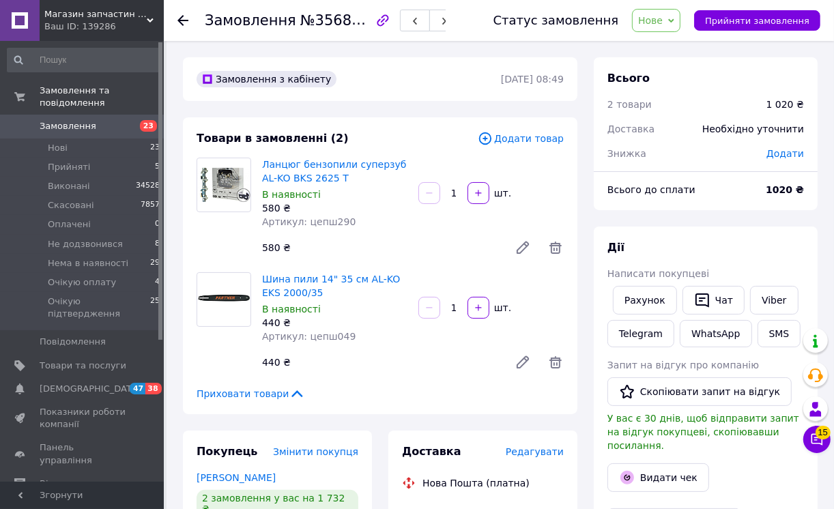
click at [492, 134] on icon at bounding box center [484, 138] width 15 height 15
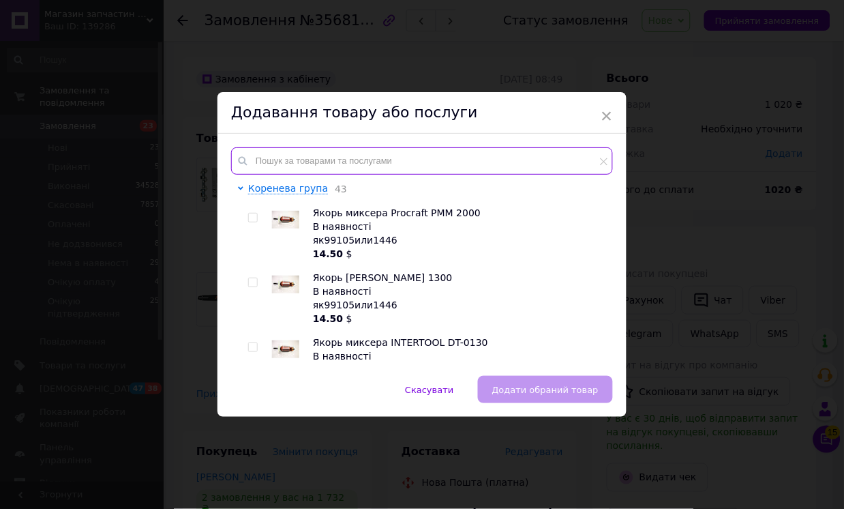
click at [257, 160] on input "text" at bounding box center [422, 160] width 382 height 27
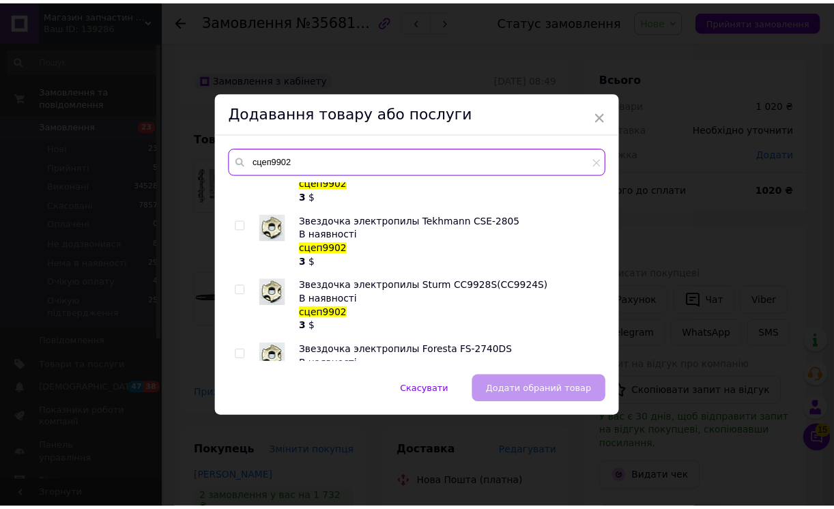
scroll to position [262, 0]
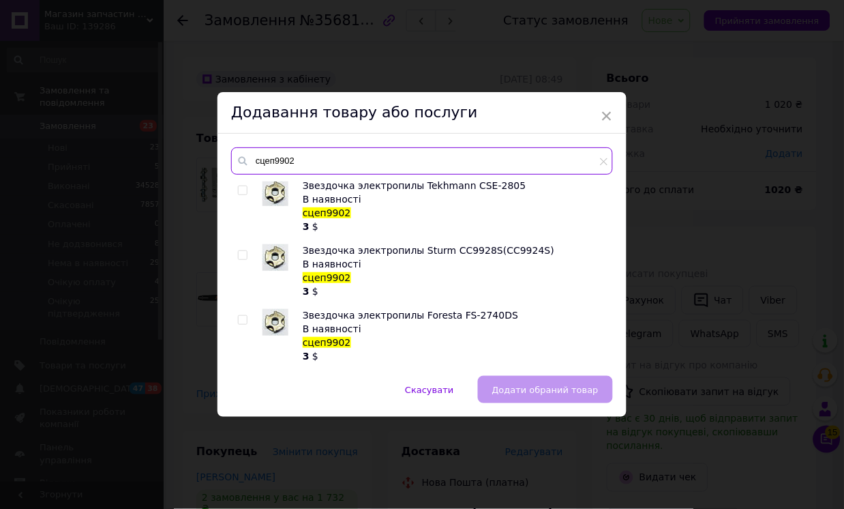
type input "сцеп9902"
drag, startPoint x: 239, startPoint y: 316, endPoint x: 261, endPoint y: 353, distance: 42.8
click at [239, 319] on input "checkbox" at bounding box center [242, 320] width 9 height 9
checkbox input "true"
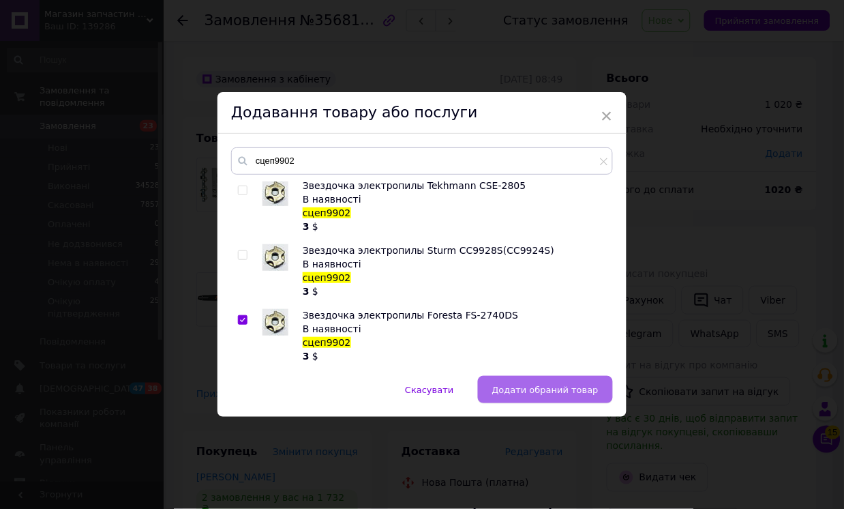
click at [567, 387] on span "Додати обраний товар" at bounding box center [545, 390] width 106 height 10
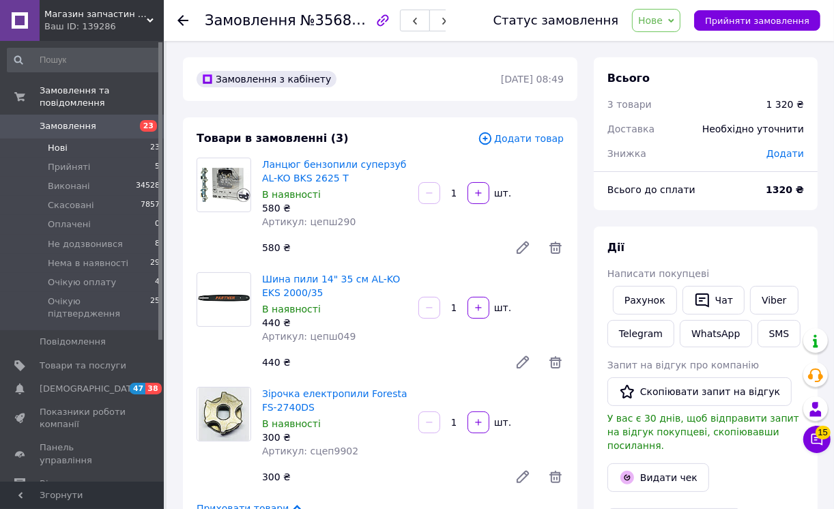
click at [59, 142] on span "Нові" at bounding box center [58, 148] width 20 height 12
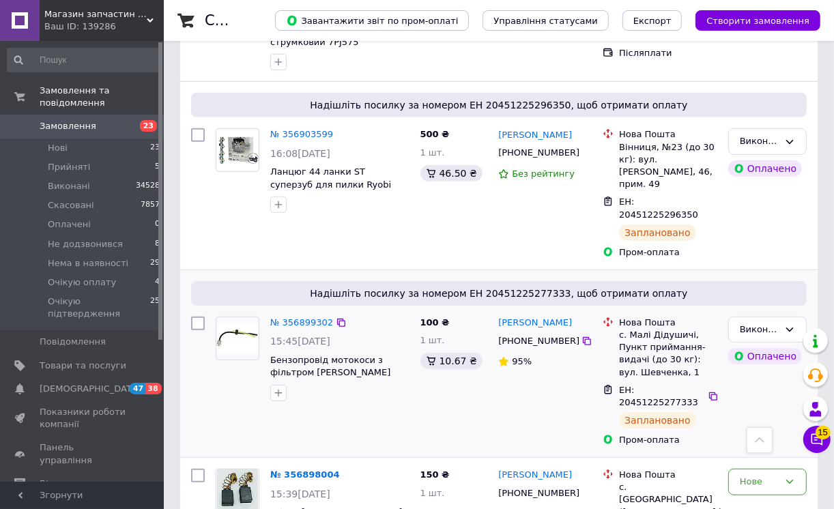
scroll to position [606, 0]
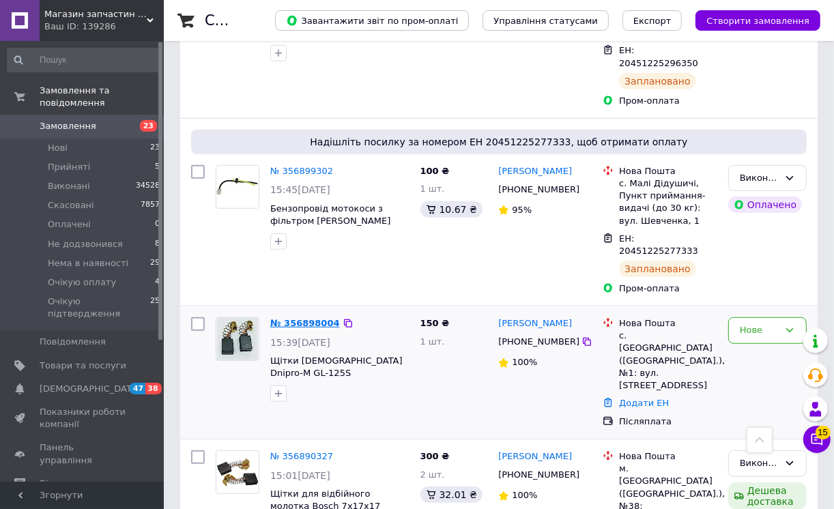
click at [301, 318] on link "№ 356898004" at bounding box center [305, 323] width 70 height 10
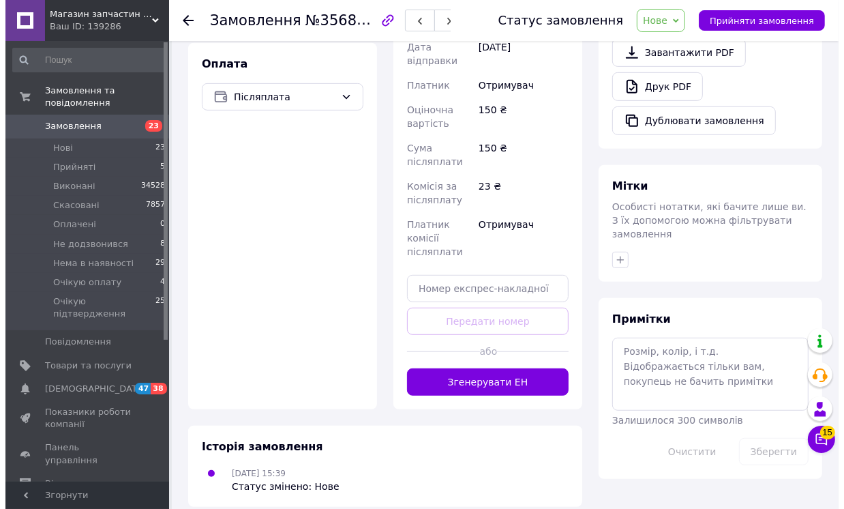
scroll to position [241, 0]
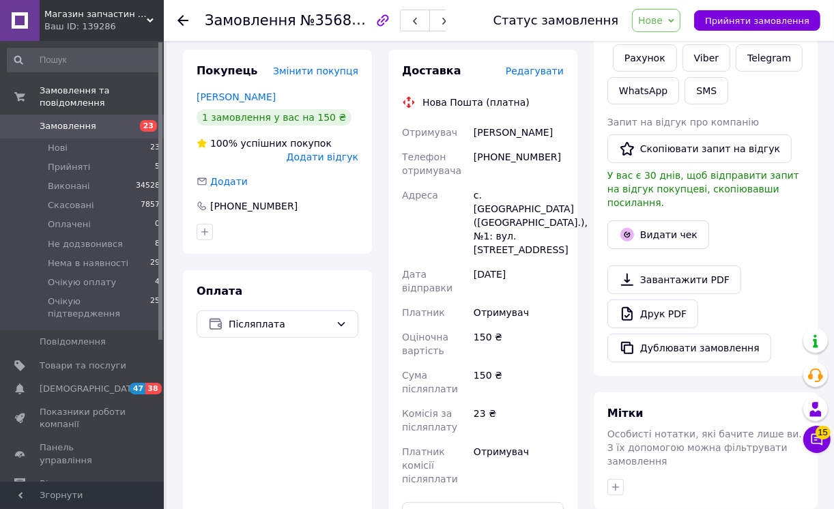
click at [535, 72] on span "Редагувати" at bounding box center [534, 70] width 58 height 11
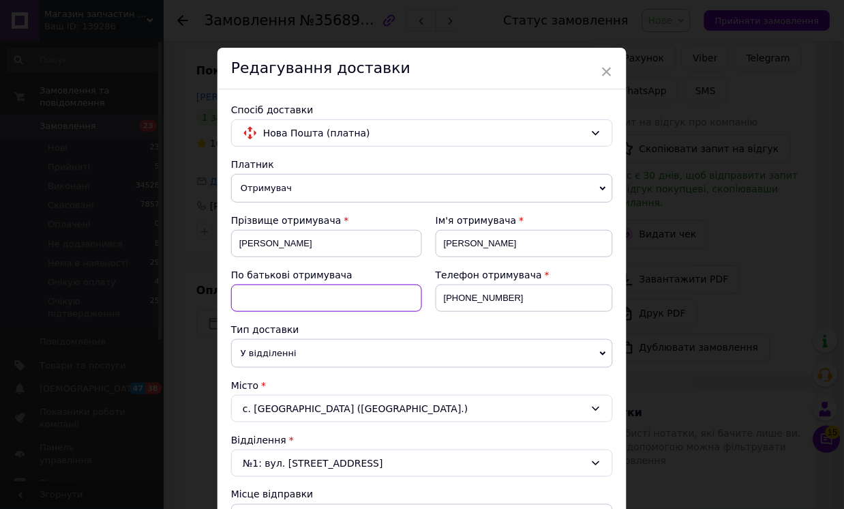
click at [247, 301] on input at bounding box center [326, 297] width 191 height 27
type input "Михайлович"
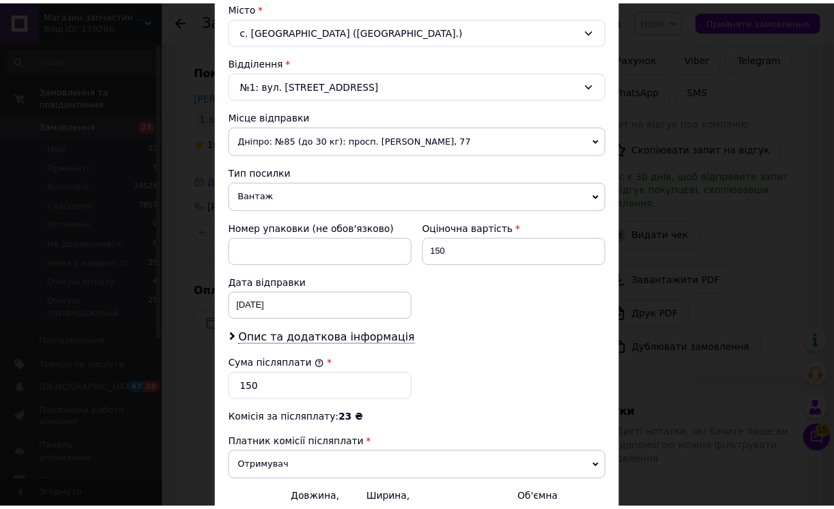
scroll to position [533, 0]
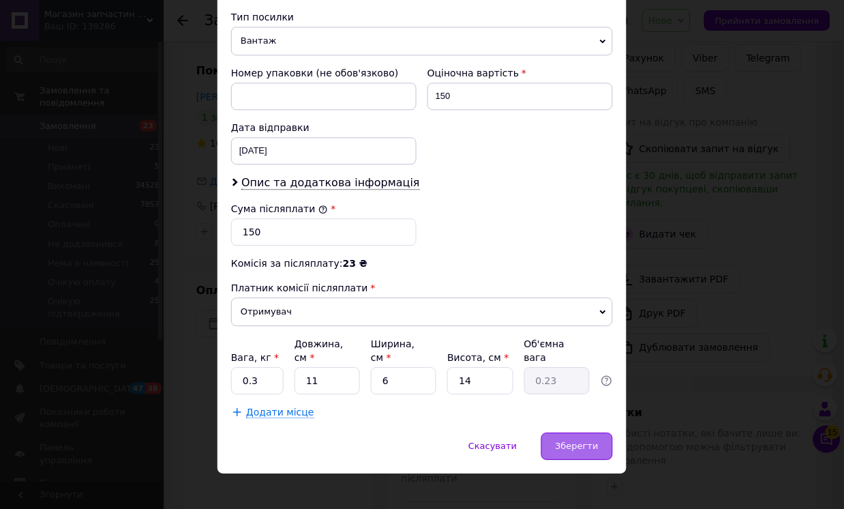
click at [591, 441] on span "Зберегти" at bounding box center [577, 446] width 43 height 10
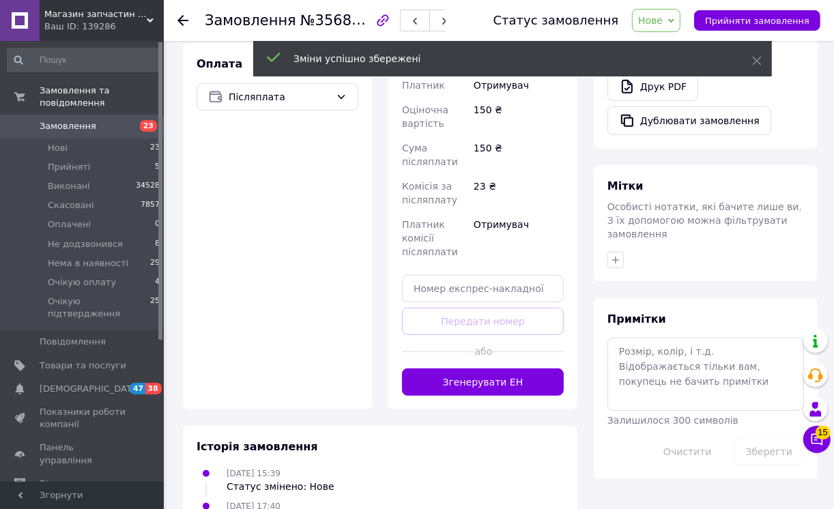
scroll to position [544, 0]
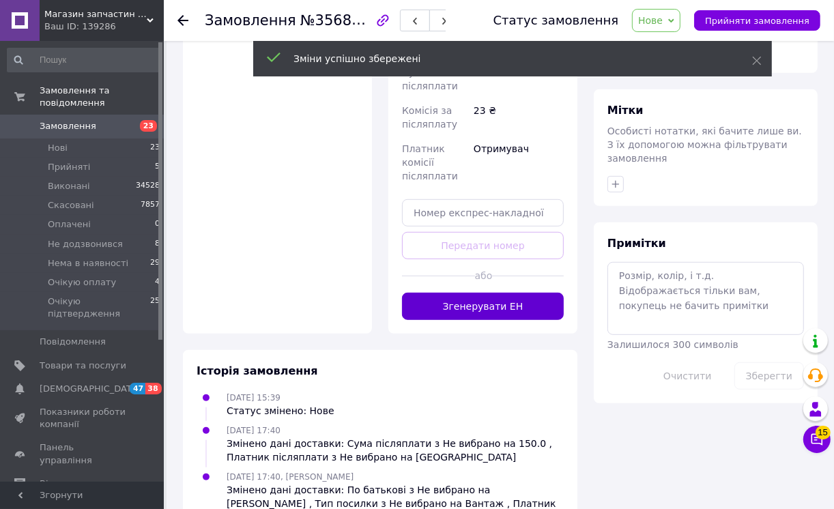
click at [529, 301] on button "Згенерувати ЕН" at bounding box center [483, 306] width 162 height 27
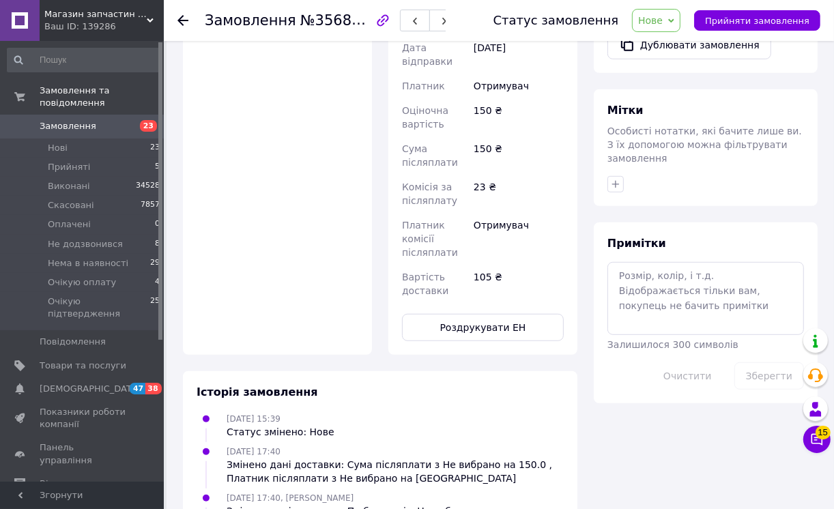
scroll to position [393, 0]
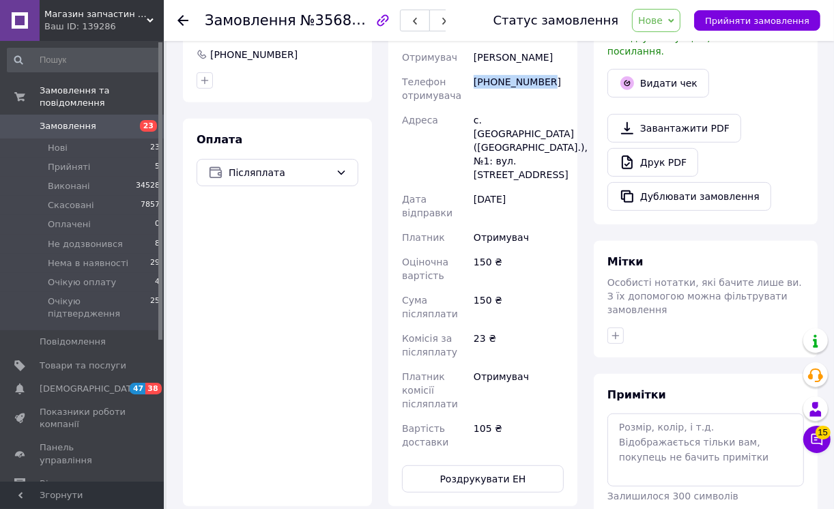
drag, startPoint x: 544, startPoint y: 93, endPoint x: 476, endPoint y: 98, distance: 68.4
click at [476, 98] on div "+380983890421" at bounding box center [518, 89] width 95 height 38
copy div "+380983890421"
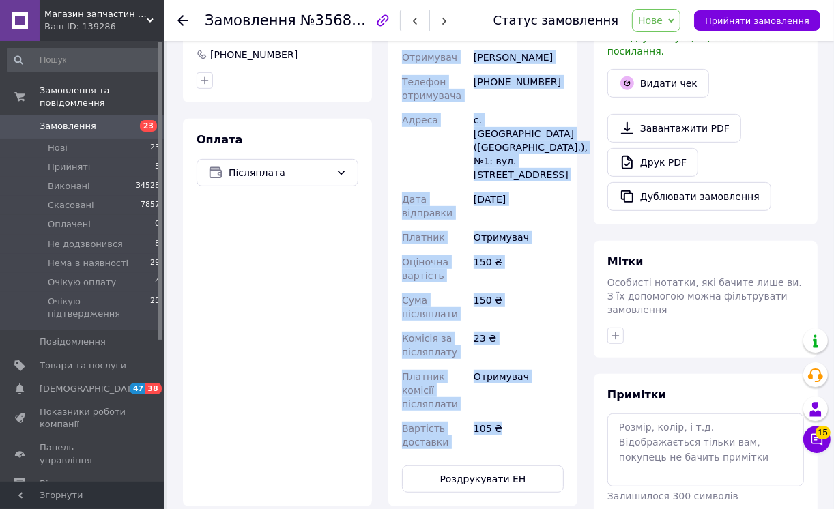
scroll to position [469, 0]
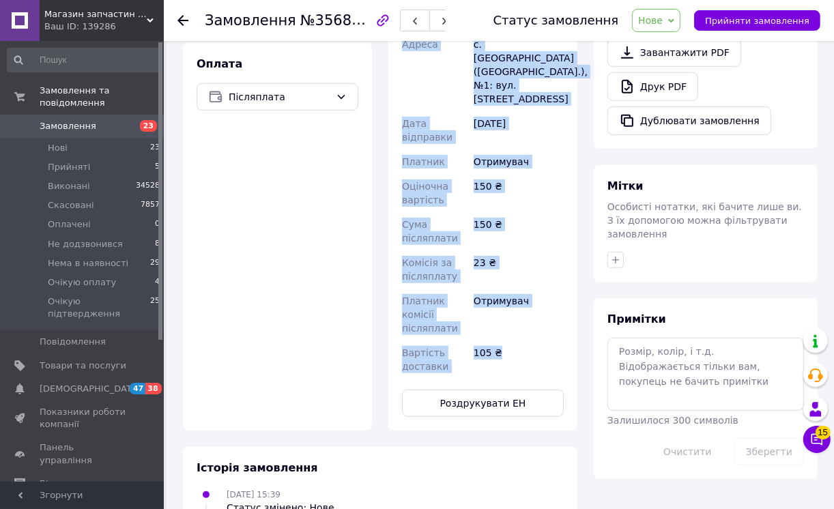
drag, startPoint x: 423, startPoint y: 93, endPoint x: 521, endPoint y: 353, distance: 278.5
click at [524, 356] on div "Доставка Редагувати Нова Пошта (платна) Номер накладної 20451225332204 Статус в…" at bounding box center [483, 126] width 162 height 580
copy div "Нова Пошта (платна) Номер накладної 20451225332204 Статус відправлення Запланов…"
click at [483, 273] on div "23 ₴" at bounding box center [518, 269] width 95 height 38
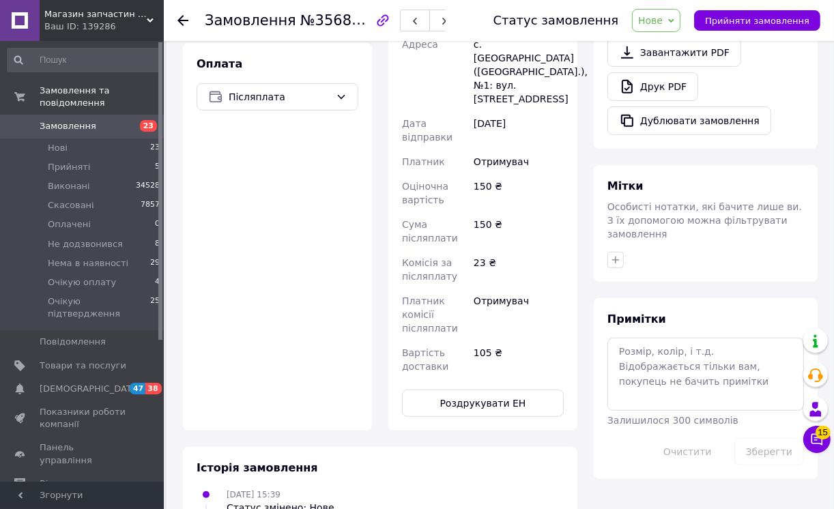
click at [680, 16] on span "Нове" at bounding box center [656, 20] width 48 height 23
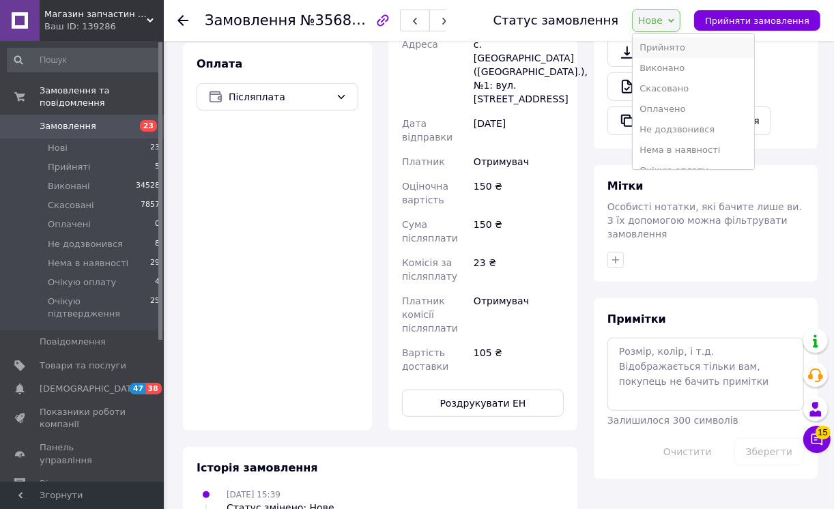
click at [674, 46] on li "Прийнято" at bounding box center [692, 48] width 121 height 20
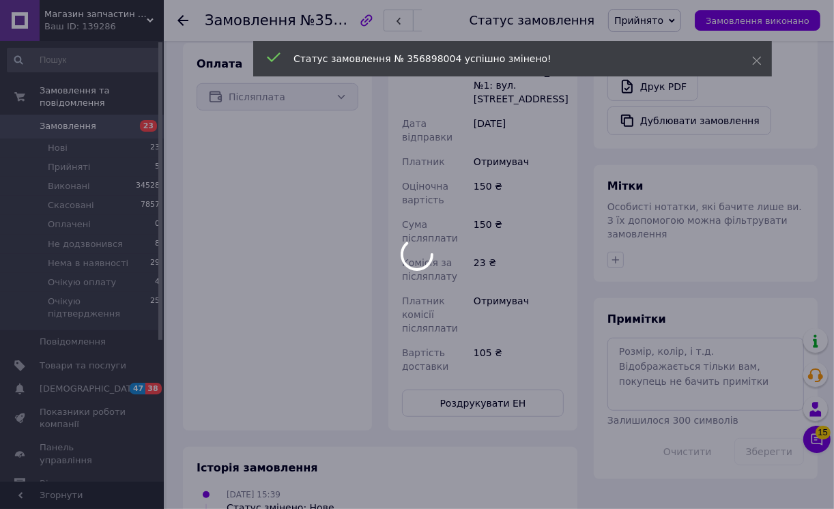
scroll to position [241, 0]
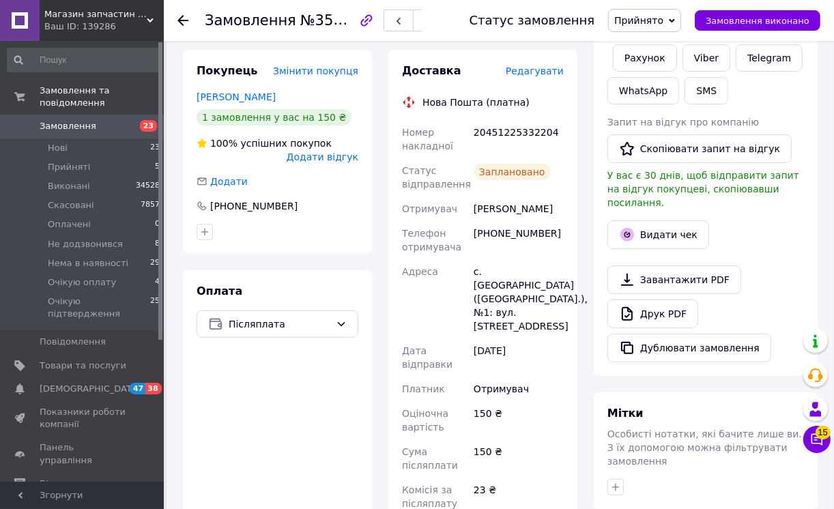
click at [675, 19] on icon at bounding box center [671, 21] width 6 height 6
click at [675, 18] on icon at bounding box center [671, 21] width 6 height 6
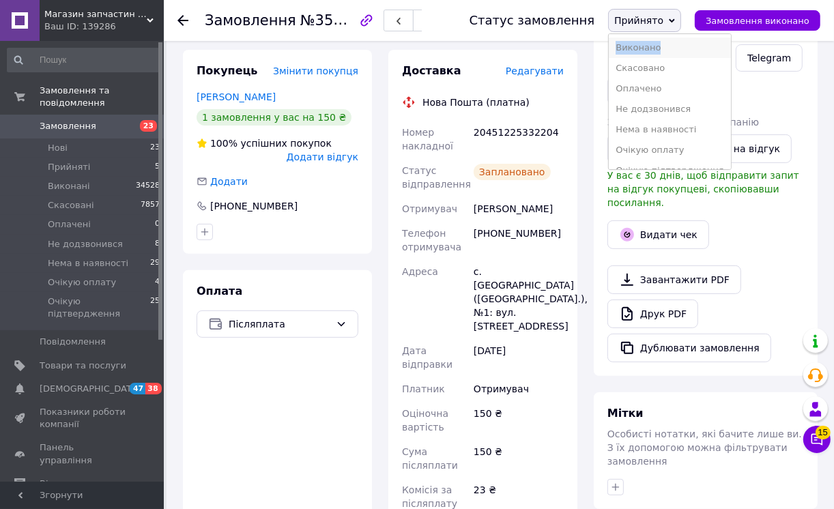
click at [653, 46] on li "Виконано" at bounding box center [668, 48] width 121 height 20
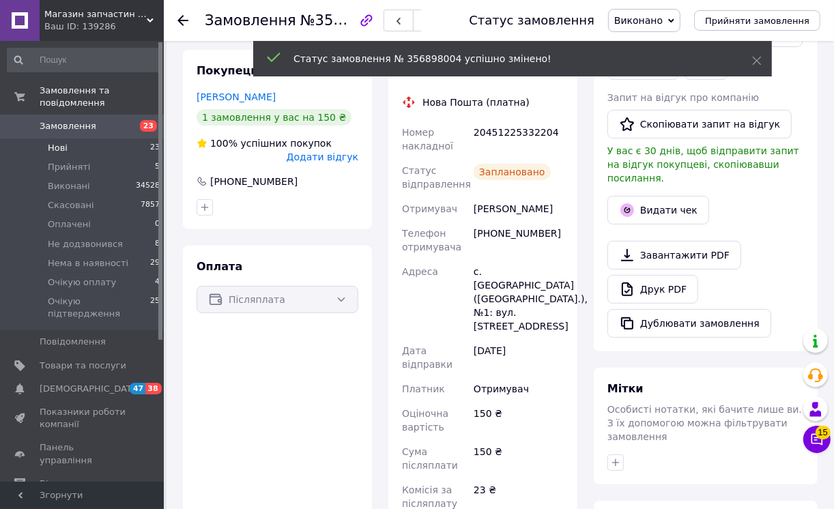
click at [55, 142] on span "Нові" at bounding box center [58, 148] width 20 height 12
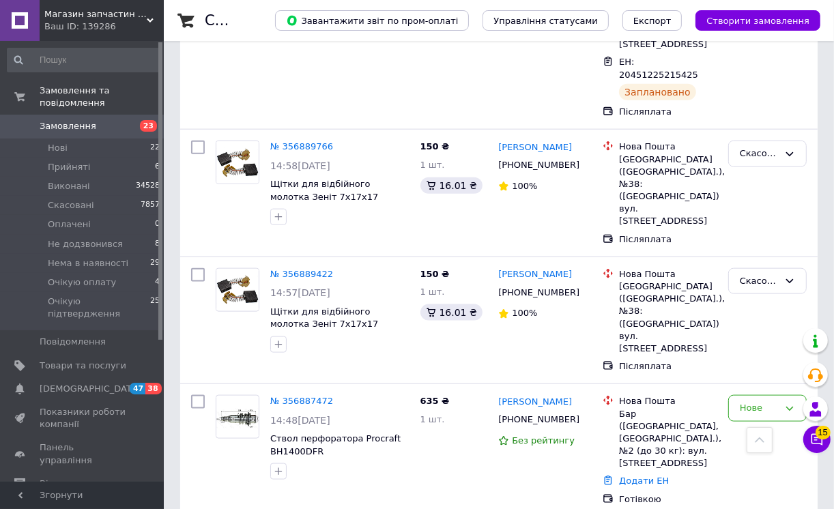
scroll to position [1212, 0]
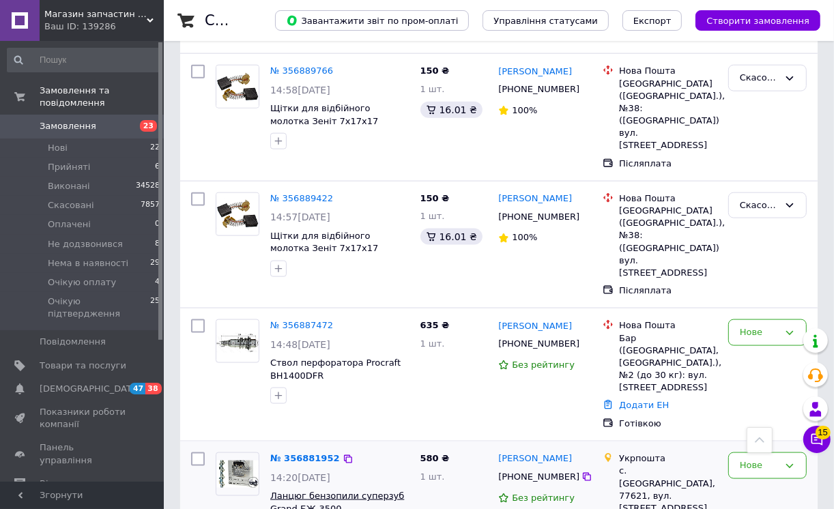
click at [318, 490] on span "Ланцюг бензопили суперзуб Grand БЖ-3500" at bounding box center [337, 501] width 134 height 23
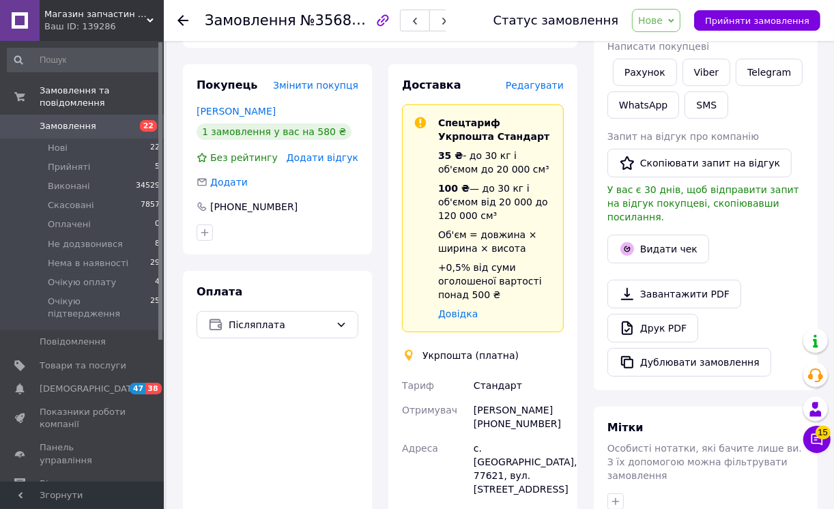
scroll to position [151, 0]
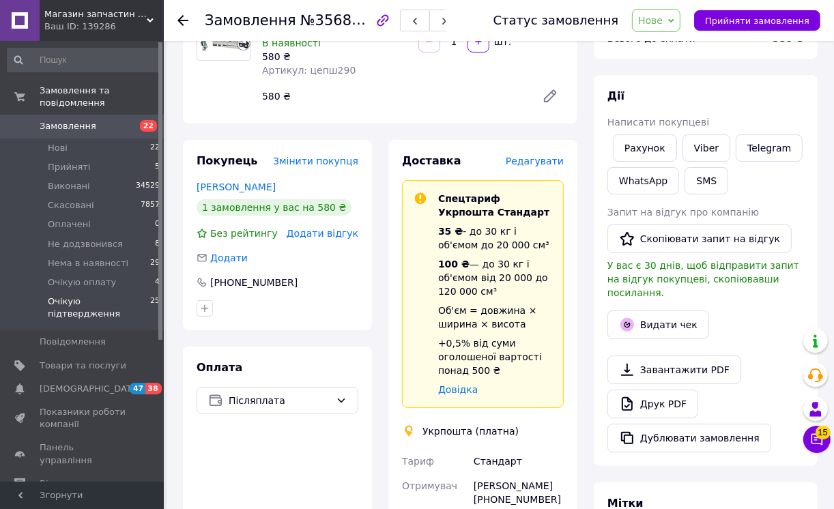
click at [76, 295] on span "Очікую підтвердження" at bounding box center [99, 307] width 102 height 25
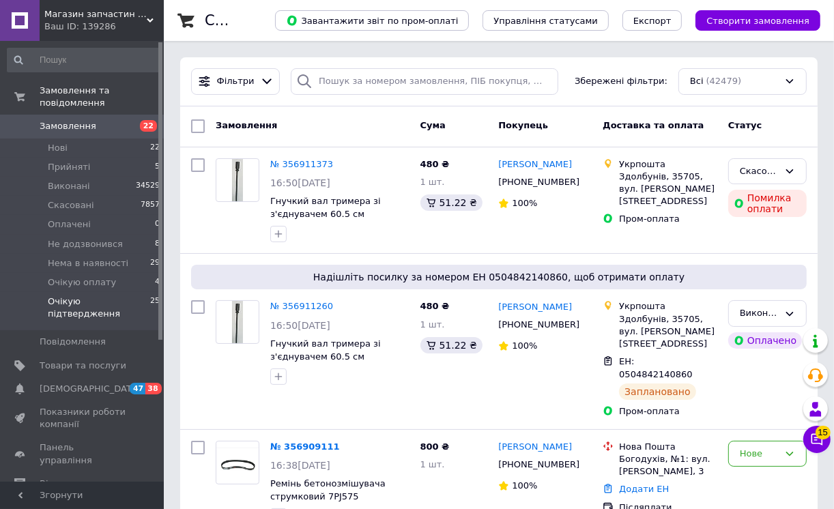
click at [75, 295] on span "Очікую підтвердження" at bounding box center [99, 307] width 102 height 25
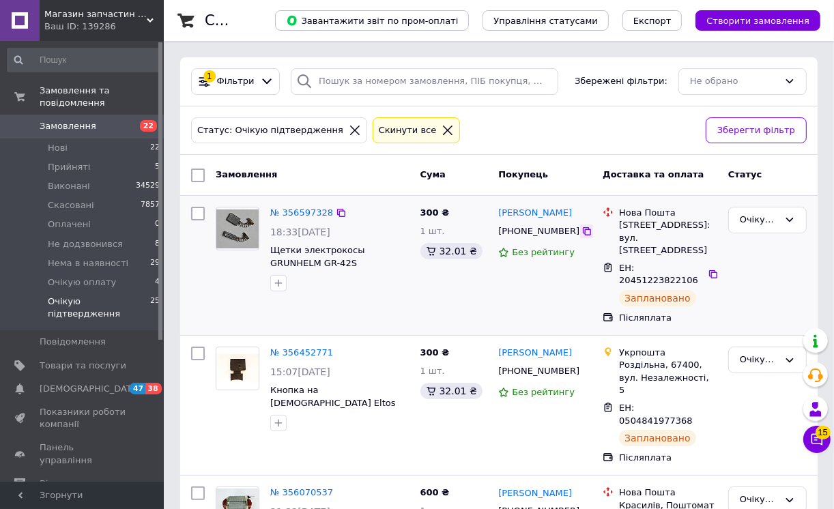
click at [582, 229] on icon at bounding box center [586, 231] width 8 height 8
click at [787, 220] on icon at bounding box center [790, 220] width 8 height 4
click at [769, 250] on li "Прийнято" at bounding box center [766, 248] width 77 height 25
click at [787, 221] on icon at bounding box center [789, 219] width 11 height 11
click at [767, 248] on li "Виконано" at bounding box center [766, 248] width 77 height 25
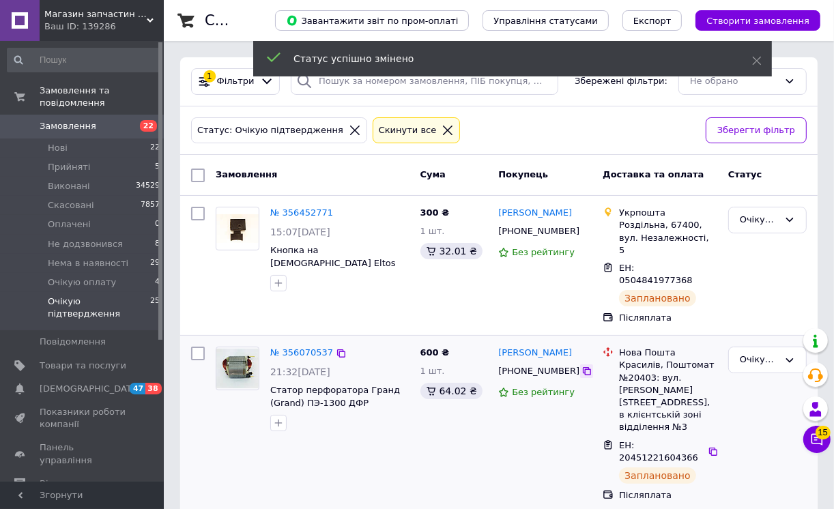
click at [581, 366] on icon at bounding box center [586, 371] width 11 height 11
click at [581, 233] on icon at bounding box center [586, 231] width 11 height 11
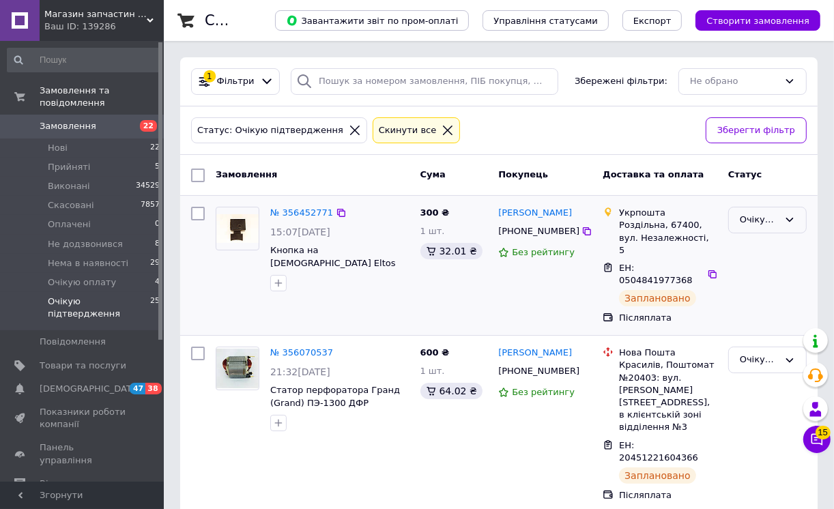
click at [792, 218] on icon at bounding box center [789, 219] width 11 height 11
click at [767, 248] on li "Прийнято" at bounding box center [766, 248] width 77 height 25
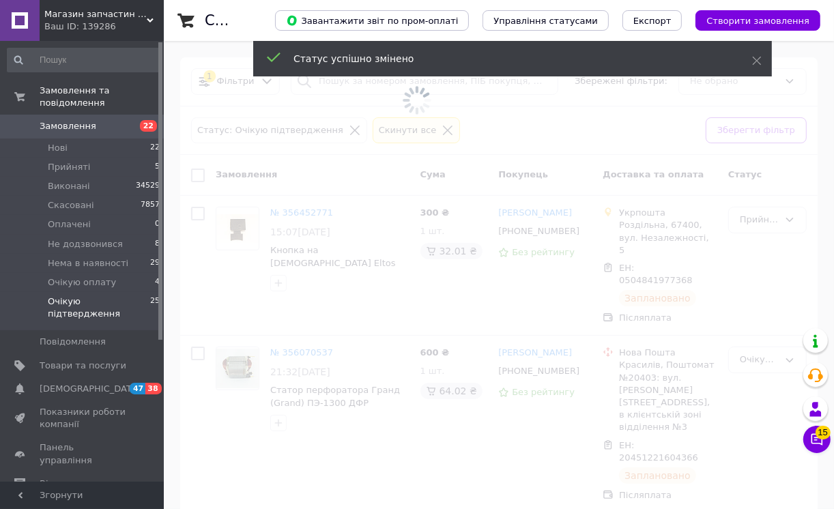
scroll to position [151, 0]
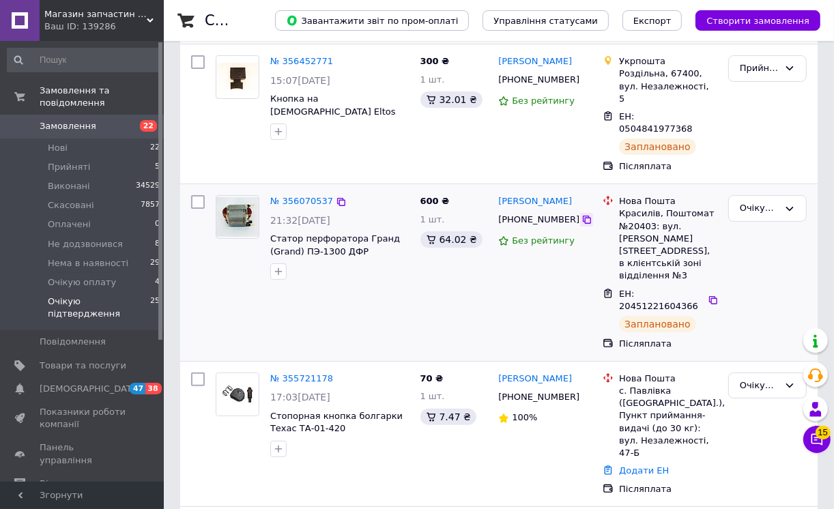
click at [581, 214] on icon at bounding box center [586, 219] width 11 height 11
click at [788, 203] on icon at bounding box center [789, 208] width 11 height 11
click at [772, 224] on li "Прийнято" at bounding box center [766, 236] width 77 height 25
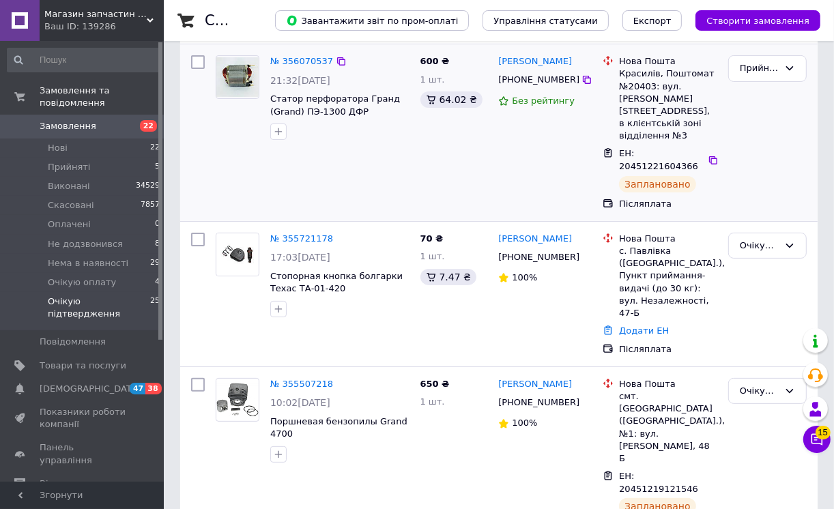
scroll to position [0, 0]
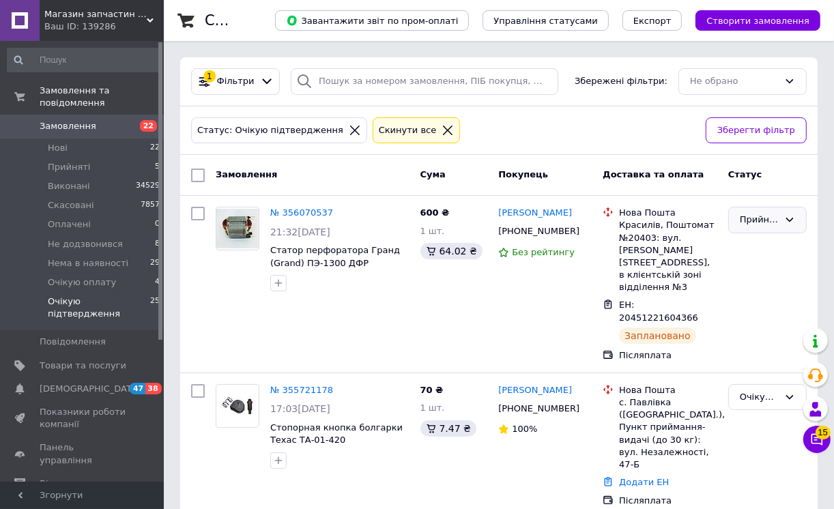
click at [788, 220] on icon at bounding box center [789, 219] width 11 height 11
click at [767, 250] on li "Виконано" at bounding box center [766, 248] width 77 height 25
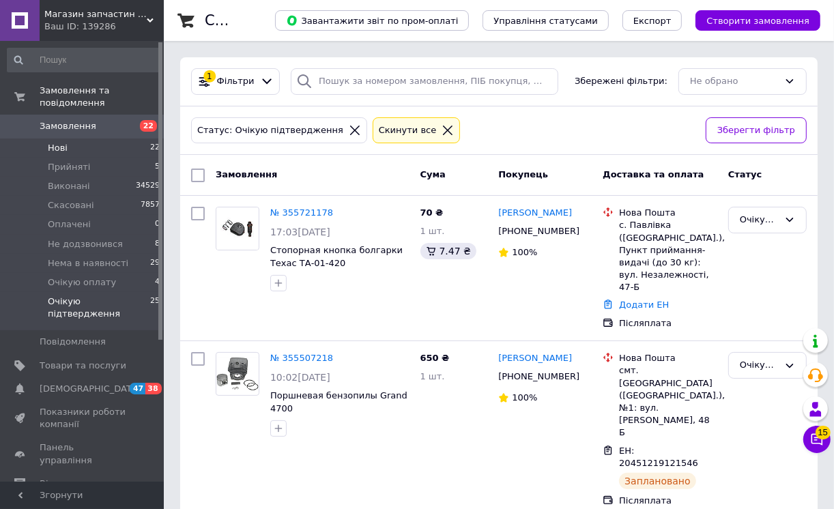
click at [61, 142] on span "Нові" at bounding box center [58, 148] width 20 height 12
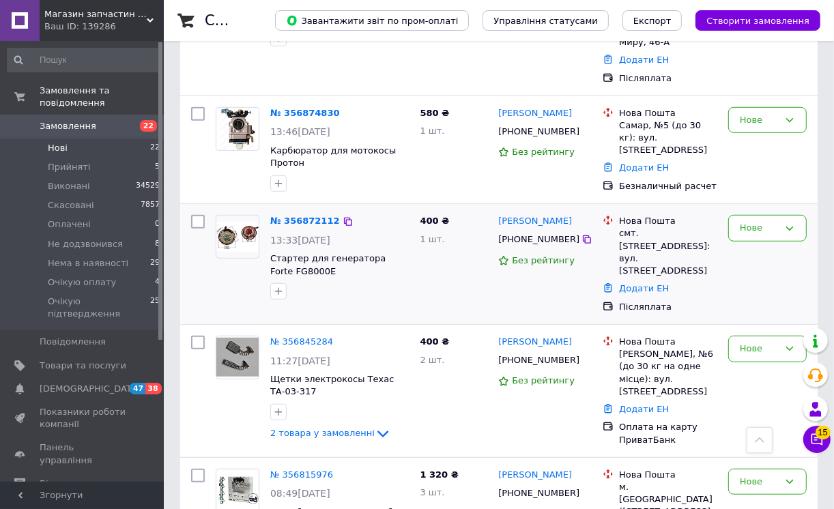
scroll to position [758, 0]
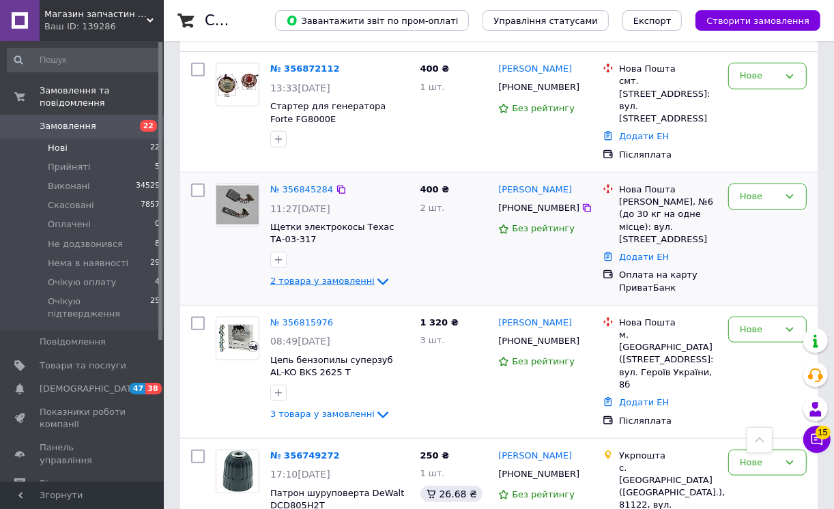
click at [331, 276] on span "2 товара у замовленні" at bounding box center [322, 281] width 104 height 10
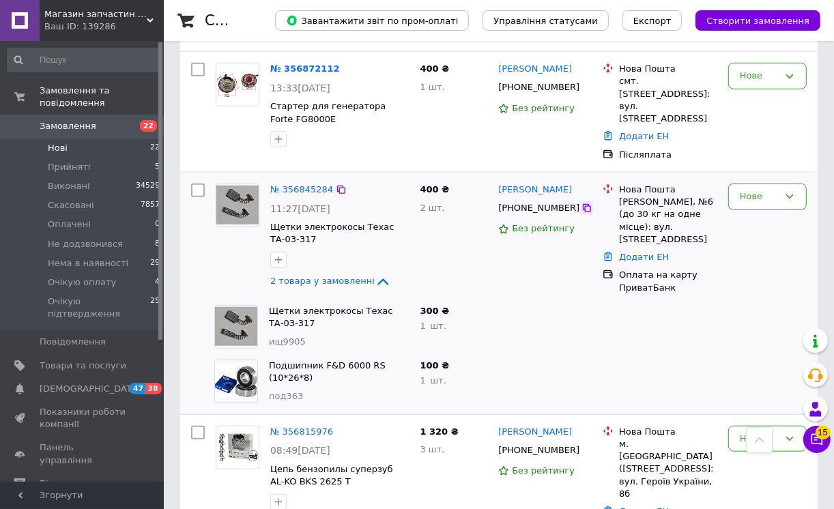
click at [581, 203] on icon at bounding box center [586, 208] width 11 height 11
click at [298, 184] on link "№ 356845284" at bounding box center [301, 189] width 63 height 10
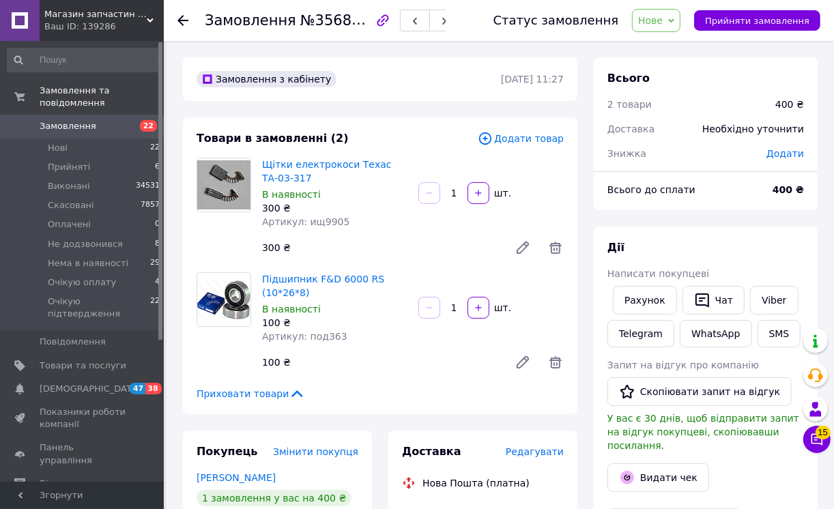
click at [512, 141] on span "Додати товар" at bounding box center [520, 138] width 86 height 15
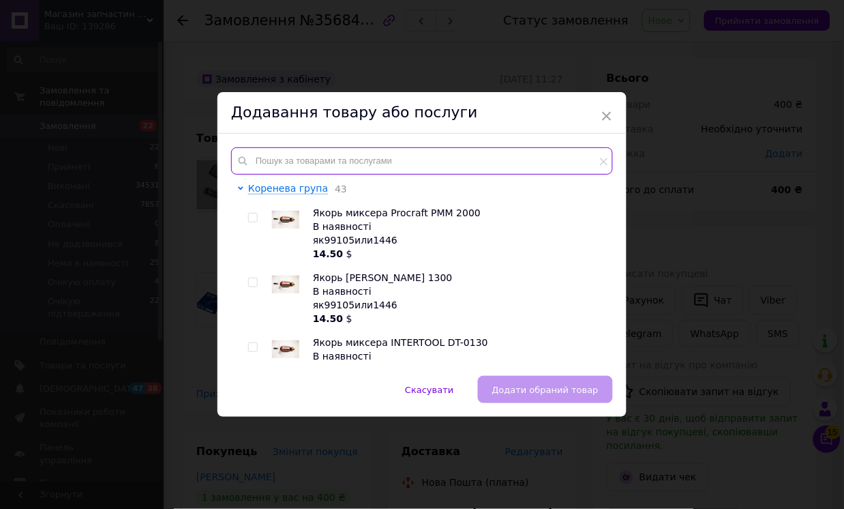
click at [257, 160] on input "text" at bounding box center [422, 160] width 382 height 27
type input "щ"
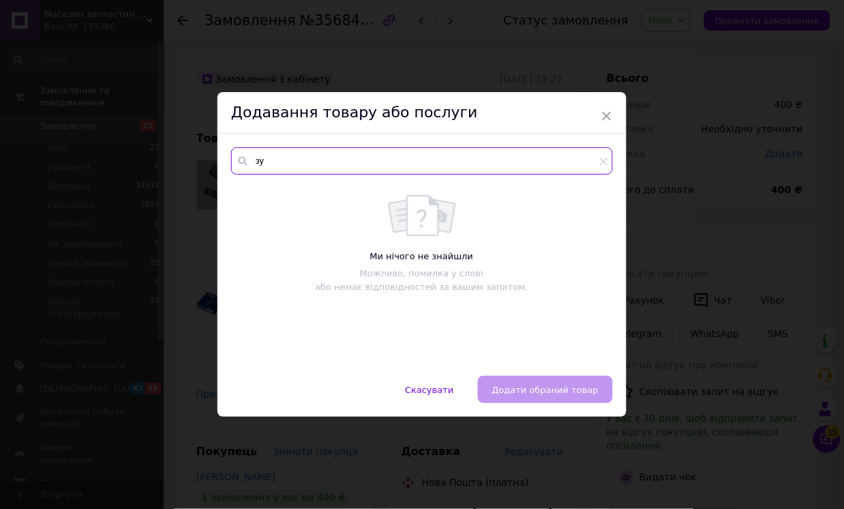
type input "з"
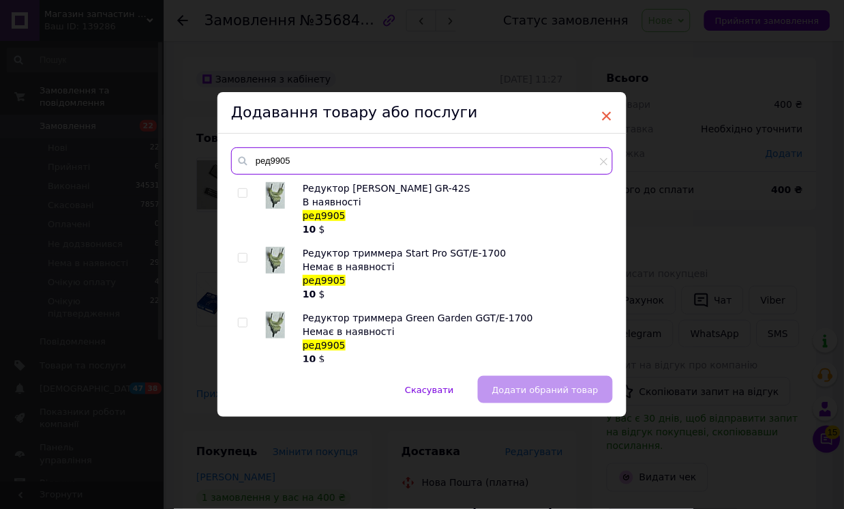
type input "ред9905"
click at [607, 116] on span "×" at bounding box center [607, 115] width 12 height 23
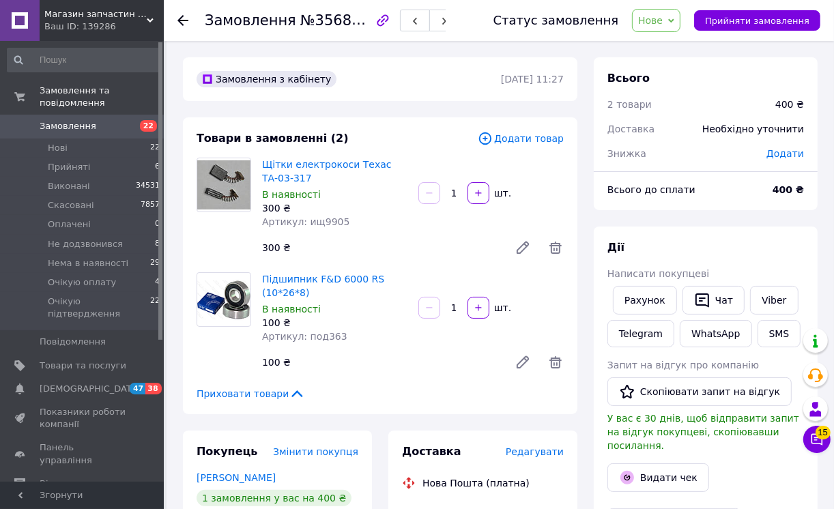
click at [503, 137] on span "Додати товар" at bounding box center [520, 138] width 86 height 15
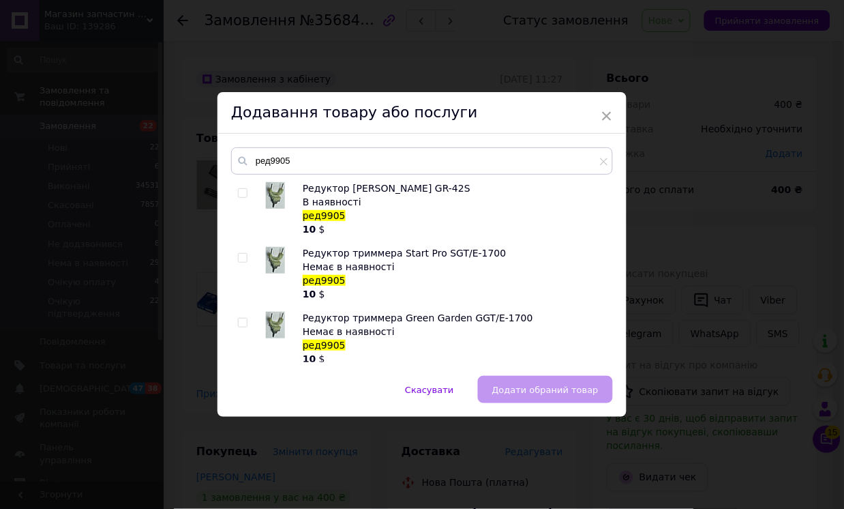
click at [243, 189] on input "checkbox" at bounding box center [242, 193] width 9 height 9
checkbox input "true"
click at [522, 391] on span "Додати обраний товар" at bounding box center [545, 390] width 106 height 10
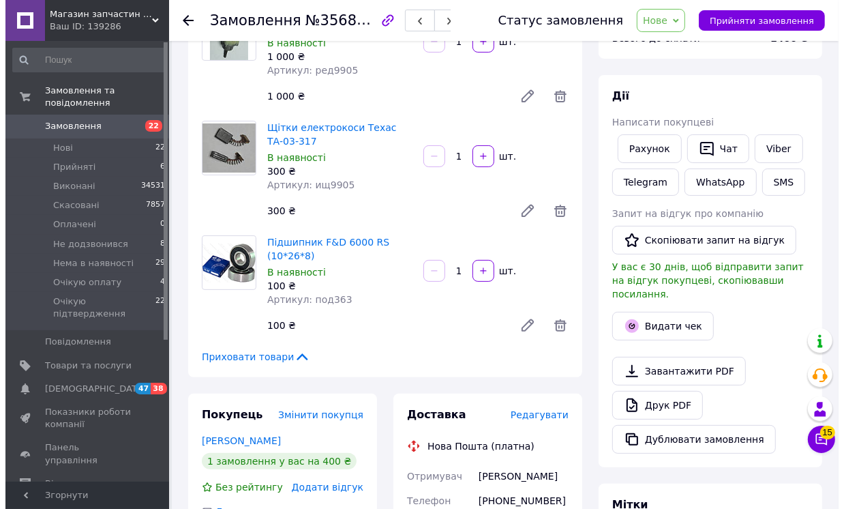
scroll to position [227, 0]
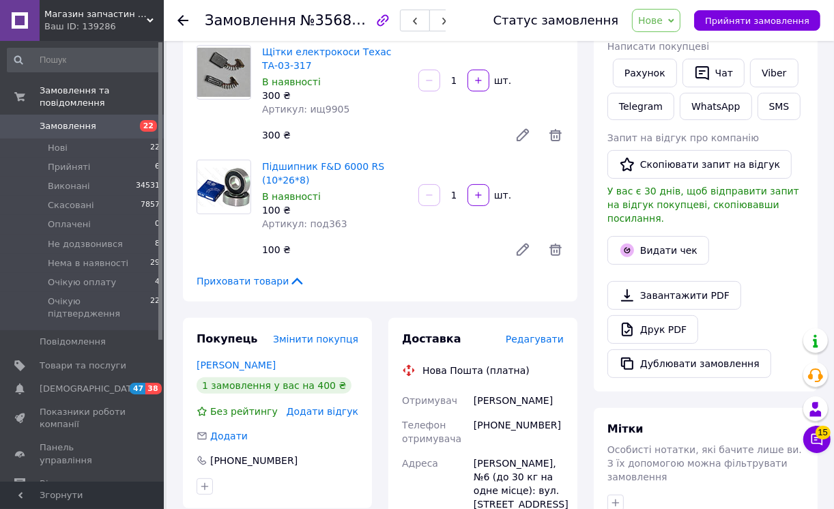
click at [536, 342] on span "Редагувати" at bounding box center [534, 339] width 58 height 11
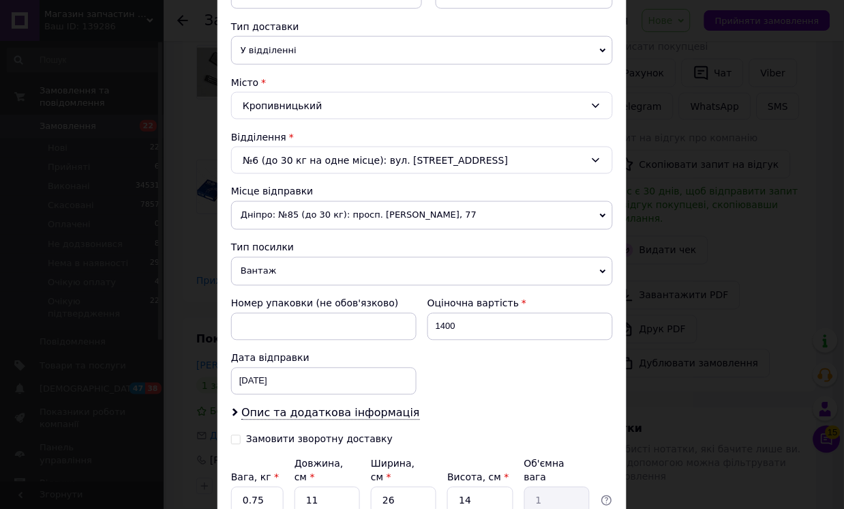
scroll to position [423, 0]
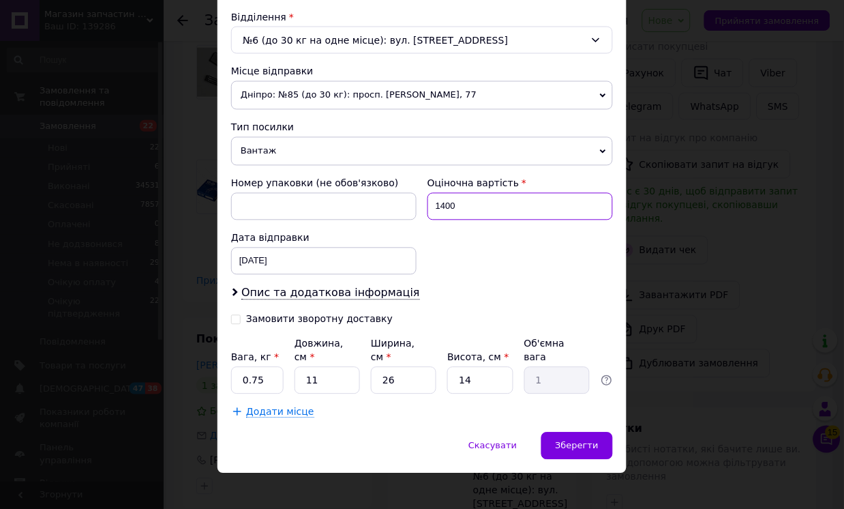
click at [444, 206] on input "1400" at bounding box center [521, 206] width 186 height 27
type input "700"
click at [385, 369] on input "26" at bounding box center [403, 380] width 65 height 27
type input "6"
type input "0.23"
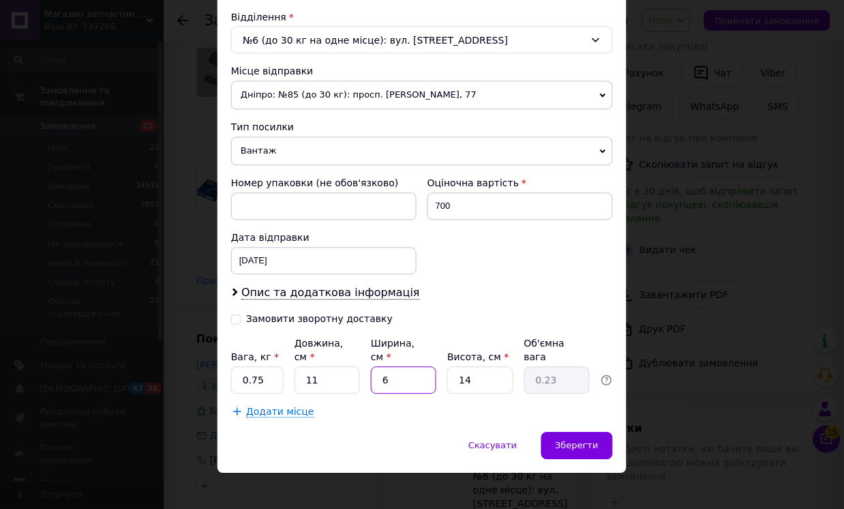
type input "6"
click at [250, 367] on input "0.75" at bounding box center [257, 380] width 53 height 27
click at [251, 367] on input "0.75" at bounding box center [257, 380] width 53 height 27
type input "0.5"
click at [582, 441] on span "Зберегти" at bounding box center [577, 446] width 43 height 10
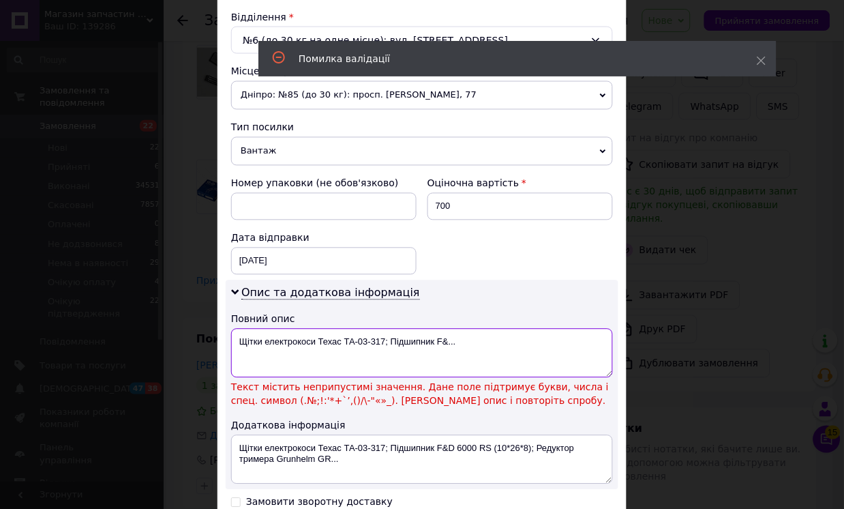
click at [480, 349] on textarea "Щітки електрокоси Техас ТА-03-317; Підшипник F&..." at bounding box center [422, 353] width 382 height 49
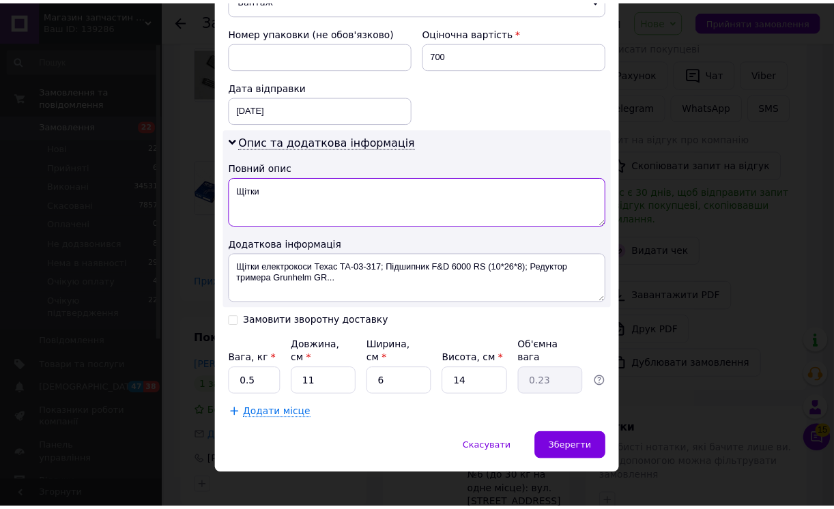
scroll to position [576, 0]
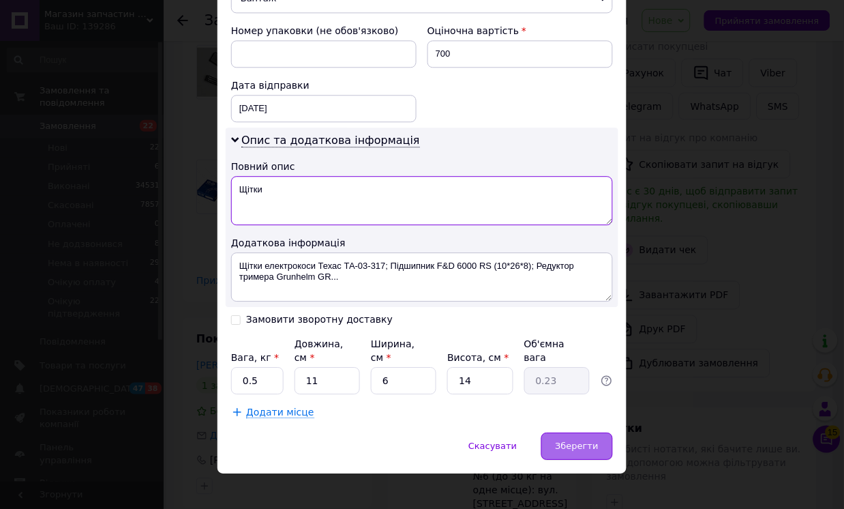
type textarea "Щітки"
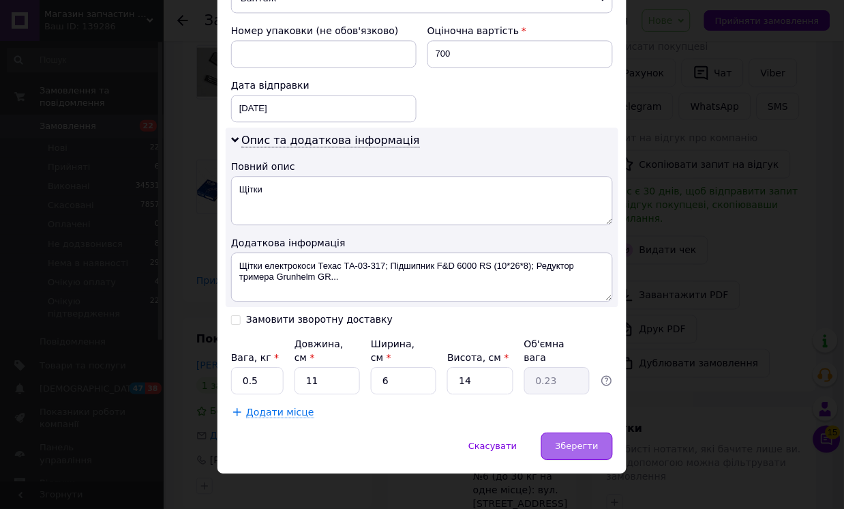
click at [564, 441] on span "Зберегти" at bounding box center [577, 446] width 43 height 10
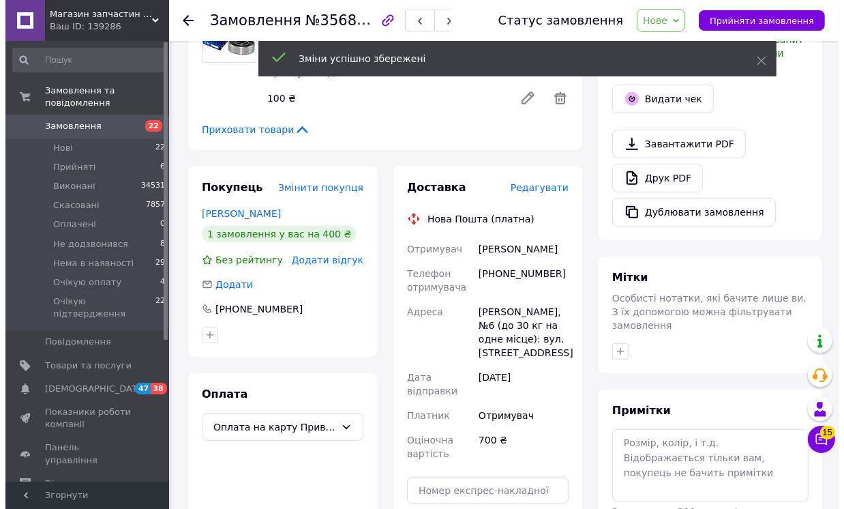
scroll to position [454, 0]
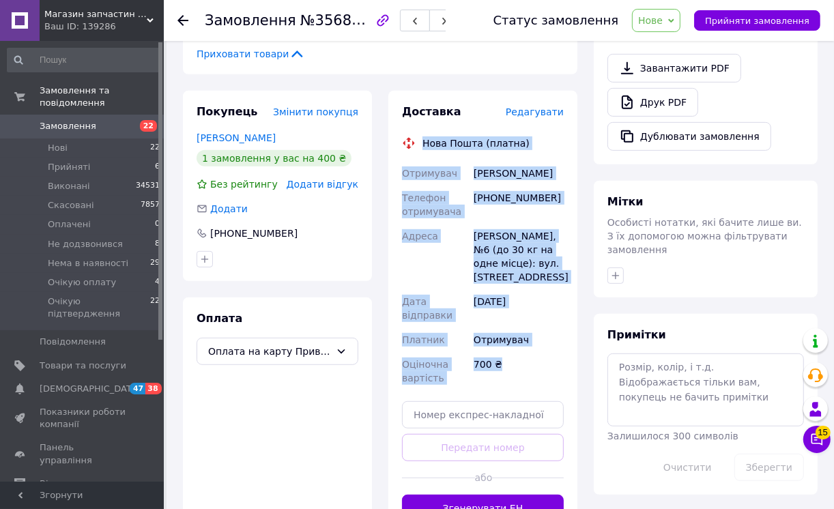
drag, startPoint x: 421, startPoint y: 136, endPoint x: 522, endPoint y: 392, distance: 275.2
click at [522, 392] on div "Доставка Редагувати Нова Пошта (платна) Отримувач Шаповал Іван Володимирович Те…" at bounding box center [483, 312] width 162 height 417
copy div "Нова Пошта (платна) Отримувач Шаповал Іван Володимирович Телефон отримувача +38…"
click at [458, 198] on div "Телефон отримувача" at bounding box center [435, 205] width 72 height 38
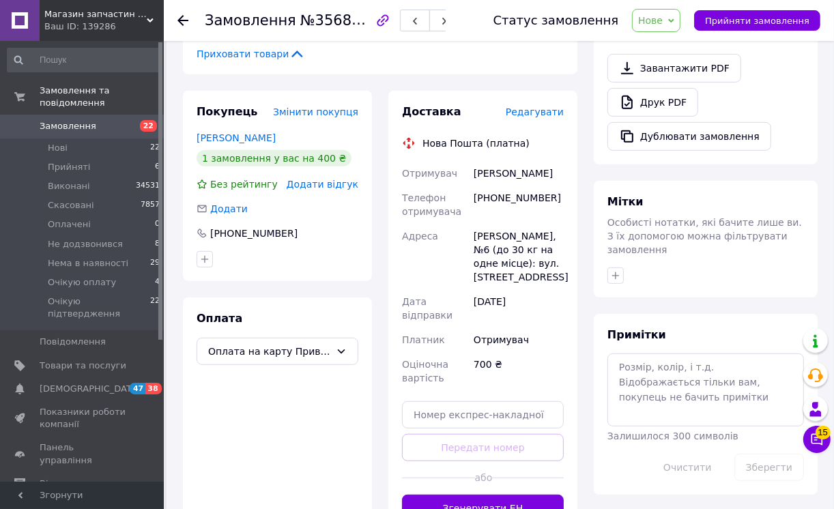
click at [551, 110] on span "Редагувати" at bounding box center [534, 111] width 58 height 11
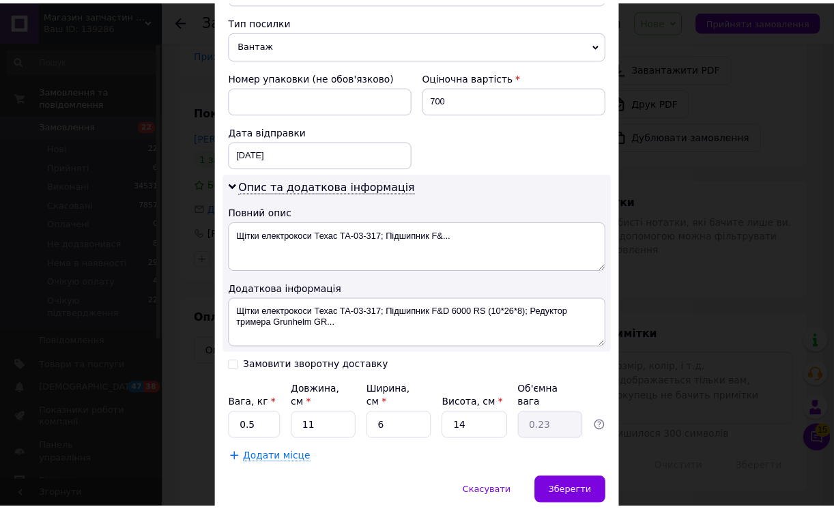
scroll to position [576, 0]
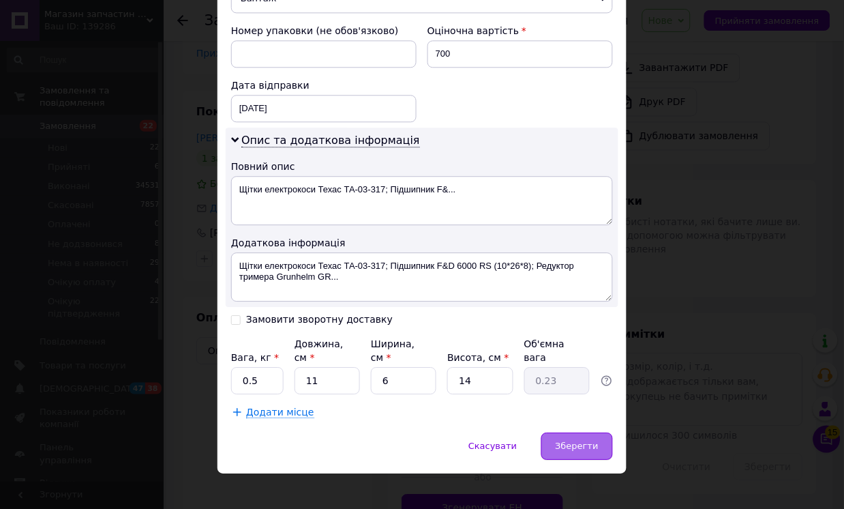
click at [574, 441] on span "Зберегти" at bounding box center [577, 446] width 43 height 10
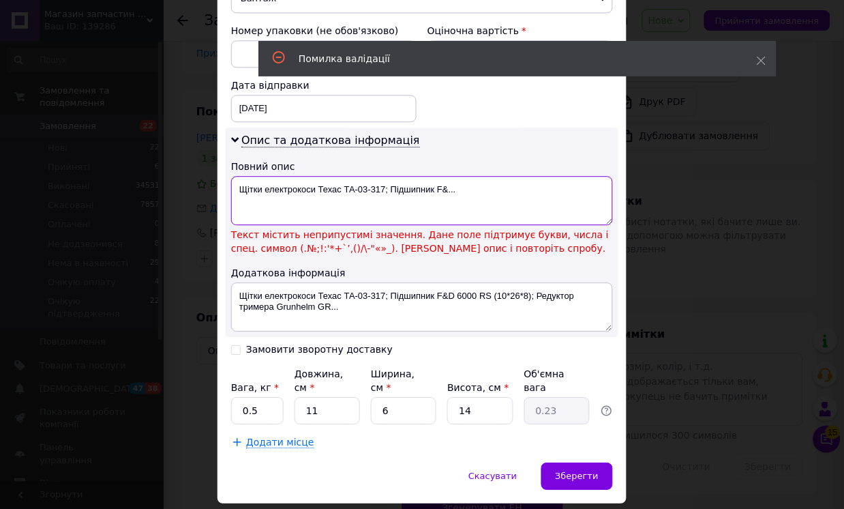
click at [460, 192] on textarea "Щітки електрокоси Техас ТА-03-317; Підшипник F&..." at bounding box center [422, 200] width 382 height 49
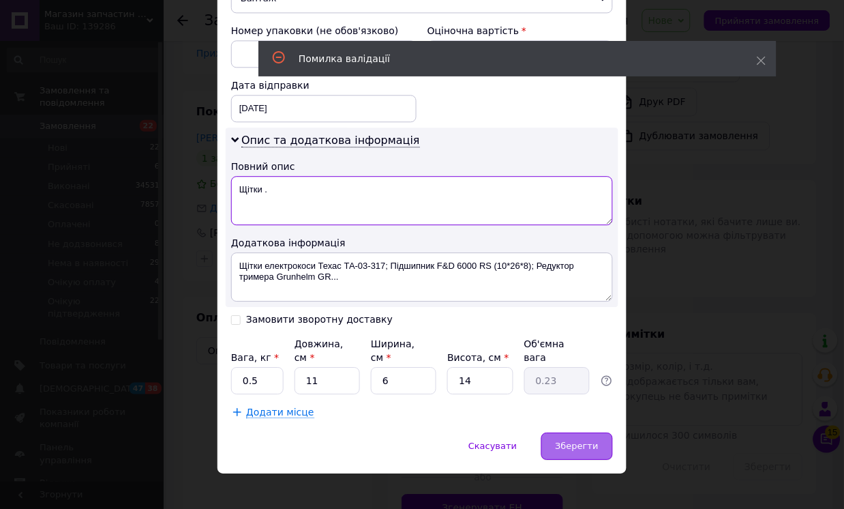
type textarea "Щітки ."
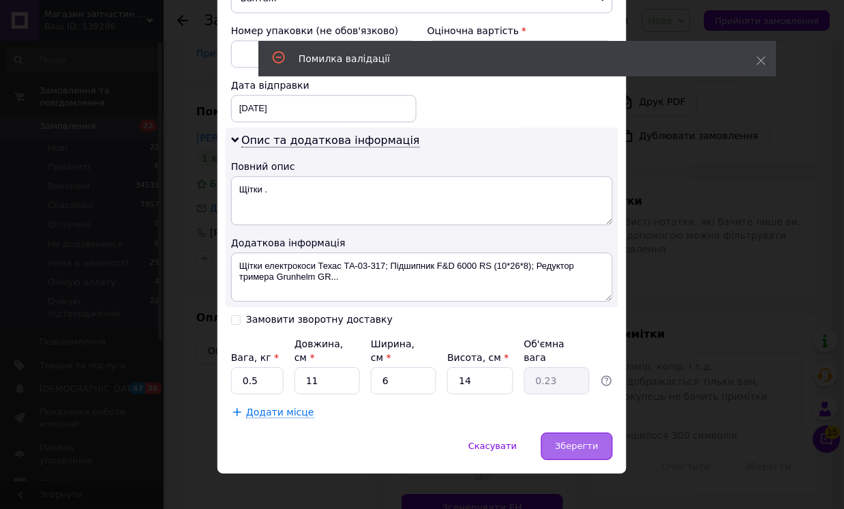
click at [583, 441] on span "Зберегти" at bounding box center [577, 446] width 43 height 10
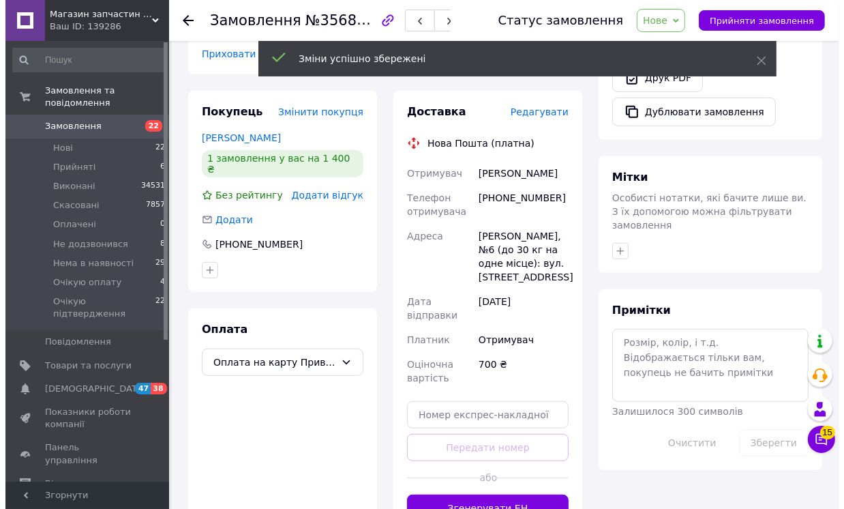
scroll to position [682, 0]
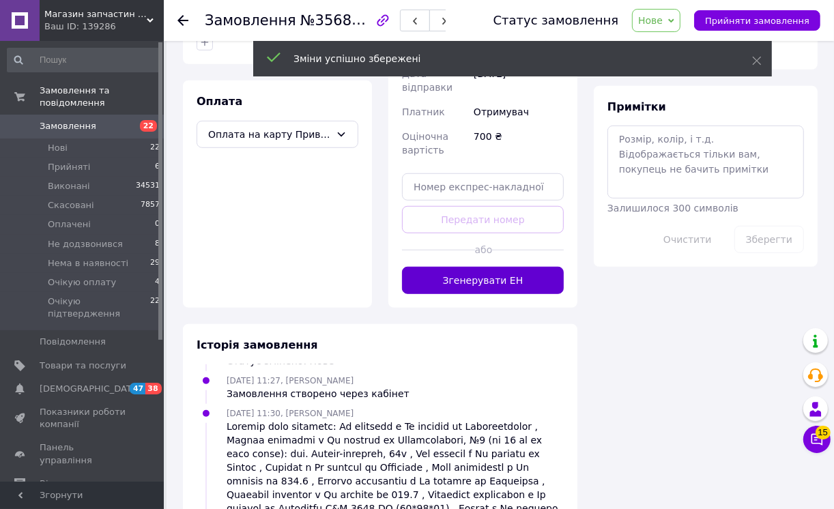
click at [528, 294] on button "Згенерувати ЕН" at bounding box center [483, 280] width 162 height 27
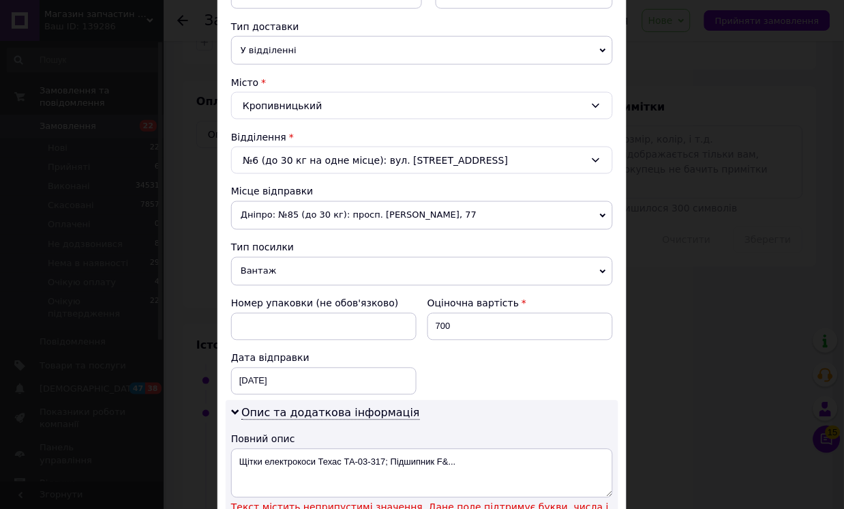
scroll to position [454, 0]
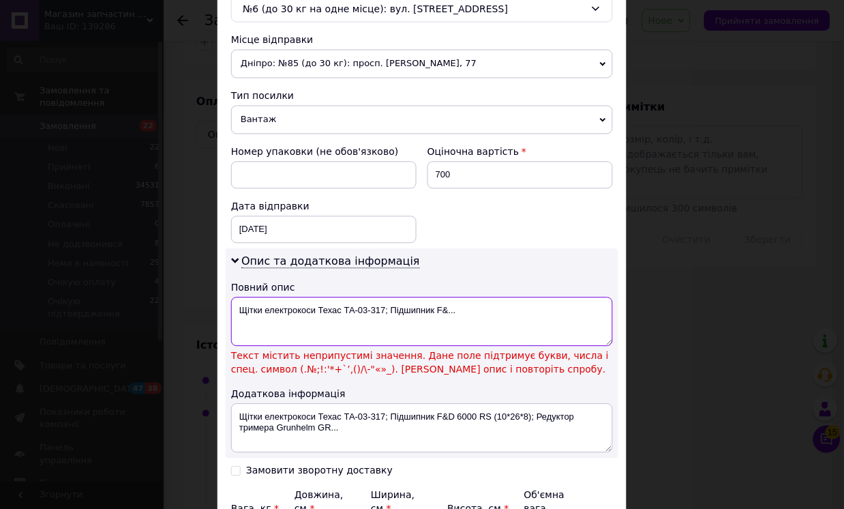
click at [476, 314] on textarea "Щітки електрокоси Техас ТА-03-317; Підшипник F&..." at bounding box center [422, 321] width 382 height 49
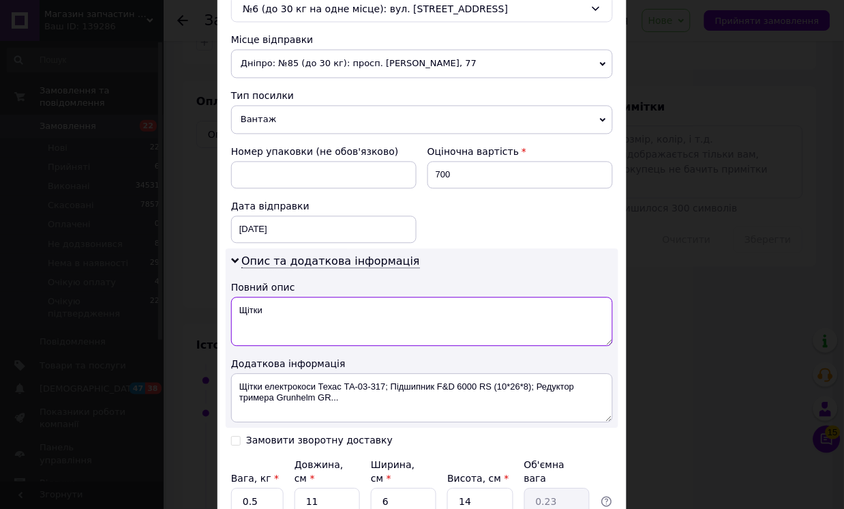
scroll to position [576, 0]
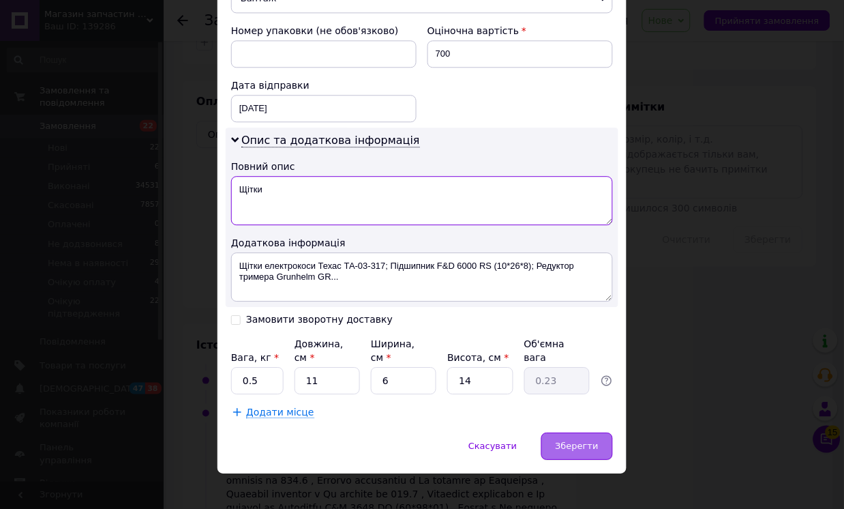
type textarea "Щітки"
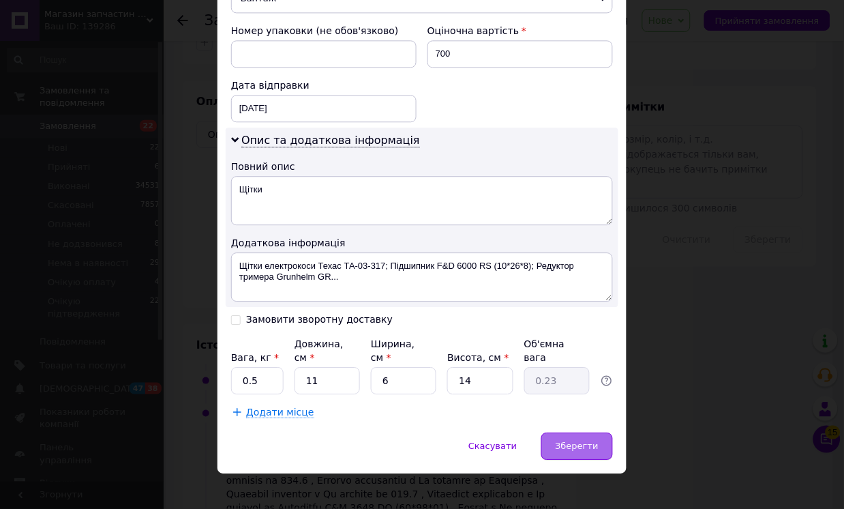
click at [567, 441] on span "Зберегти" at bounding box center [577, 446] width 43 height 10
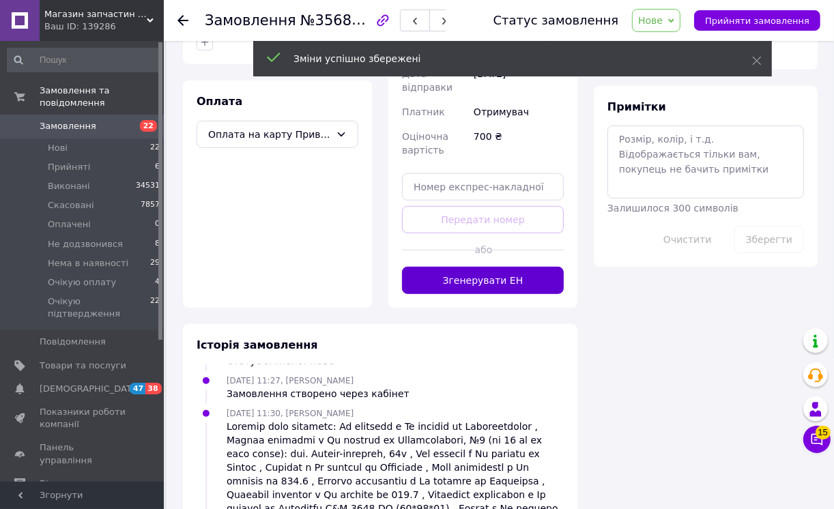
click at [513, 294] on button "Згенерувати ЕН" at bounding box center [483, 280] width 162 height 27
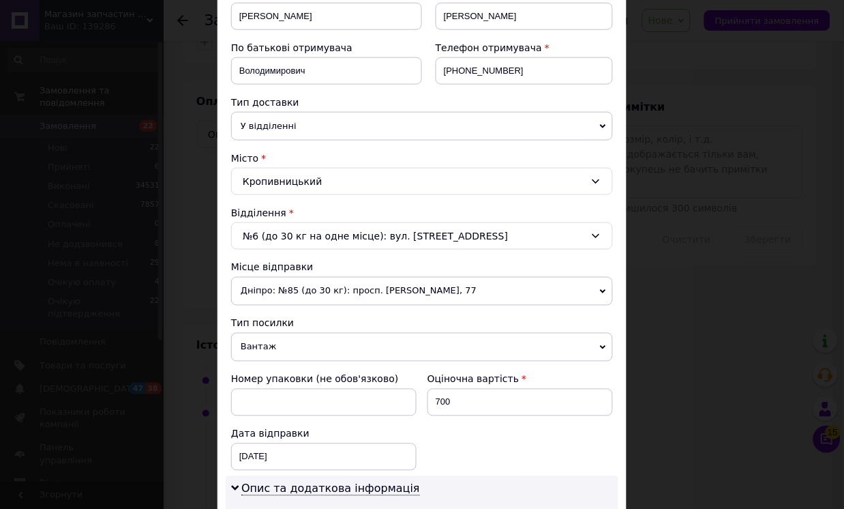
scroll to position [454, 0]
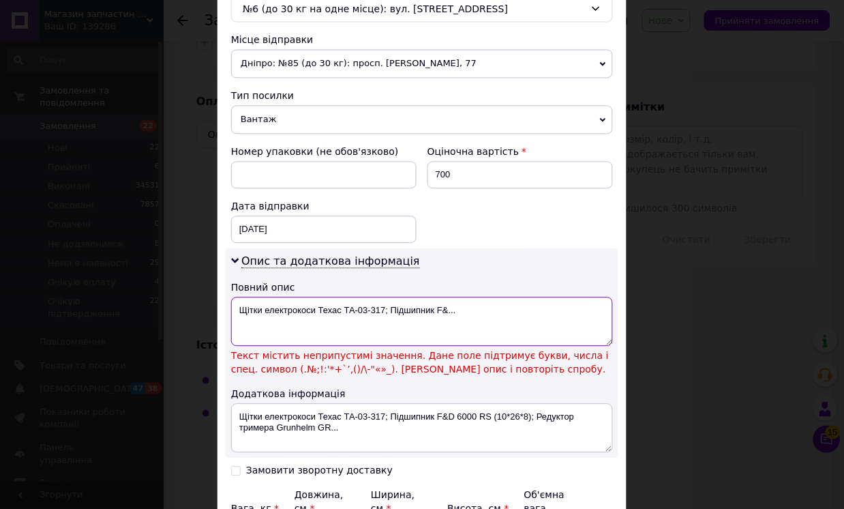
click at [477, 310] on textarea "Щітки електрокоси Техас ТА-03-317; Підшипник F&..." at bounding box center [422, 321] width 382 height 49
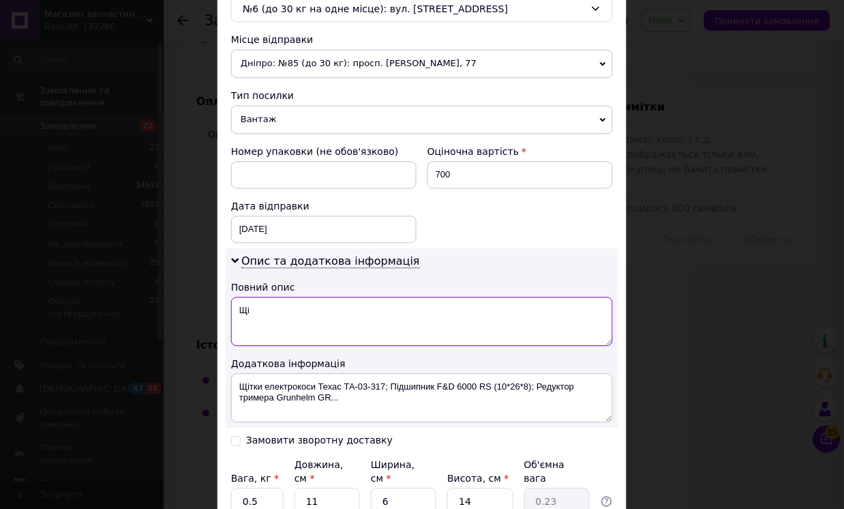
type textarea "Щ"
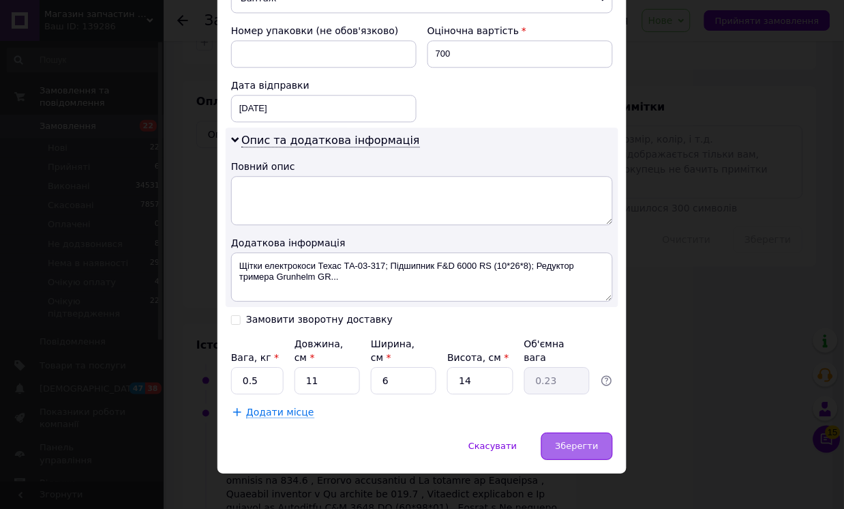
click at [578, 432] on div "Зберегти" at bounding box center [578, 445] width 72 height 27
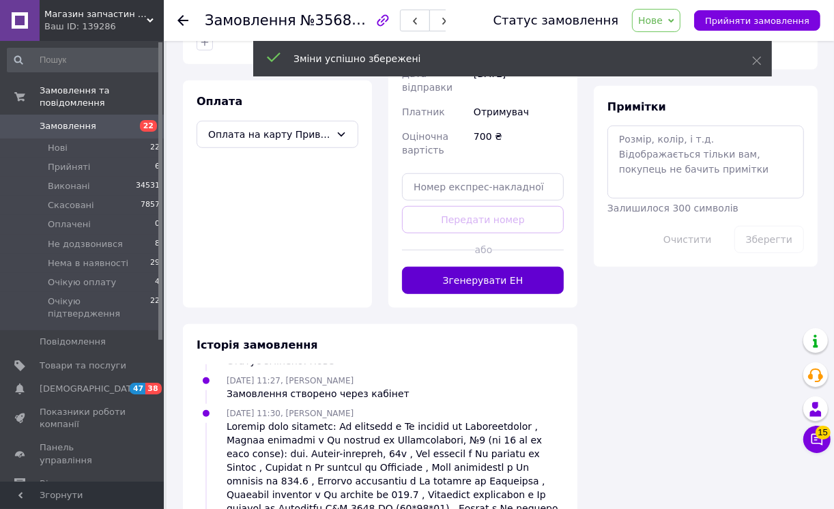
click at [505, 294] on button "Згенерувати ЕН" at bounding box center [483, 280] width 162 height 27
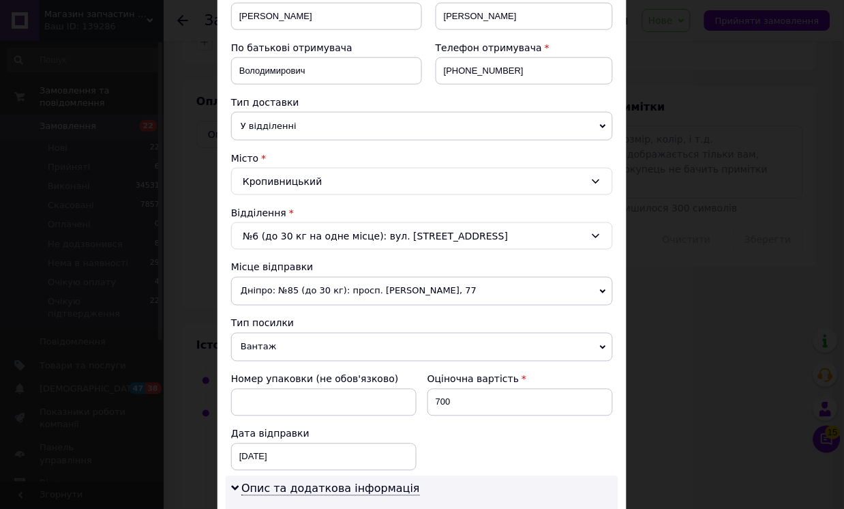
scroll to position [379, 0]
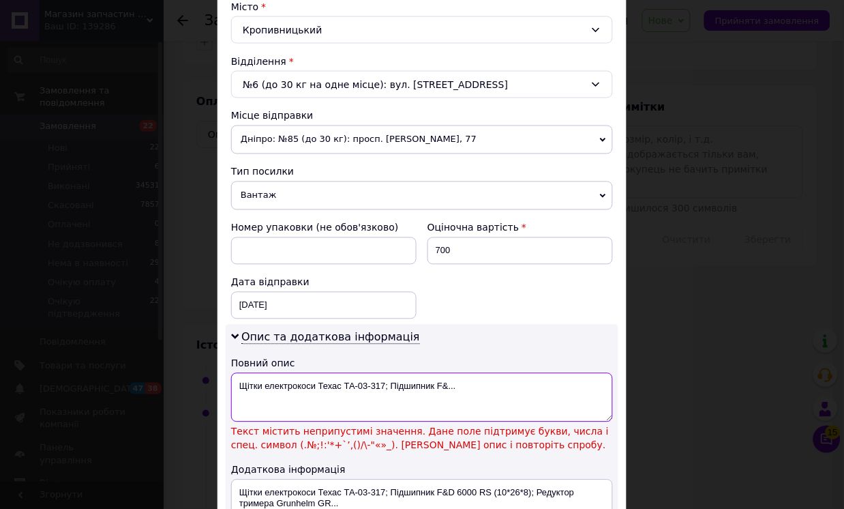
click at [473, 386] on textarea "Щітки електрокоси Техас ТА-03-317; Підшипник F&..." at bounding box center [422, 397] width 382 height 49
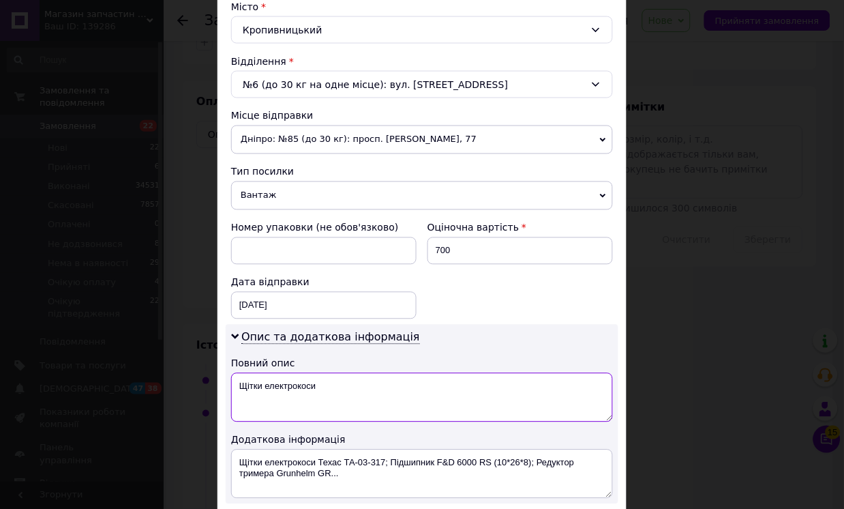
scroll to position [576, 0]
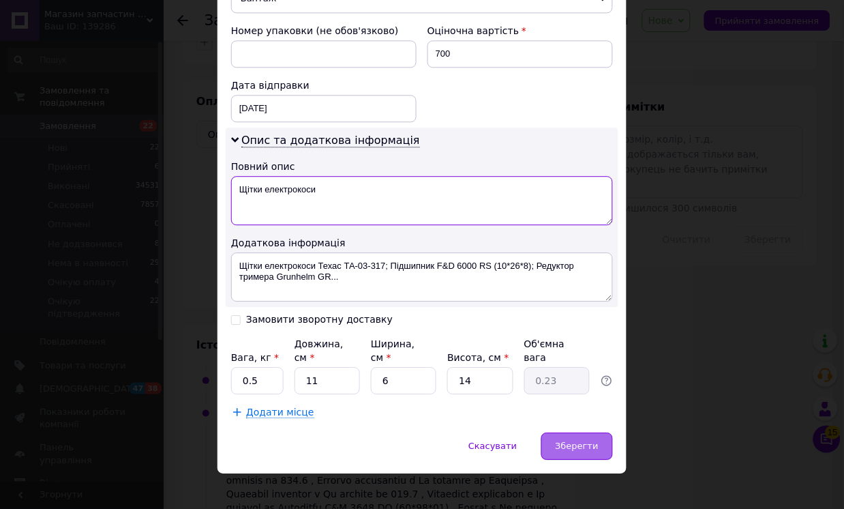
type textarea "Щітки електрокоси"
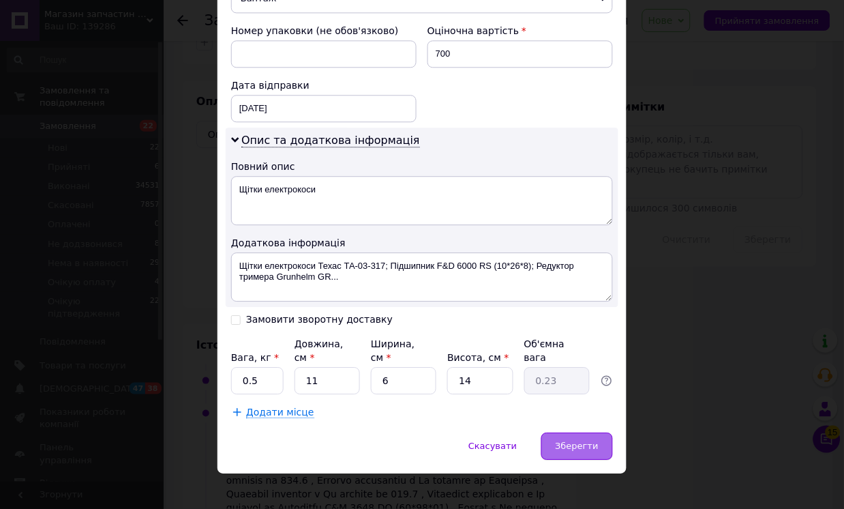
click at [591, 441] on span "Зберегти" at bounding box center [577, 446] width 43 height 10
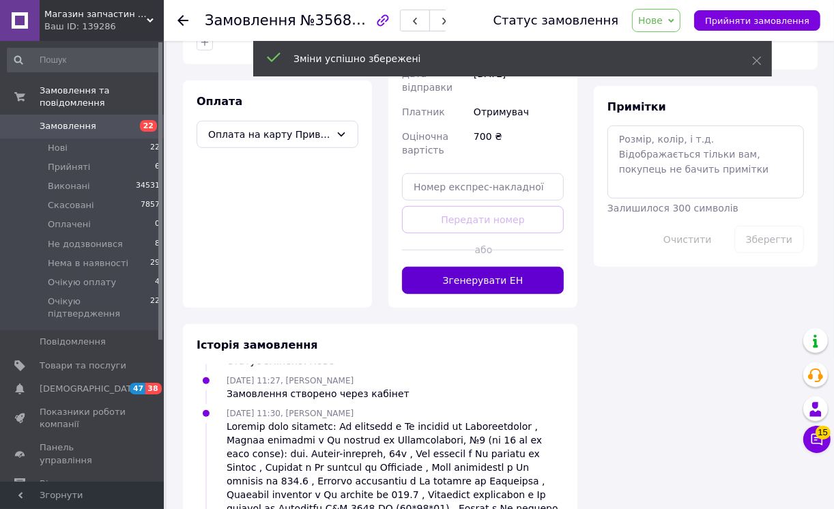
click at [523, 294] on button "Згенерувати ЕН" at bounding box center [483, 280] width 162 height 27
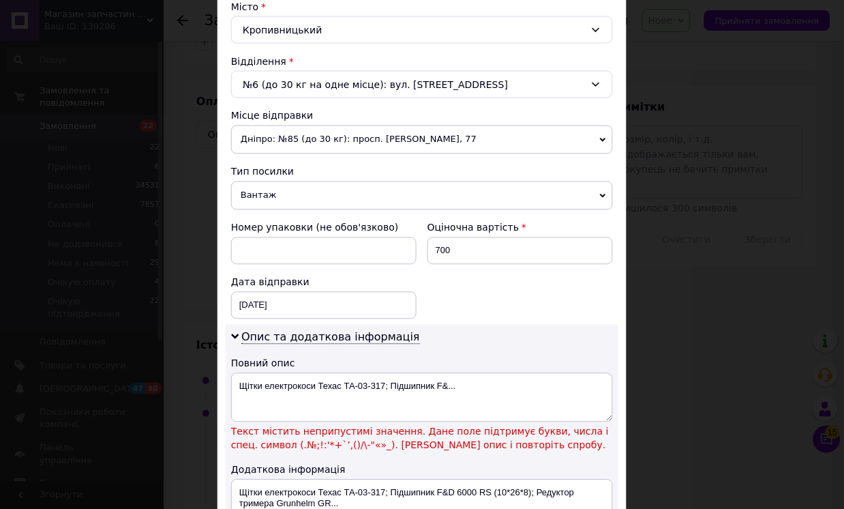
scroll to position [454, 0]
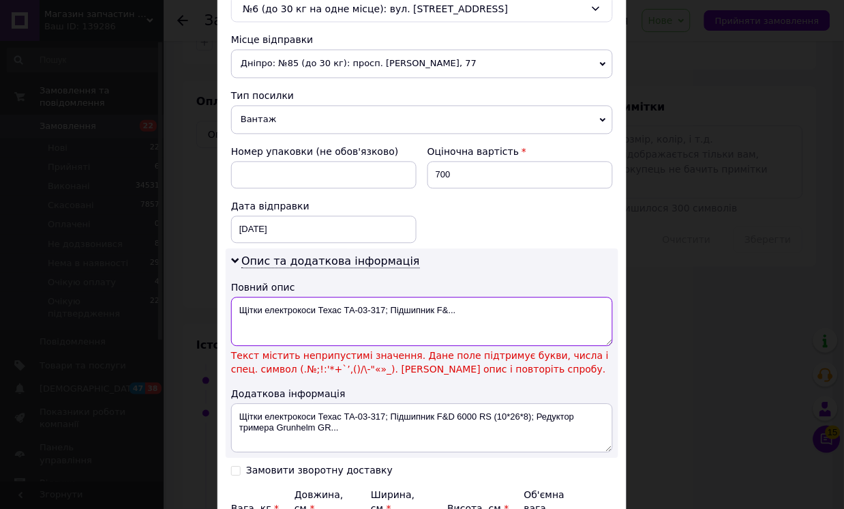
drag, startPoint x: 237, startPoint y: 308, endPoint x: 531, endPoint y: 324, distance: 293.7
click at [520, 322] on textarea "Щітки електрокоси Техас ТА-03-317; Підшипник F&..." at bounding box center [422, 321] width 382 height 49
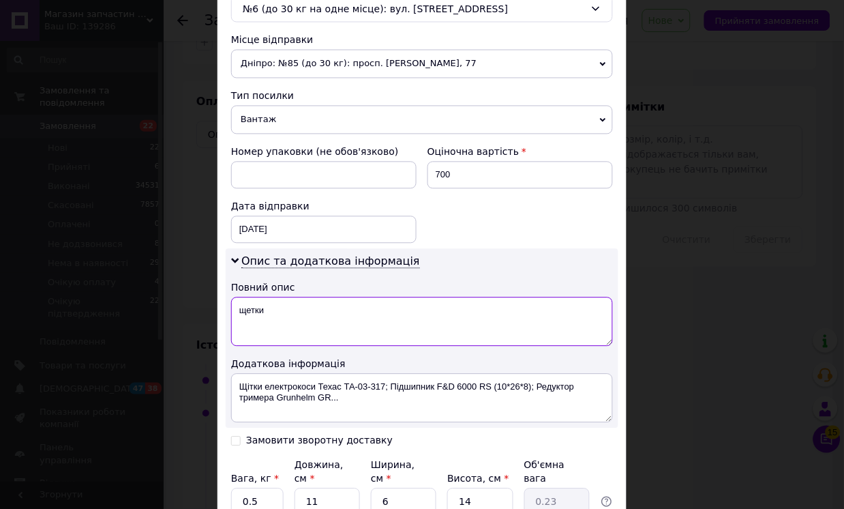
scroll to position [576, 0]
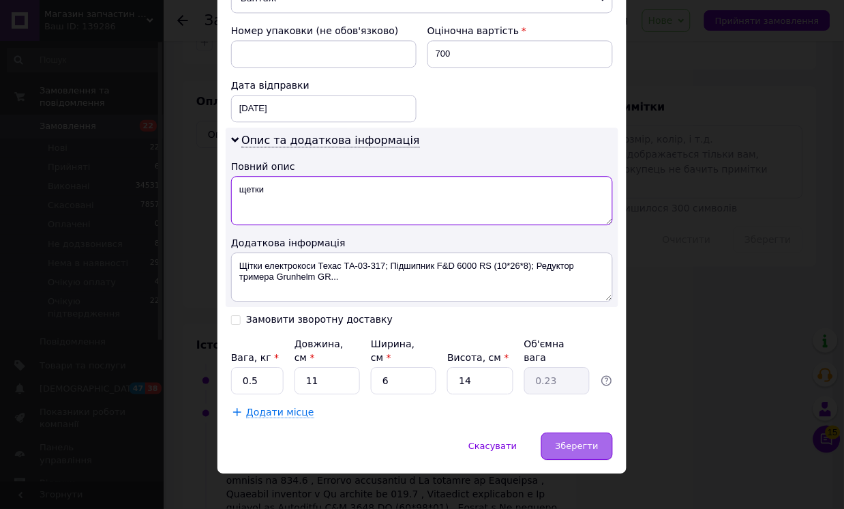
type textarea "щетки"
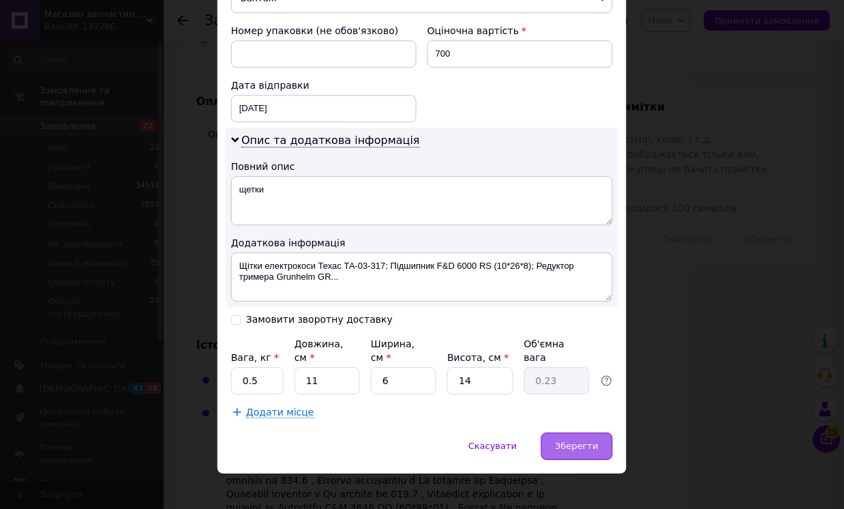
click at [561, 432] on div "Зберегти" at bounding box center [578, 445] width 72 height 27
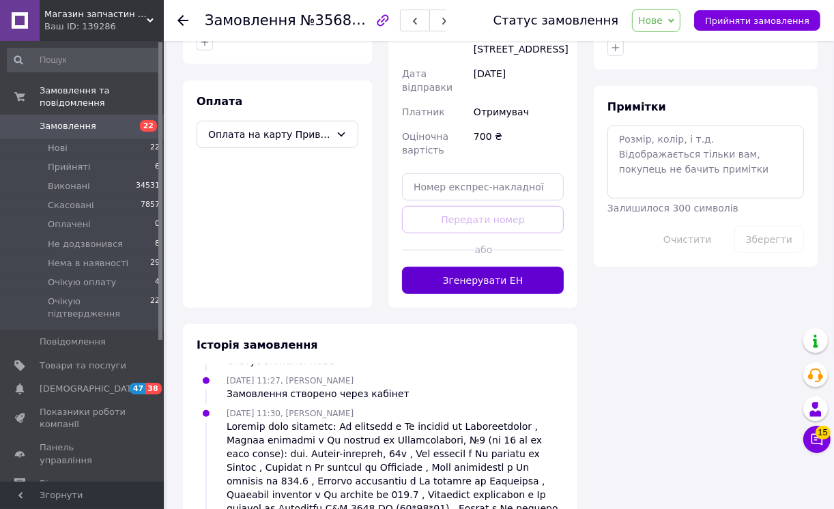
click at [502, 294] on button "Згенерувати ЕН" at bounding box center [483, 280] width 162 height 27
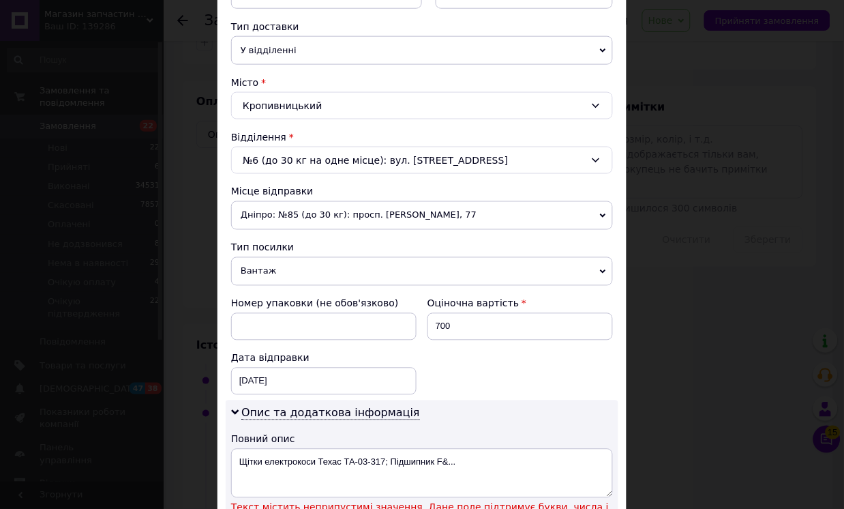
scroll to position [605, 0]
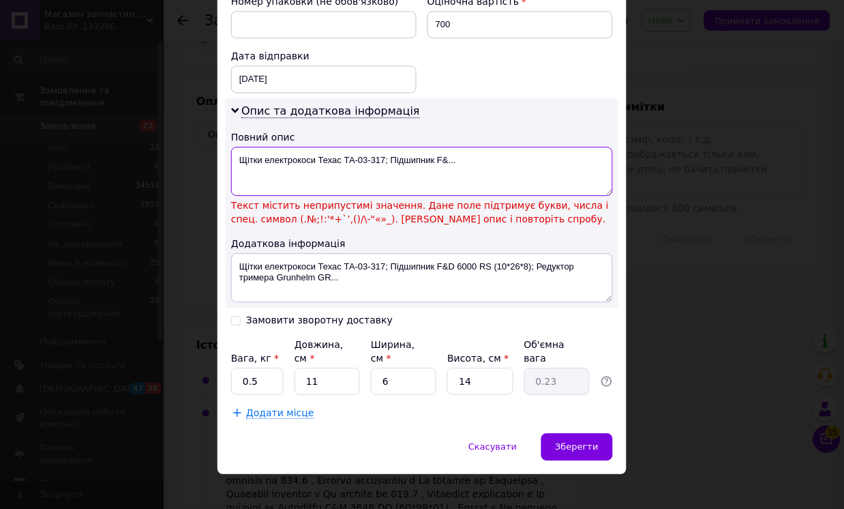
click at [478, 162] on textarea "Щітки електрокоси Техас ТА-03-317; Підшипник F&..." at bounding box center [422, 171] width 382 height 49
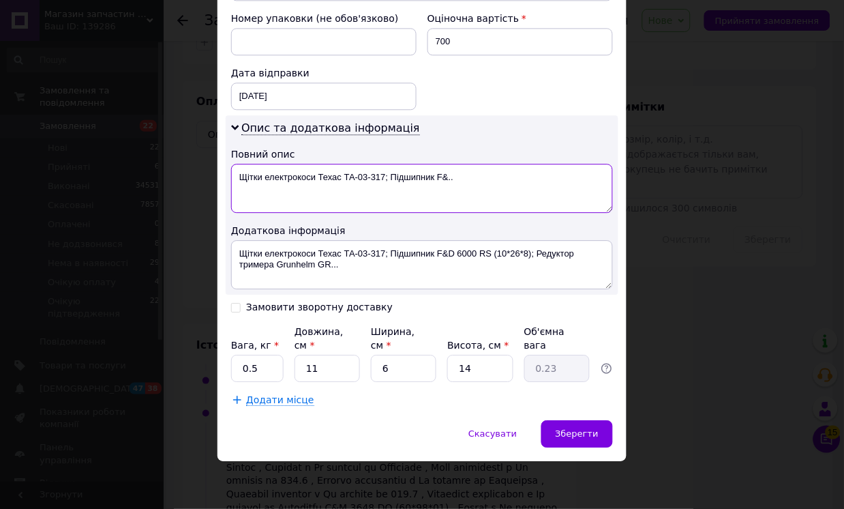
scroll to position [576, 0]
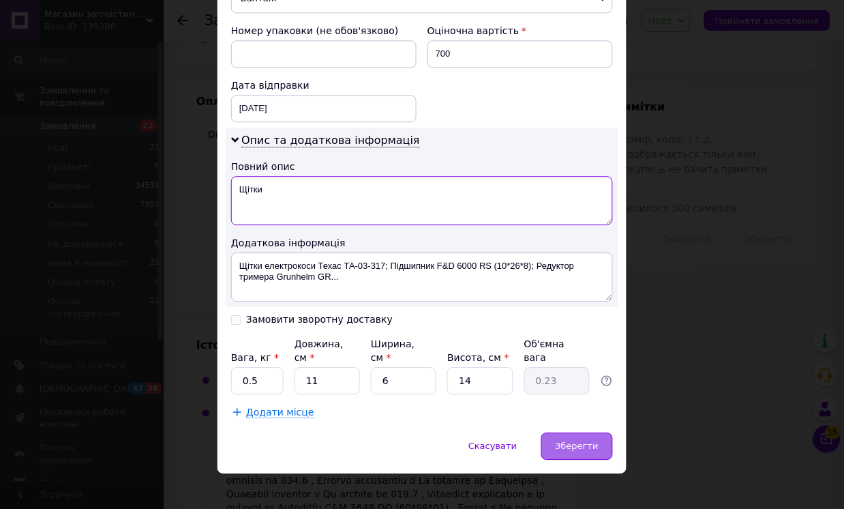
type textarea "Щітки"
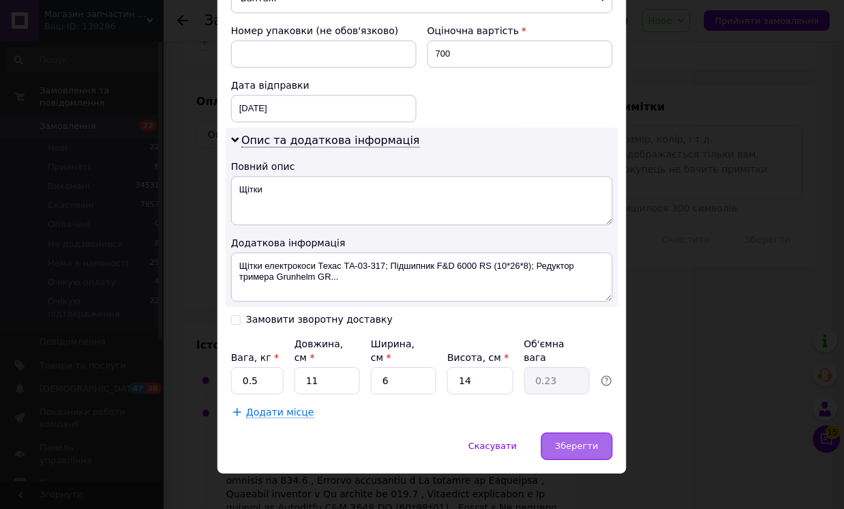
click at [578, 432] on div "Зберегти" at bounding box center [578, 445] width 72 height 27
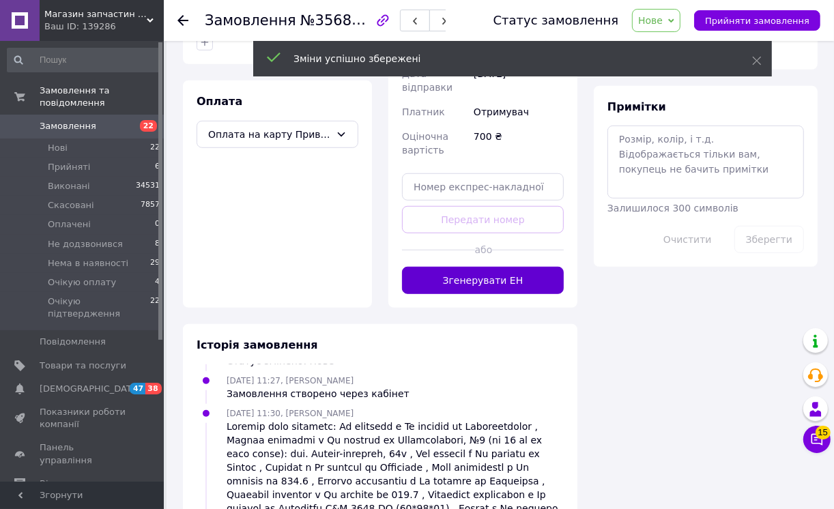
click at [510, 294] on button "Згенерувати ЕН" at bounding box center [483, 280] width 162 height 27
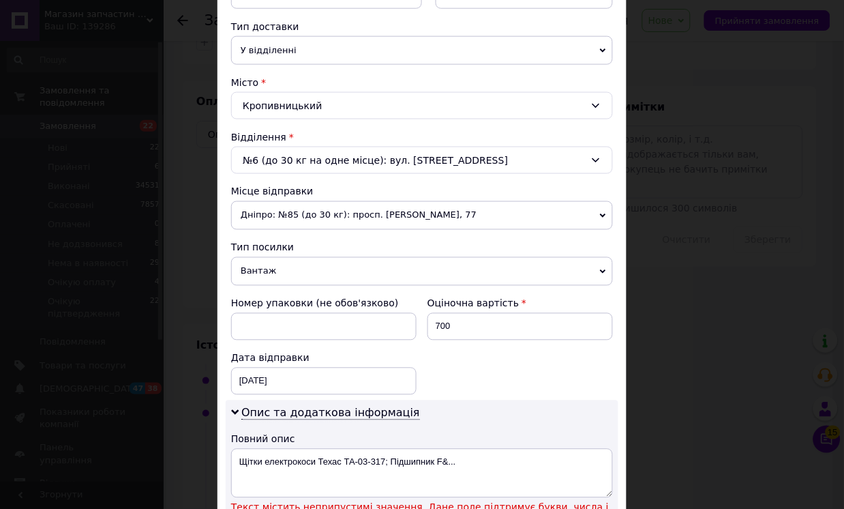
scroll to position [379, 0]
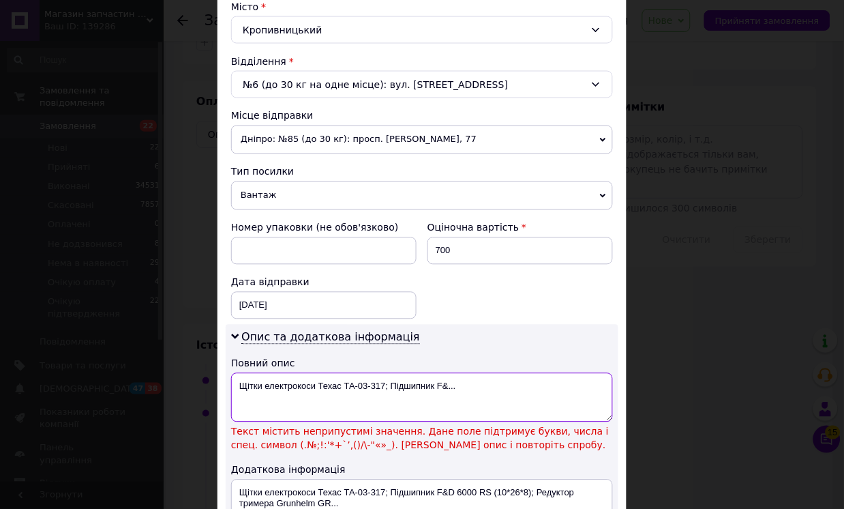
click at [476, 387] on textarea "Щітки електрокоси Техас ТА-03-317; Підшипник F&..." at bounding box center [422, 397] width 382 height 49
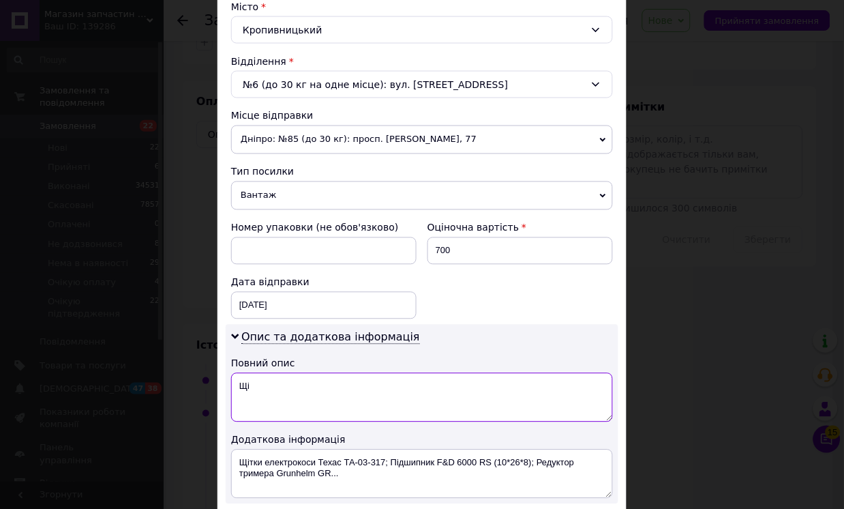
type textarea "Щ"
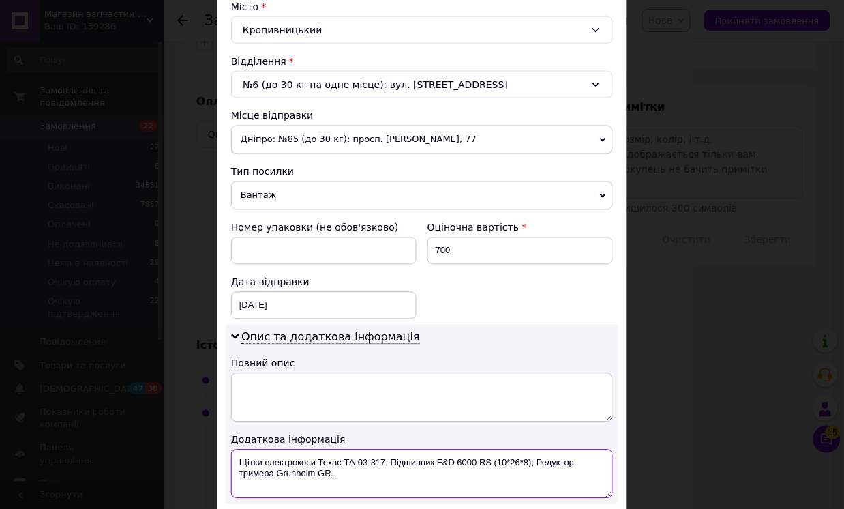
click at [346, 475] on textarea "Щітки електрокоси Техас ТА-03-317; Підшипник F&D 6000 RS (10*26*8); Редуктор тр…" at bounding box center [422, 473] width 382 height 49
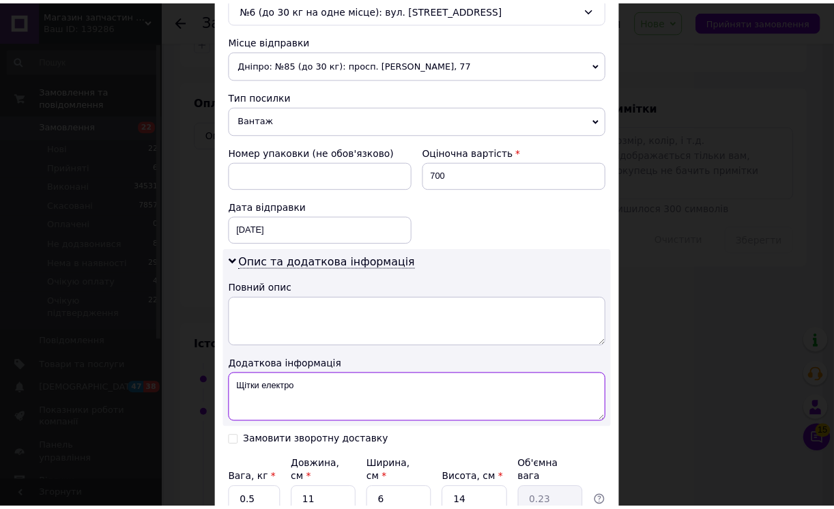
scroll to position [576, 0]
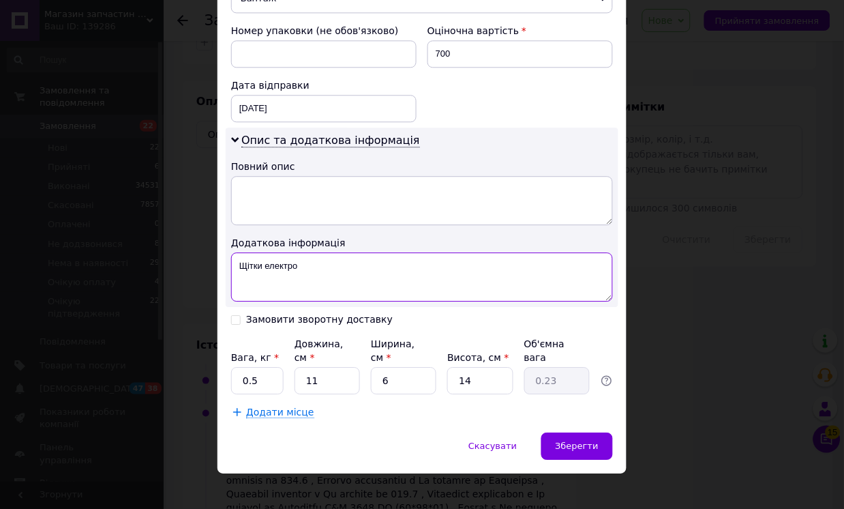
click at [251, 264] on textarea "Щітки електро" at bounding box center [422, 276] width 382 height 49
type textarea "Щетки електро"
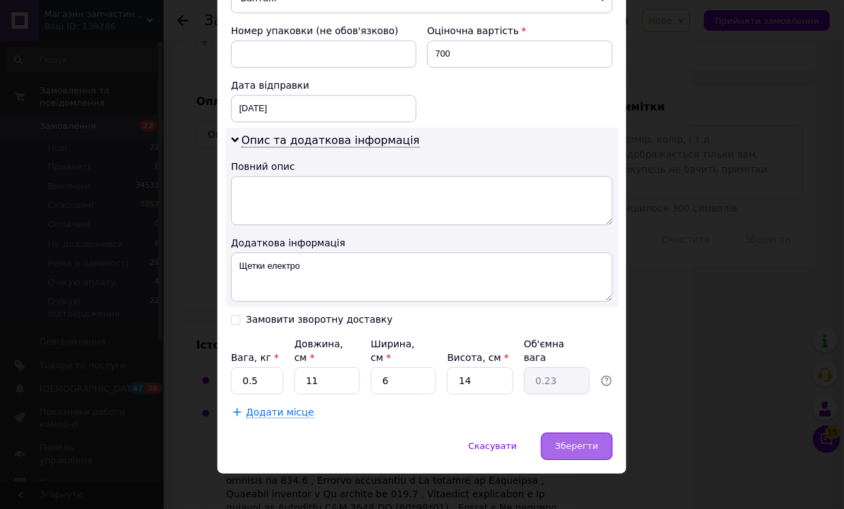
click at [574, 441] on span "Зберегти" at bounding box center [577, 446] width 43 height 10
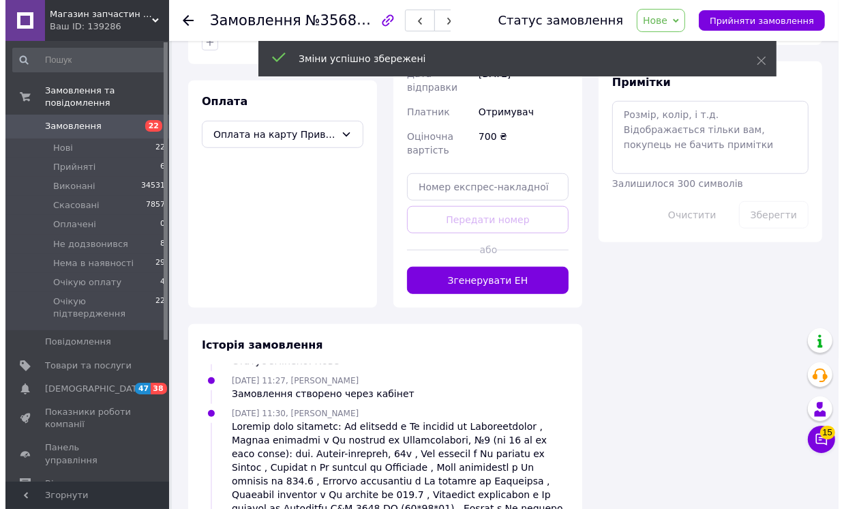
scroll to position [85, 0]
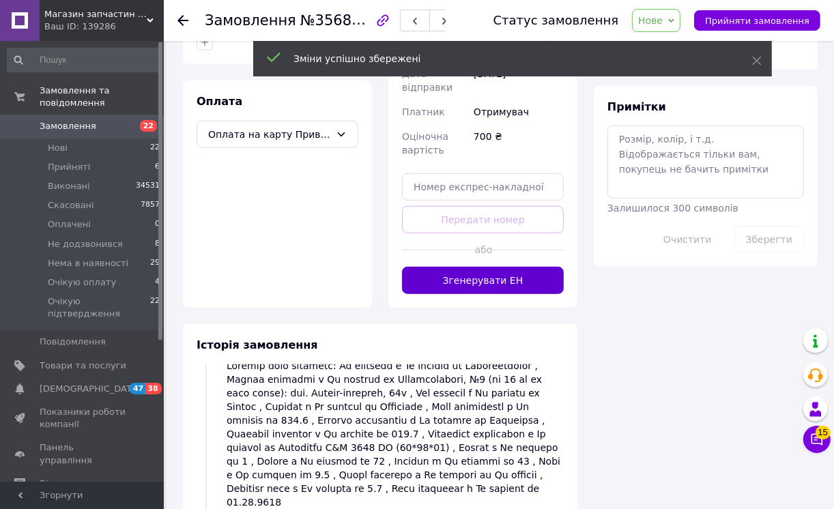
click at [512, 294] on button "Згенерувати ЕН" at bounding box center [483, 280] width 162 height 27
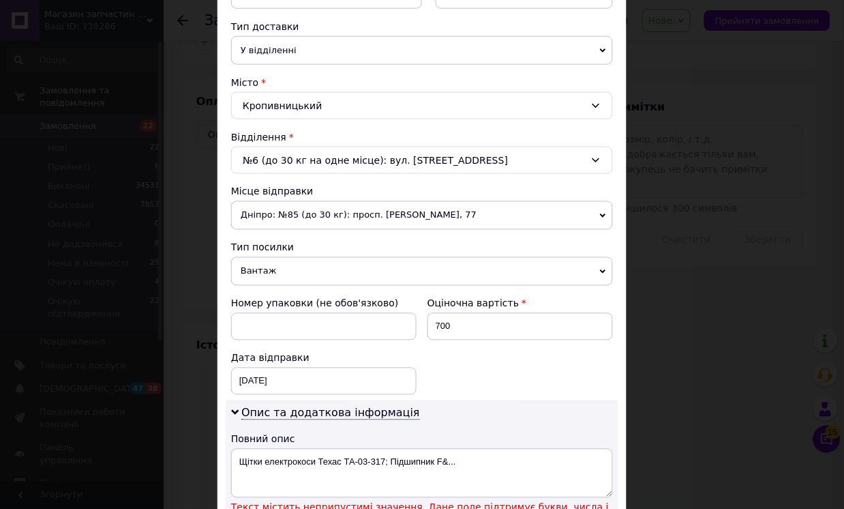
scroll to position [454, 0]
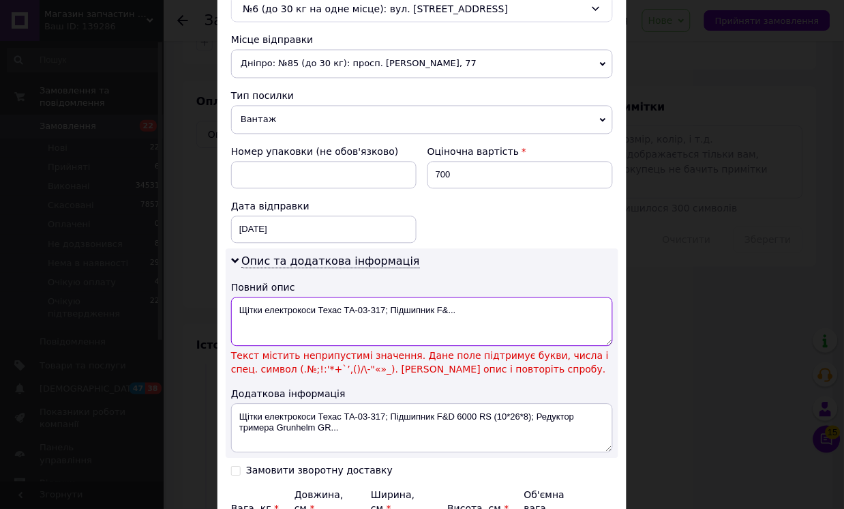
click at [471, 312] on textarea "Щітки електрокоси Техас ТА-03-317; Підшипник F&..." at bounding box center [422, 321] width 382 height 49
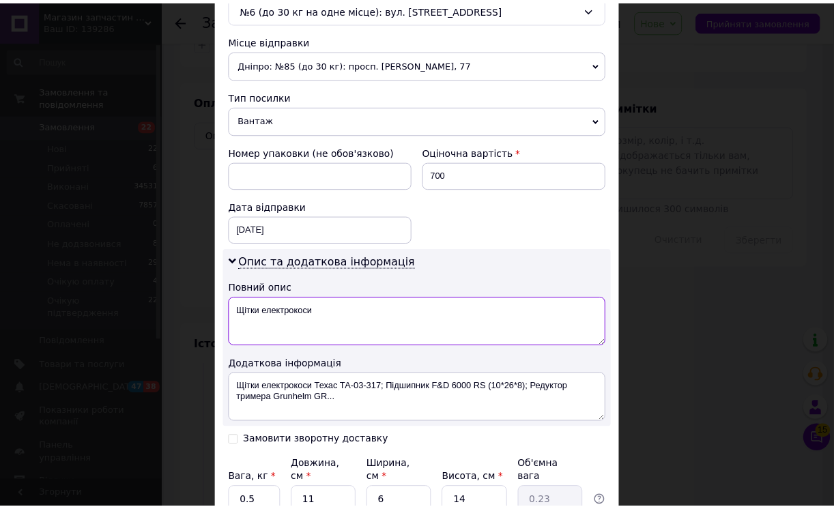
scroll to position [576, 0]
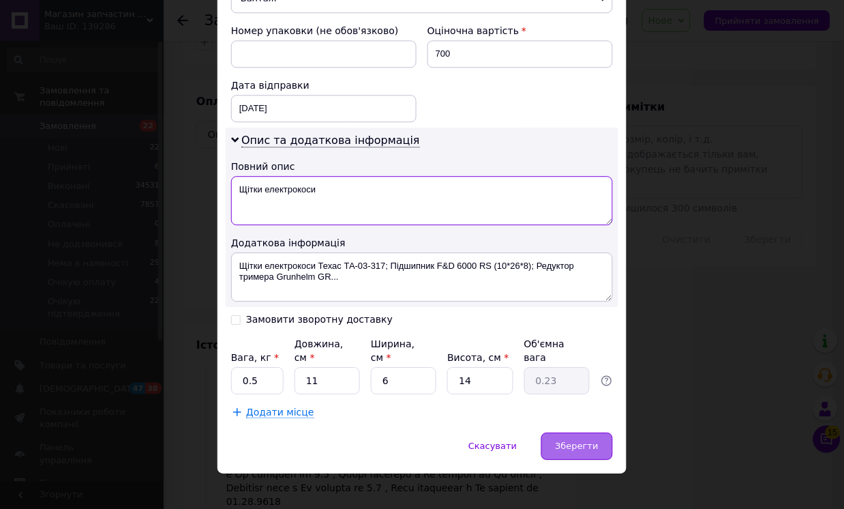
type textarea "Щітки електрокоси"
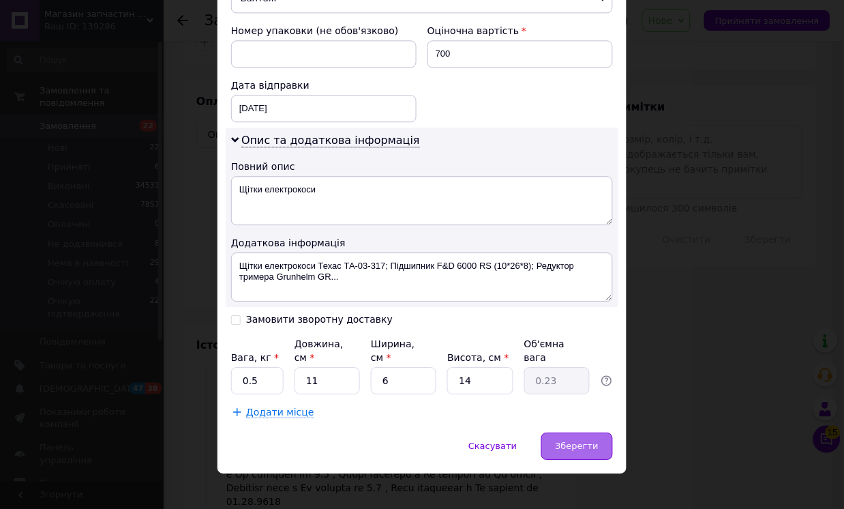
click at [574, 441] on span "Зберегти" at bounding box center [577, 446] width 43 height 10
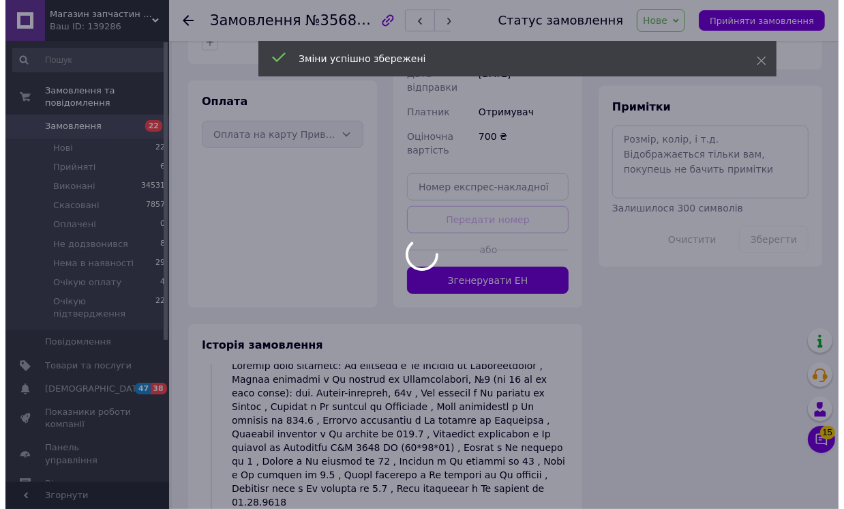
scroll to position [145, 0]
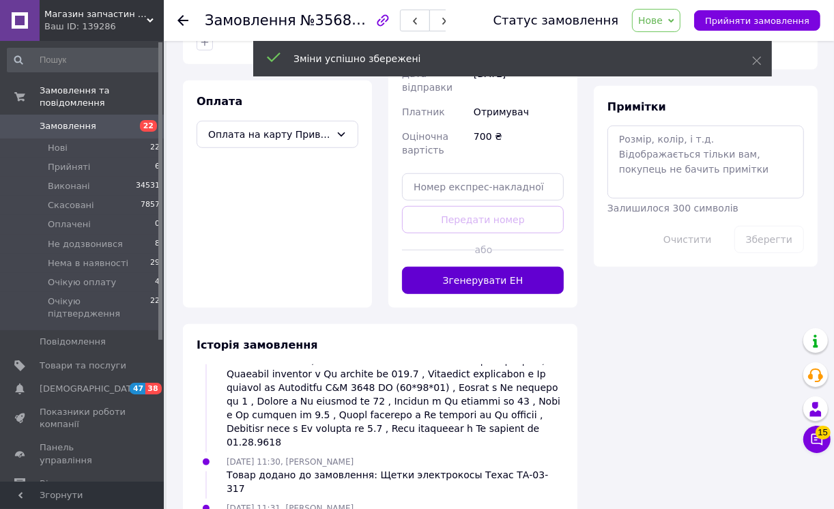
click at [505, 294] on button "Згенерувати ЕН" at bounding box center [483, 280] width 162 height 27
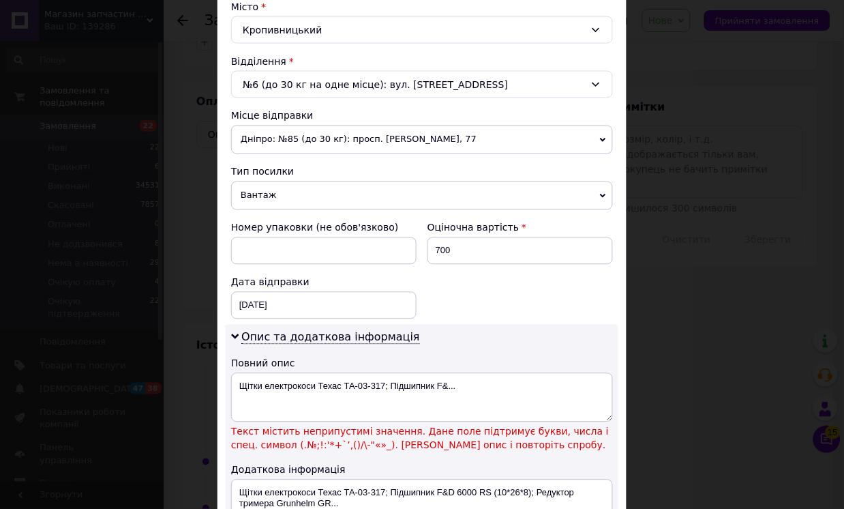
scroll to position [530, 0]
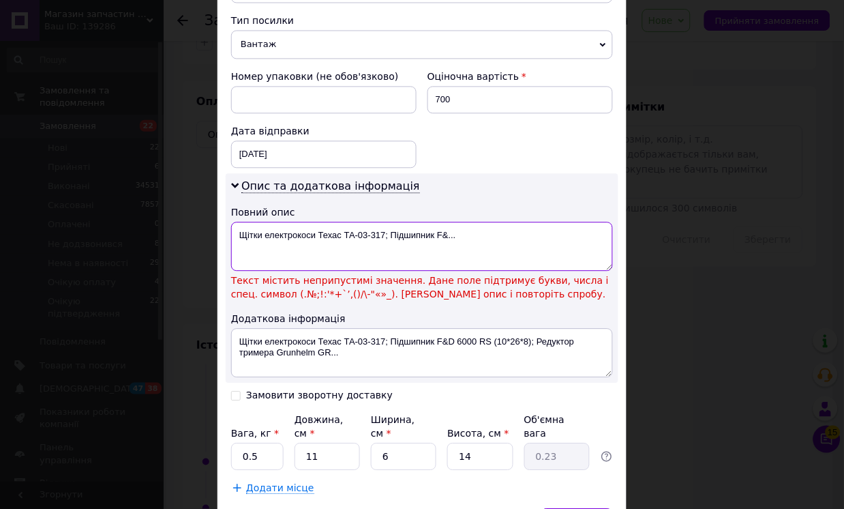
click at [394, 233] on textarea "Щітки електрокоси Техас ТА-03-317; Підшипник F&..." at bounding box center [422, 246] width 382 height 49
click at [475, 235] on textarea "Щітки електрокоси Техас ТА-03-317; Підшипник F&..." at bounding box center [422, 246] width 382 height 49
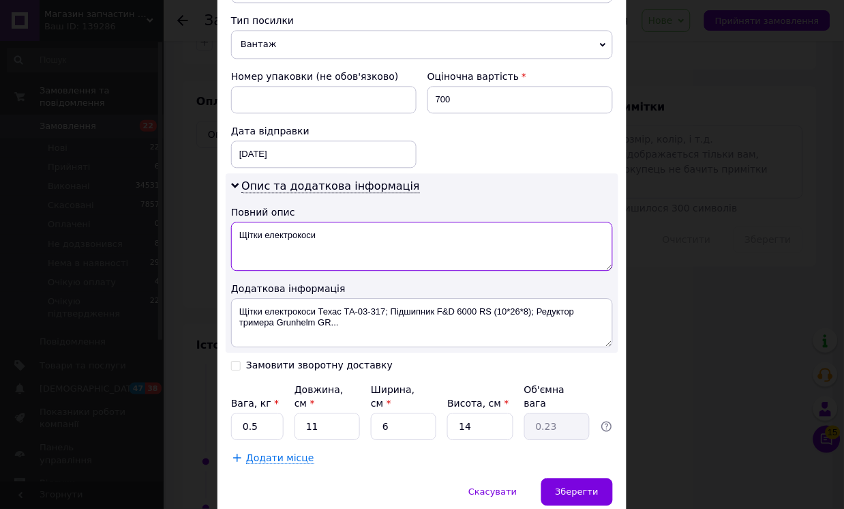
scroll to position [576, 0]
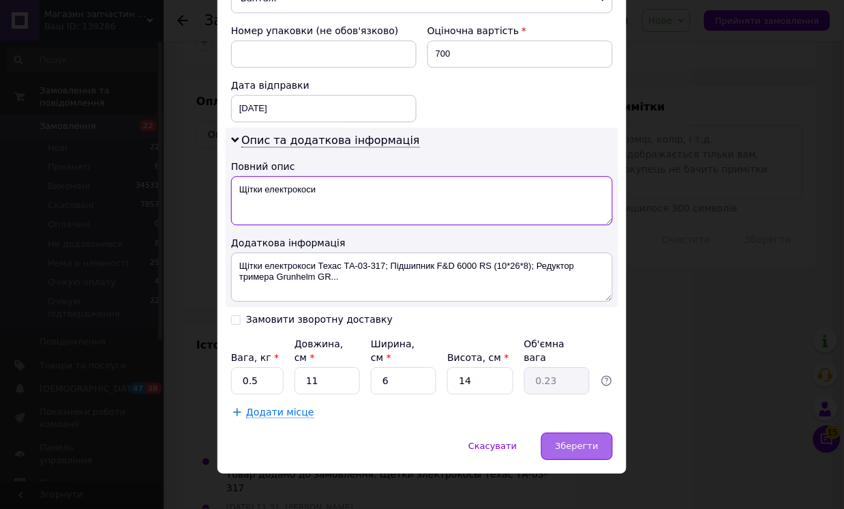
type textarea "Щітки електрокоси"
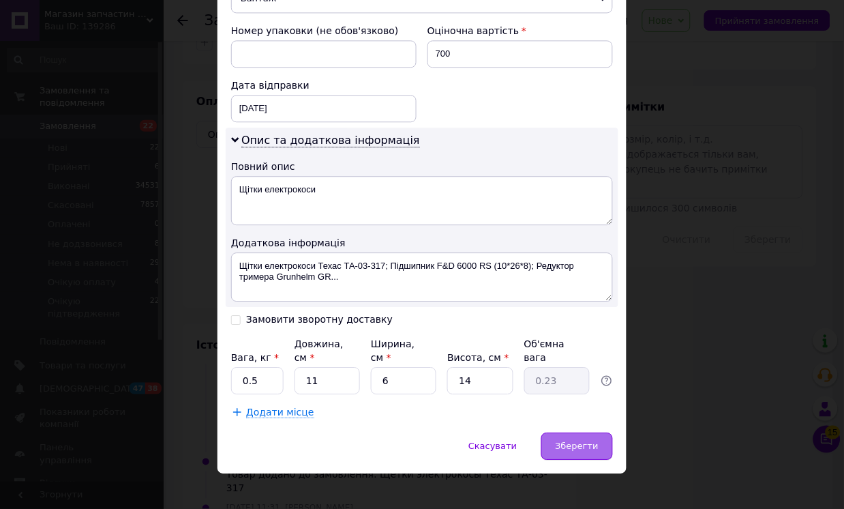
click at [574, 441] on span "Зберегти" at bounding box center [577, 446] width 43 height 10
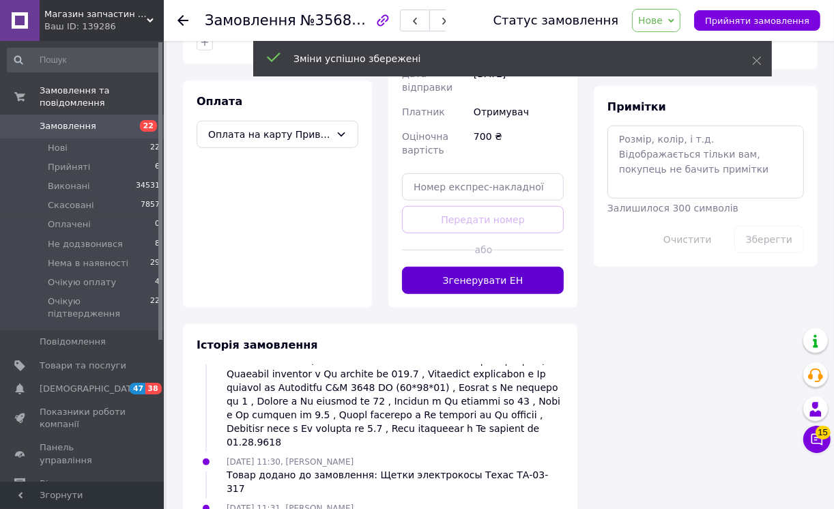
click at [508, 294] on button "Згенерувати ЕН" at bounding box center [483, 280] width 162 height 27
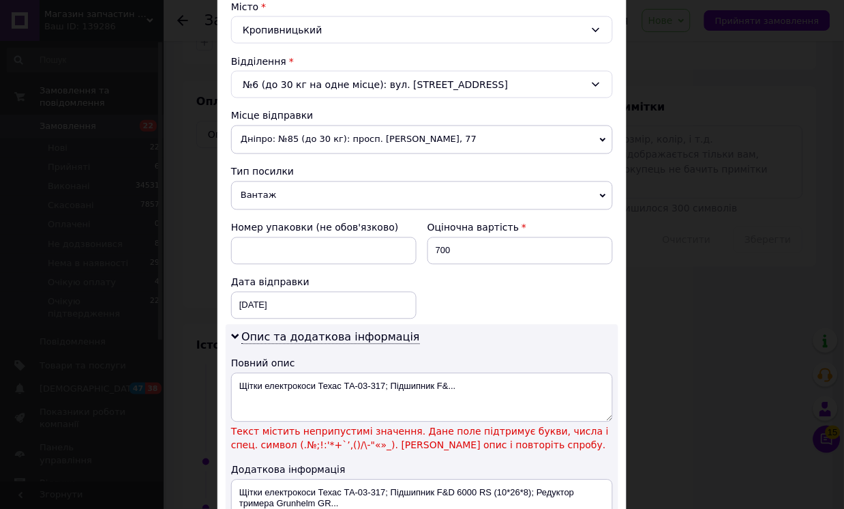
scroll to position [530, 0]
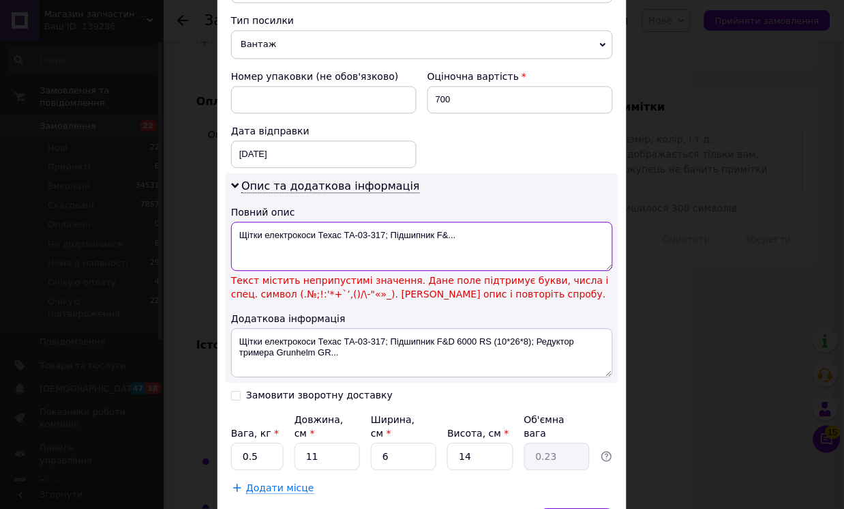
click at [476, 235] on textarea "Щітки електрокоси Техас ТА-03-317; Підшипник F&..." at bounding box center [422, 246] width 382 height 49
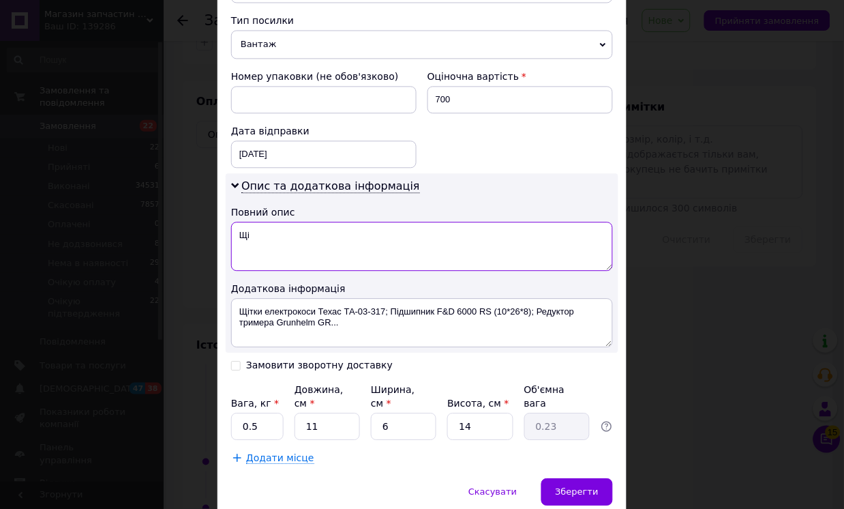
scroll to position [576, 0]
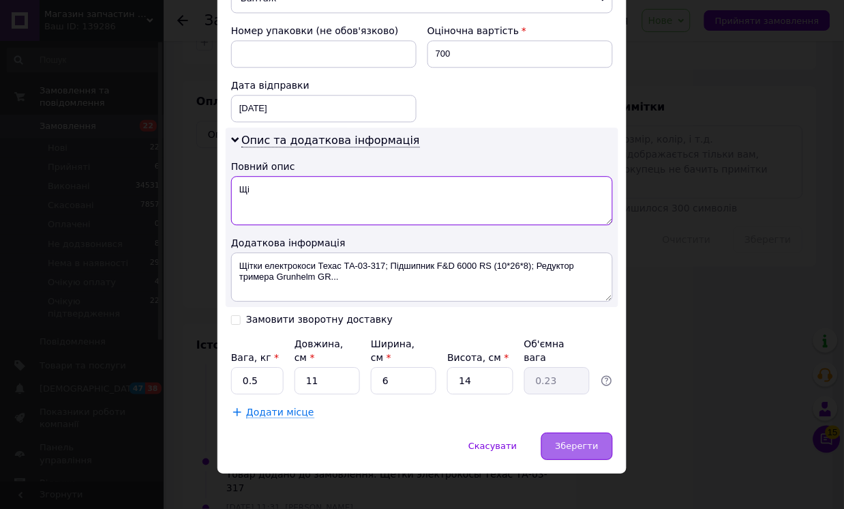
type textarea "Щі"
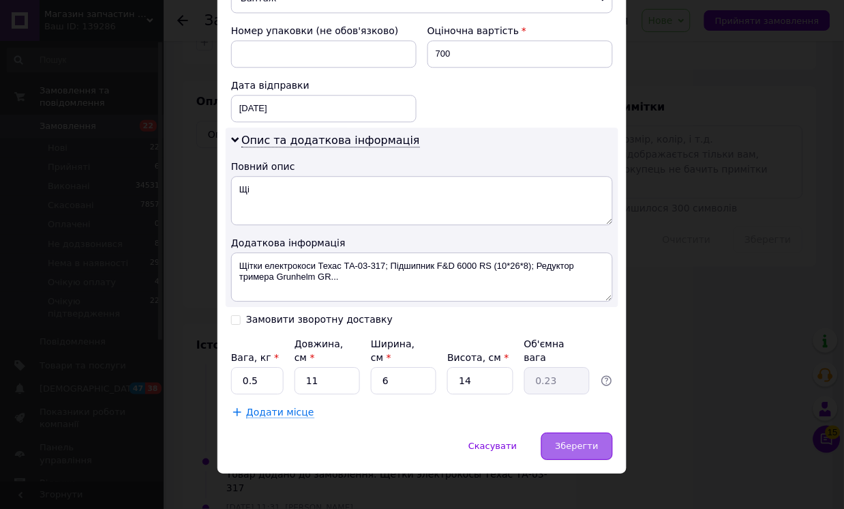
click at [576, 441] on span "Зберегти" at bounding box center [577, 446] width 43 height 10
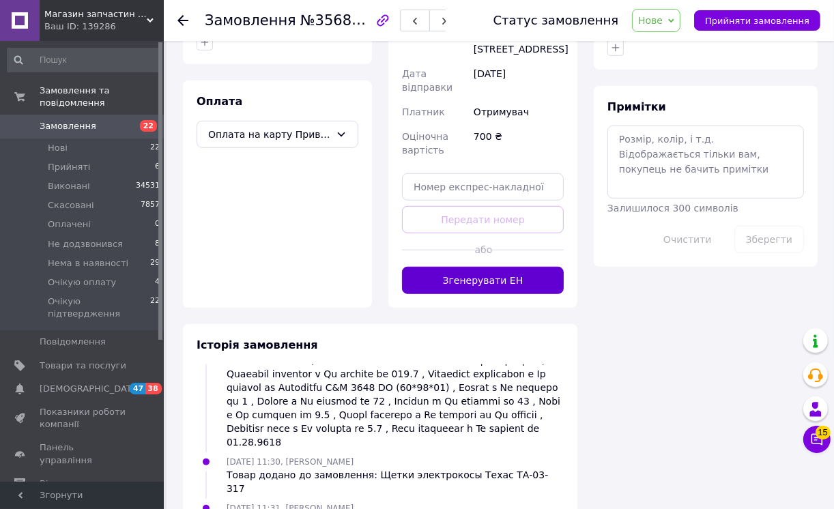
click at [492, 294] on button "Згенерувати ЕН" at bounding box center [483, 280] width 162 height 27
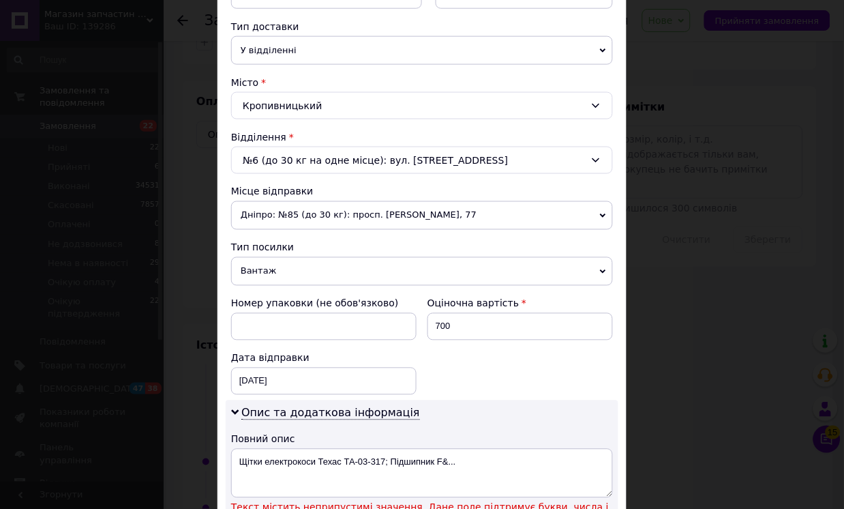
scroll to position [454, 0]
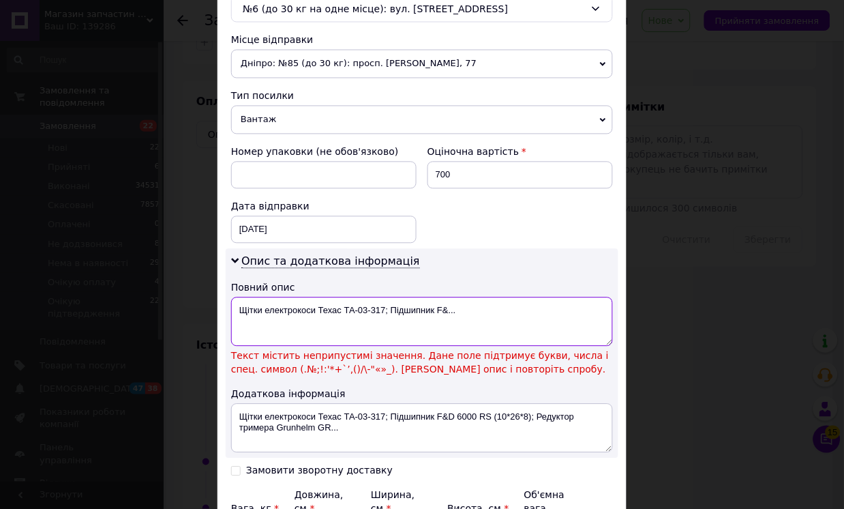
drag, startPoint x: 262, startPoint y: 312, endPoint x: 489, endPoint y: 312, distance: 227.1
click at [489, 312] on textarea "Щітки електрокоси Техас ТА-03-317; Підшипник F&..." at bounding box center [422, 321] width 382 height 49
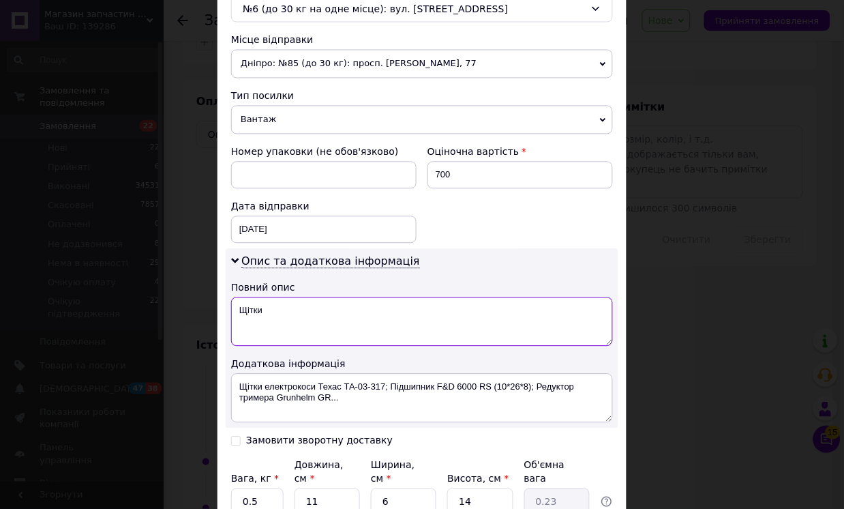
scroll to position [576, 0]
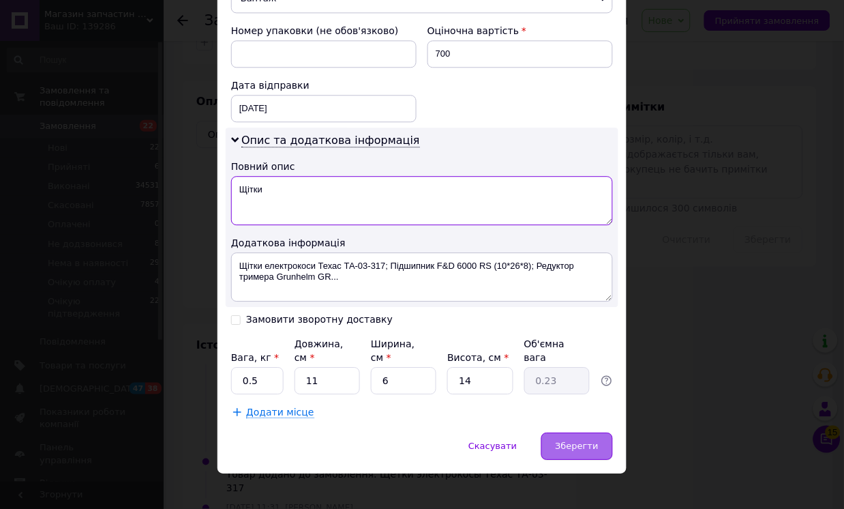
type textarea "Щітки"
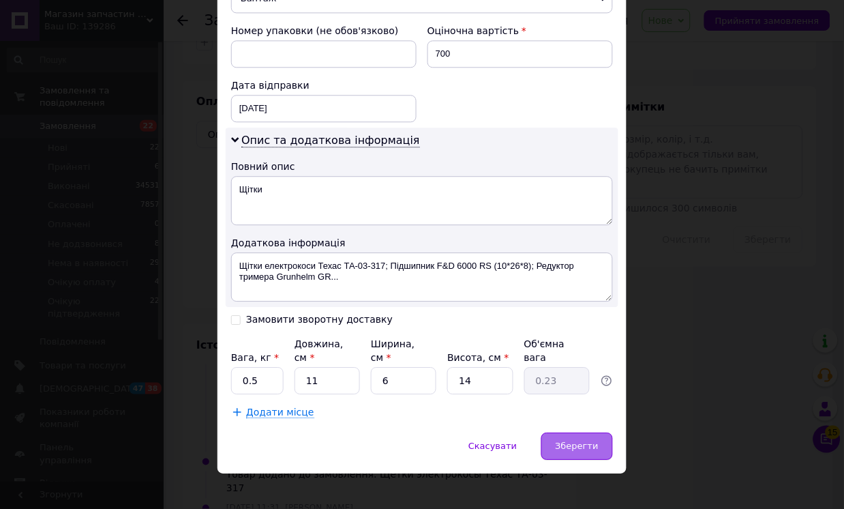
click at [567, 441] on span "Зберегти" at bounding box center [577, 446] width 43 height 10
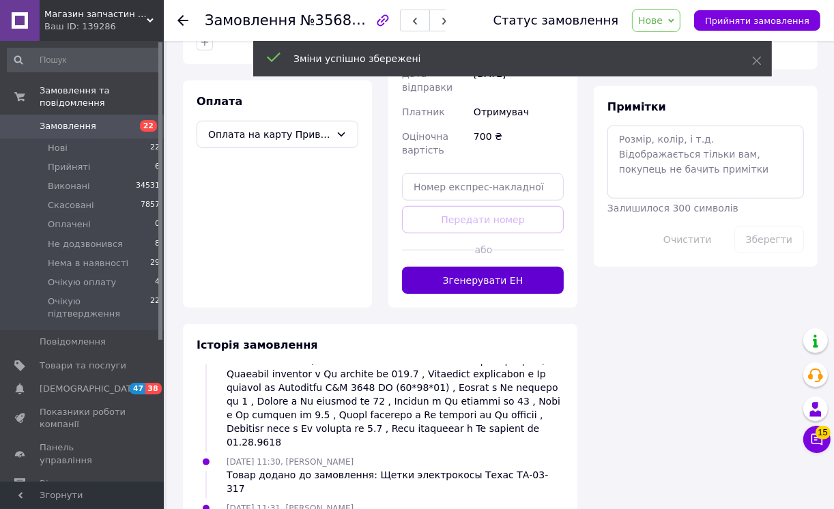
click at [510, 294] on button "Згенерувати ЕН" at bounding box center [483, 280] width 162 height 27
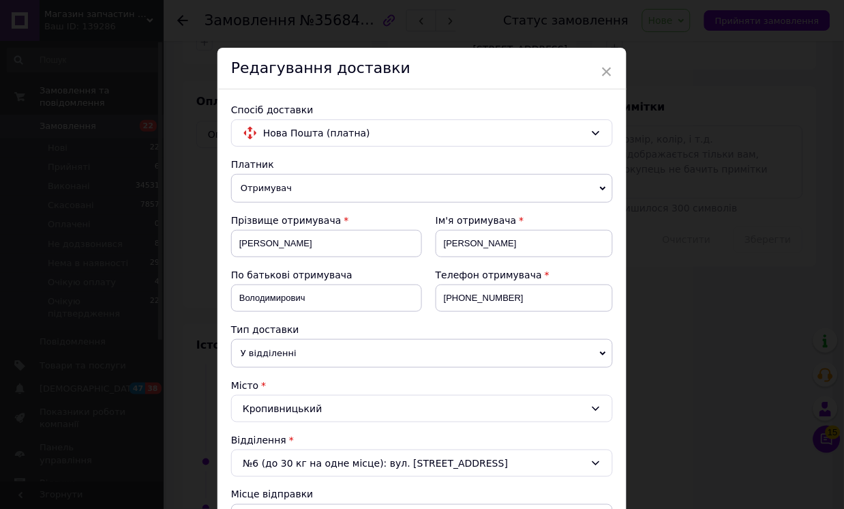
scroll to position [379, 0]
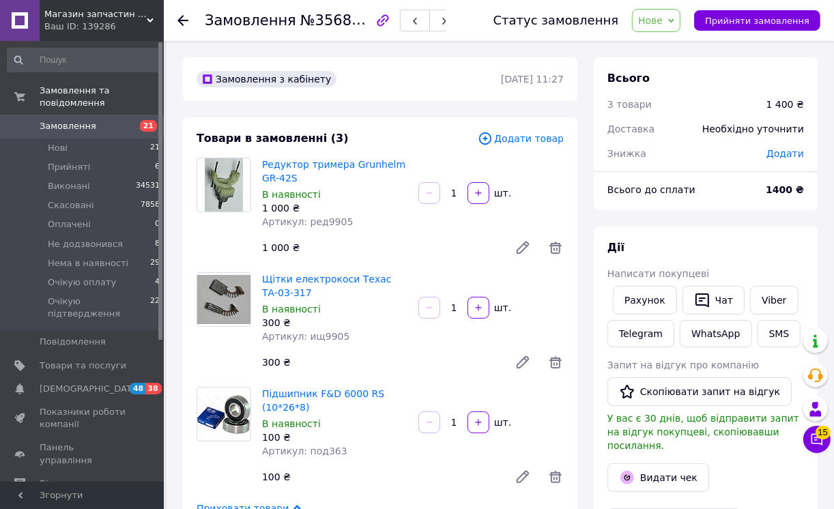
scroll to position [151, 0]
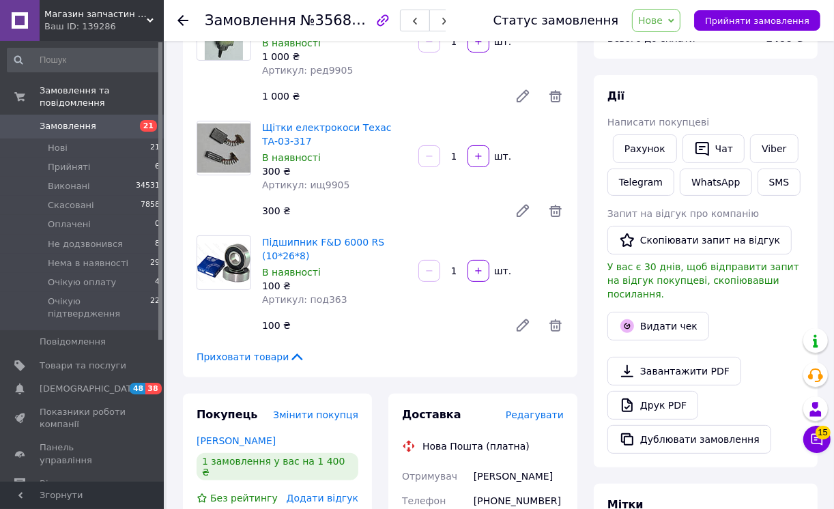
click at [263, 356] on span "Приховати товари" at bounding box center [250, 357] width 108 height 14
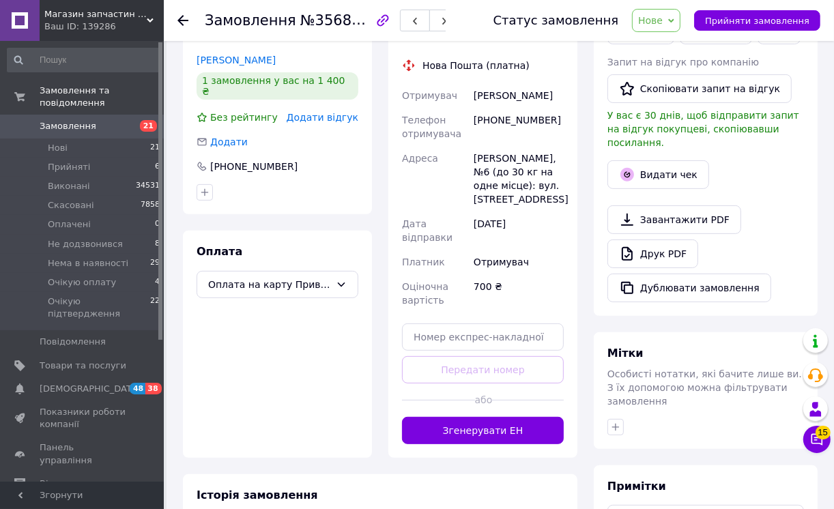
scroll to position [379, 0]
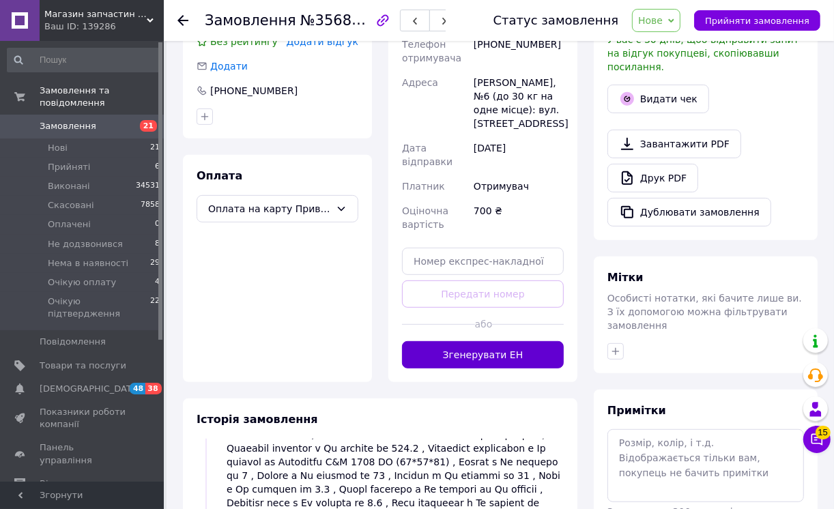
click at [534, 368] on button "Згенерувати ЕН" at bounding box center [483, 354] width 162 height 27
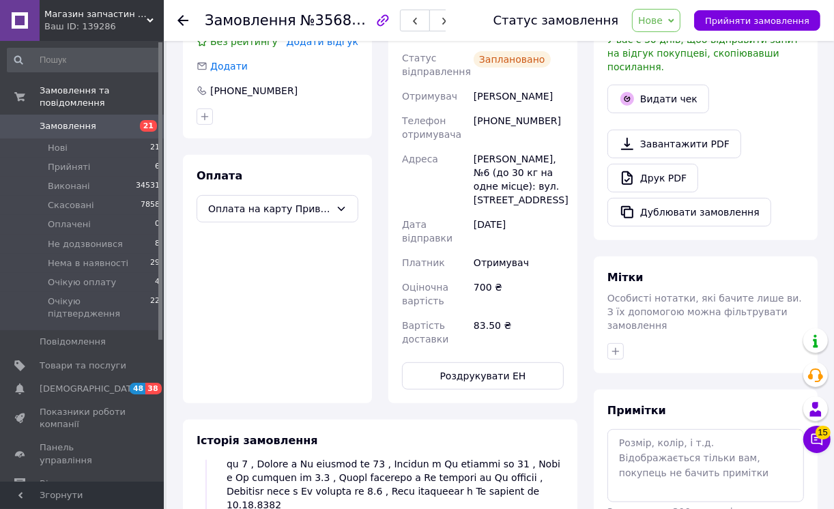
scroll to position [227, 0]
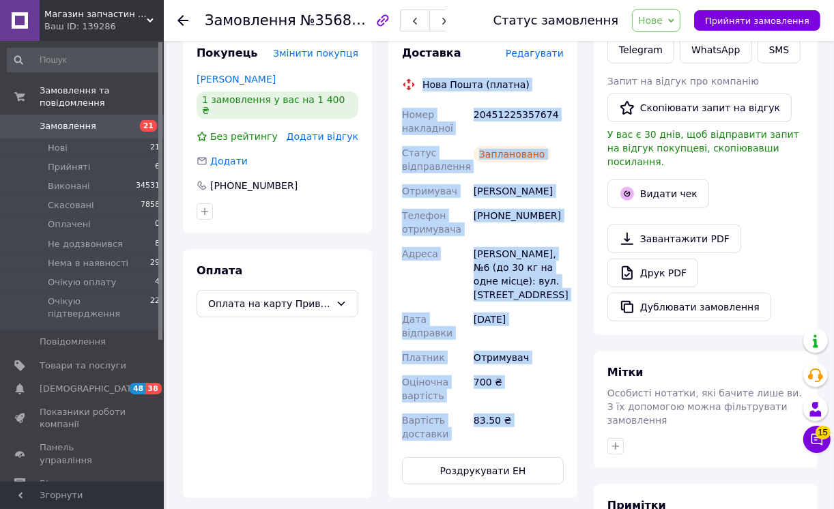
drag, startPoint x: 422, startPoint y: 138, endPoint x: 520, endPoint y: 499, distance: 374.1
click at [520, 499] on div "Замовлення з кабінету [DATE] 11:27 Товари в замовленні (3) Додати товар Редукто…" at bounding box center [380, 376] width 411 height 1204
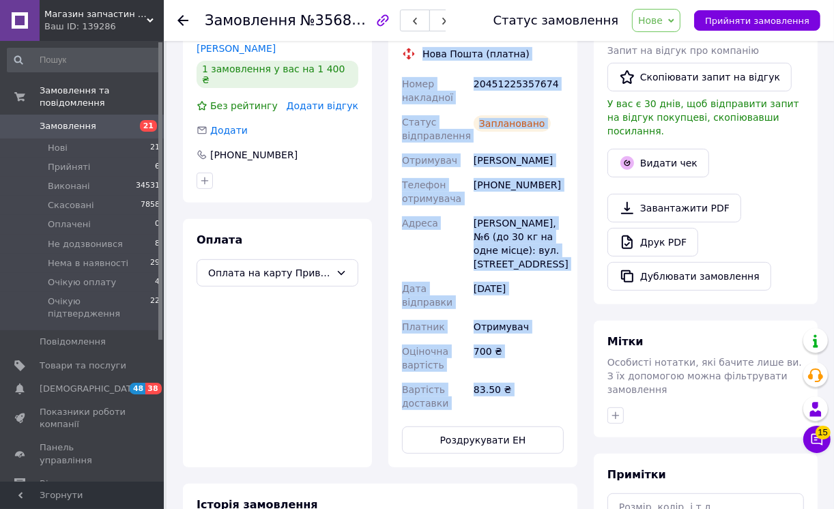
copy div "Lore Ipsum (dolors) Ametc adipiscin 39939468452000 Elitse doeiusmodtem Incididu…"
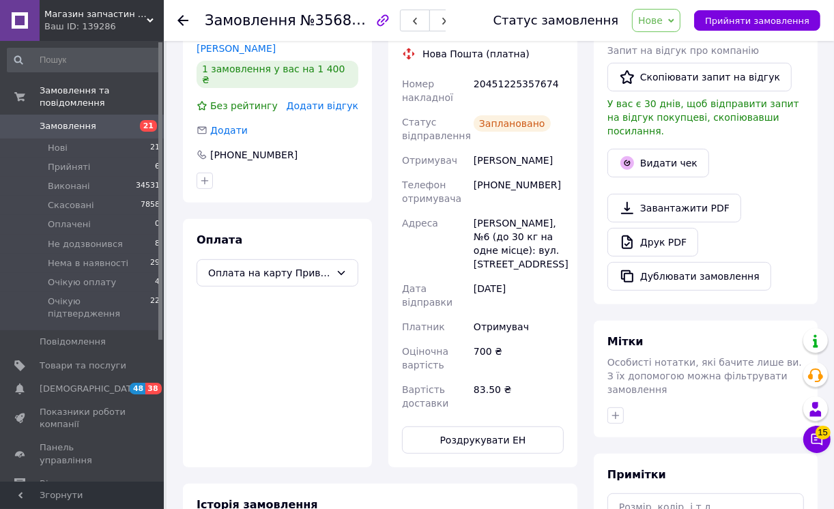
click at [674, 18] on icon at bounding box center [671, 21] width 6 height 6
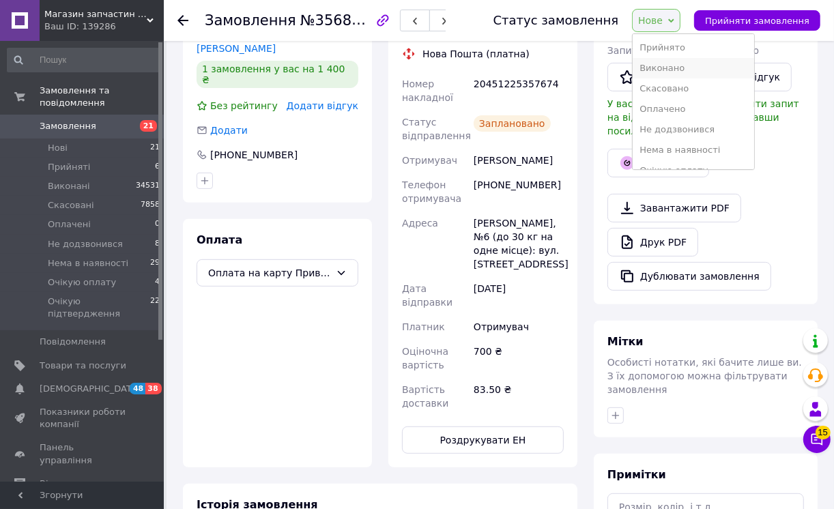
click at [670, 65] on li "Виконано" at bounding box center [692, 68] width 121 height 20
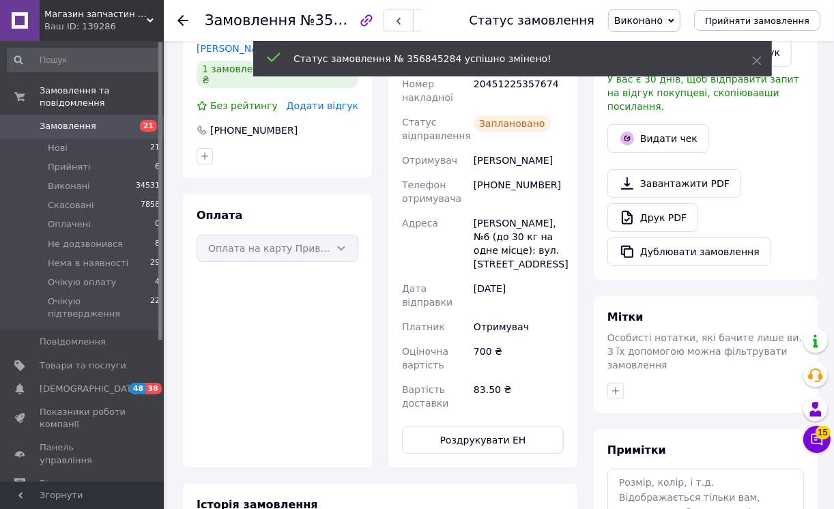
scroll to position [209, 0]
